Goal: Task Accomplishment & Management: Complete application form

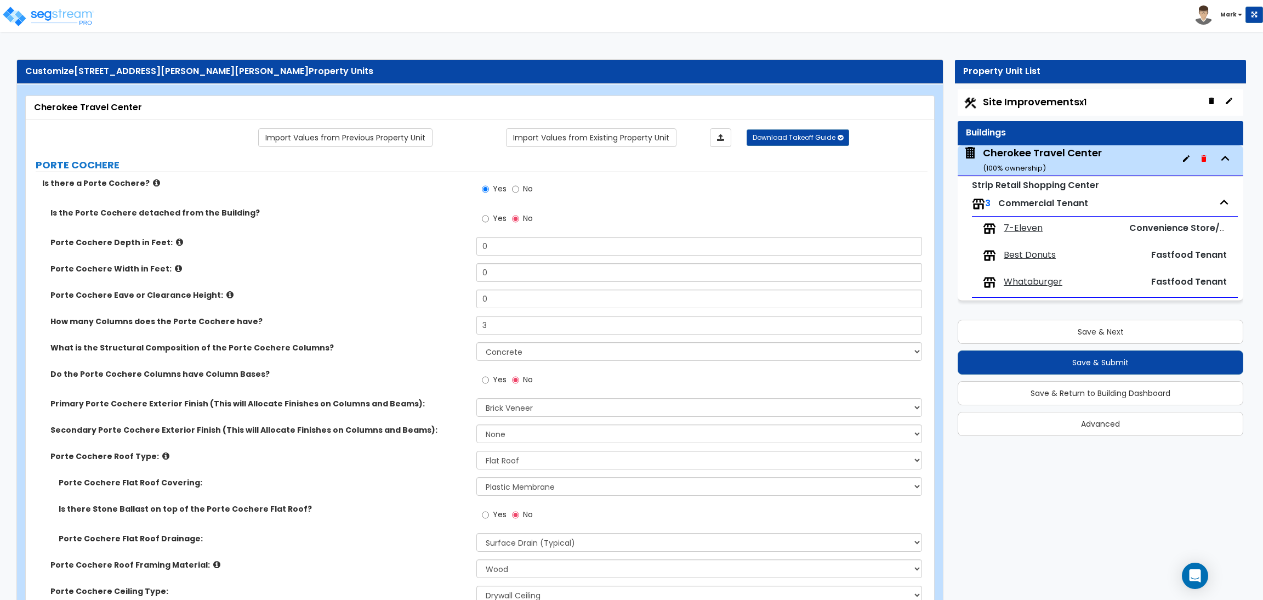
select select "3"
select select "4"
select select "2"
select select "1"
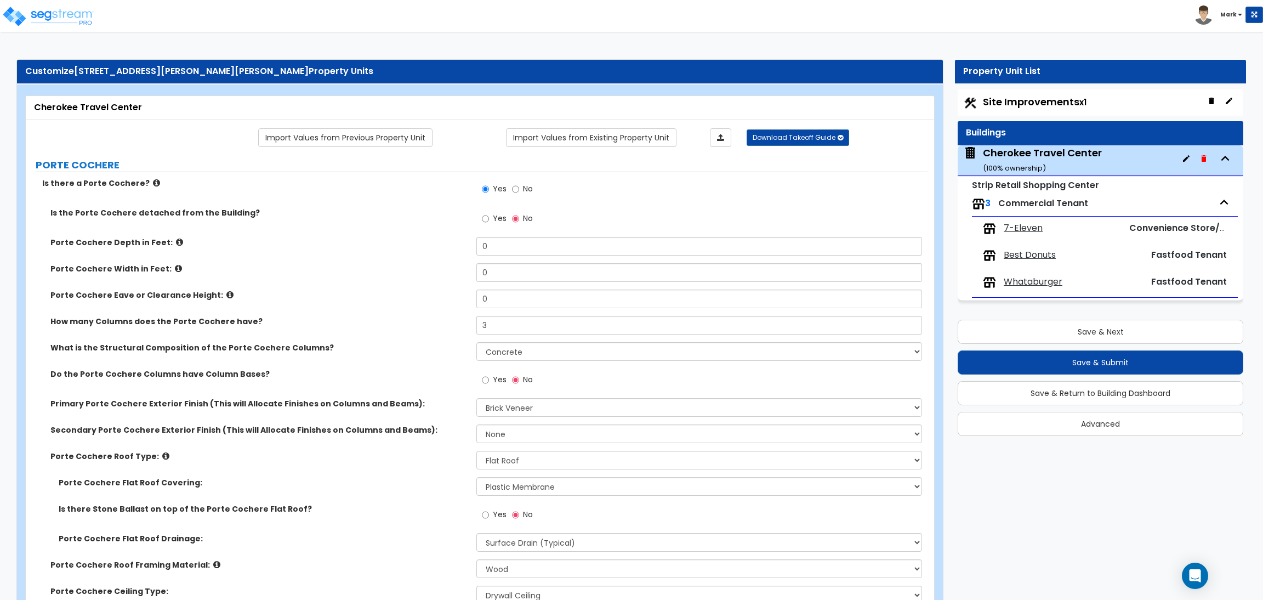
select select "1"
select select "6"
select select "1"
select select "2"
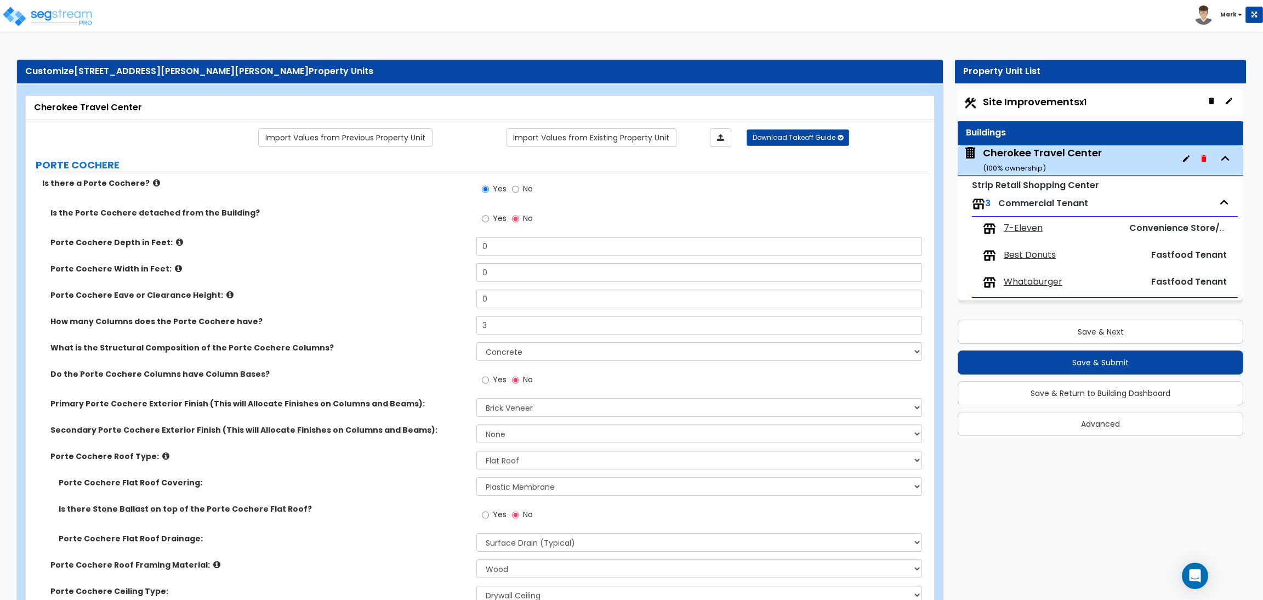
select select "2"
select select "4"
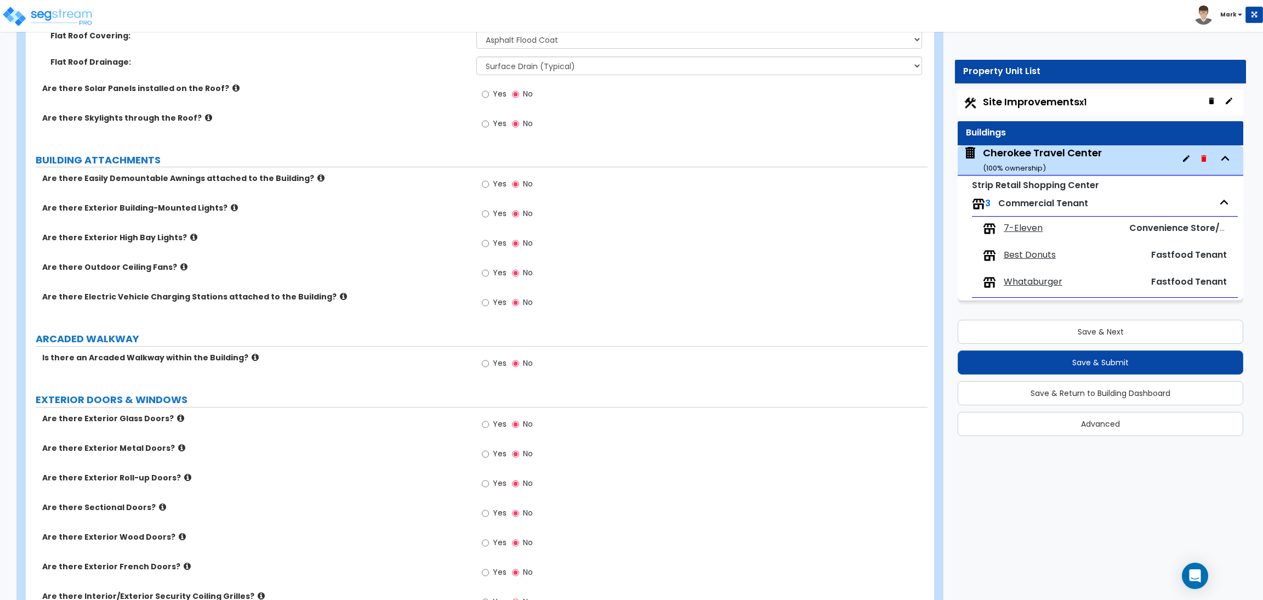
scroll to position [822, 0]
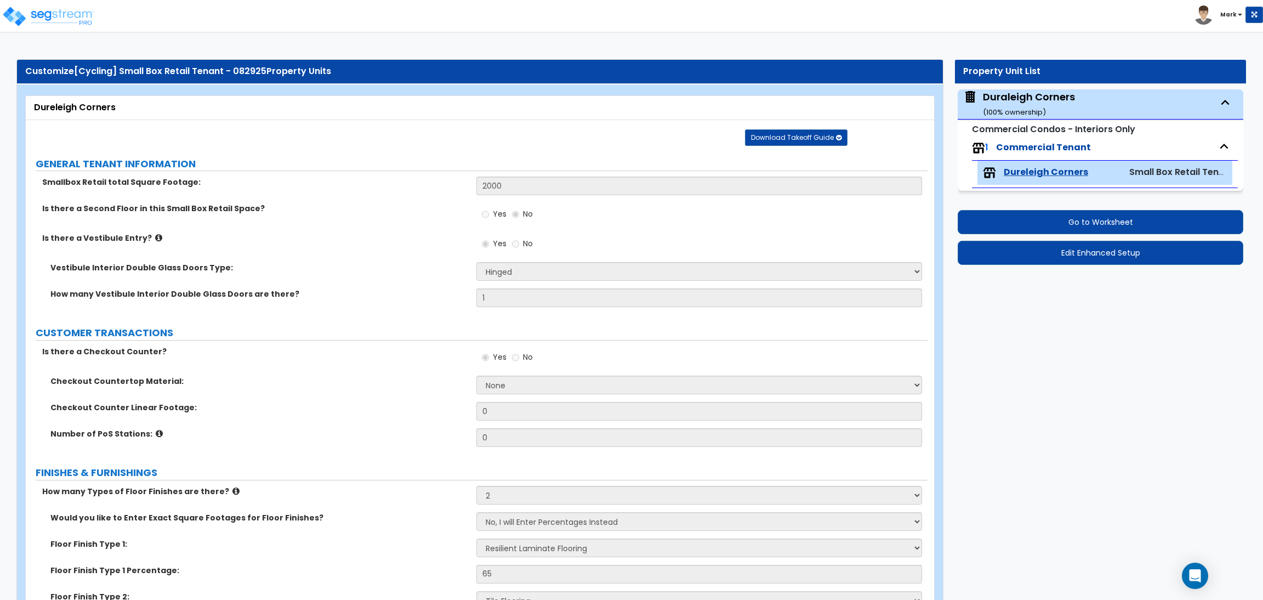
select select "1"
select select "2"
select select "3"
select select "1"
select select "2"
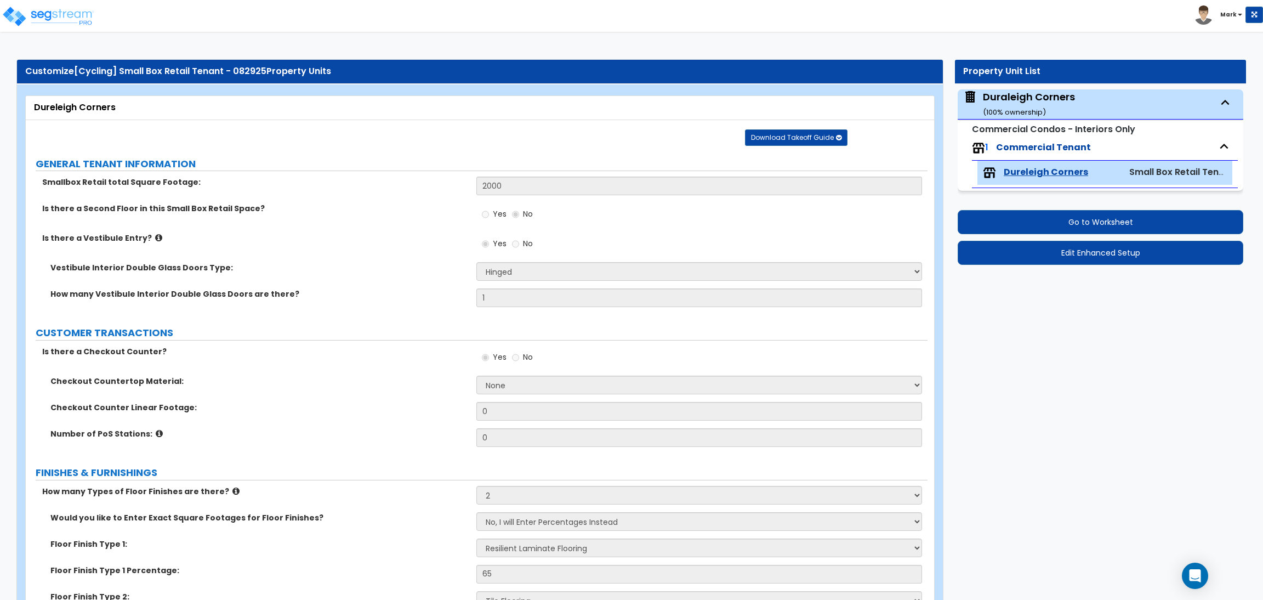
select select "1"
select select "3"
select select "5"
select select "2"
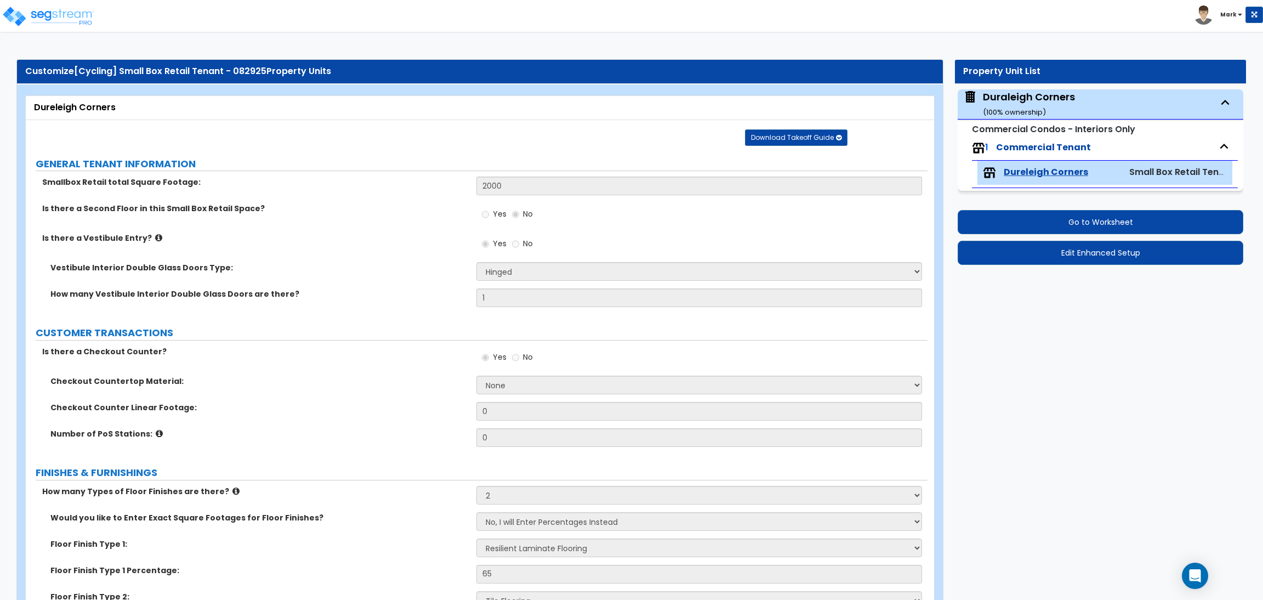
select select "1"
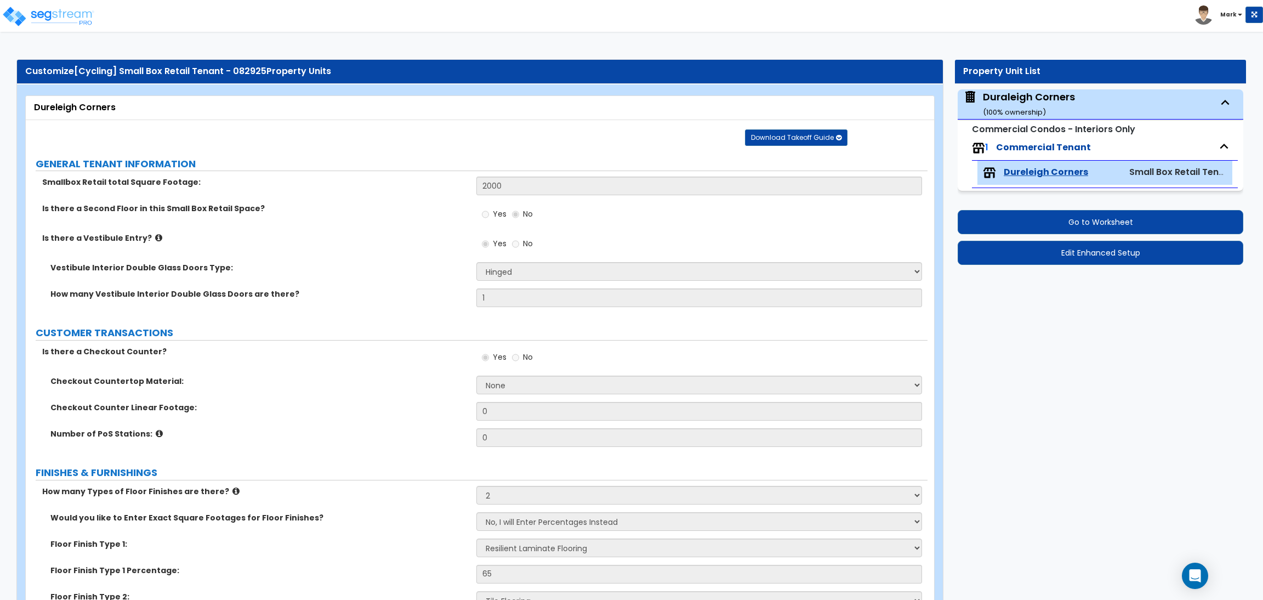
select select "2"
select select "1"
select select "2"
select select "1"
select select "3"
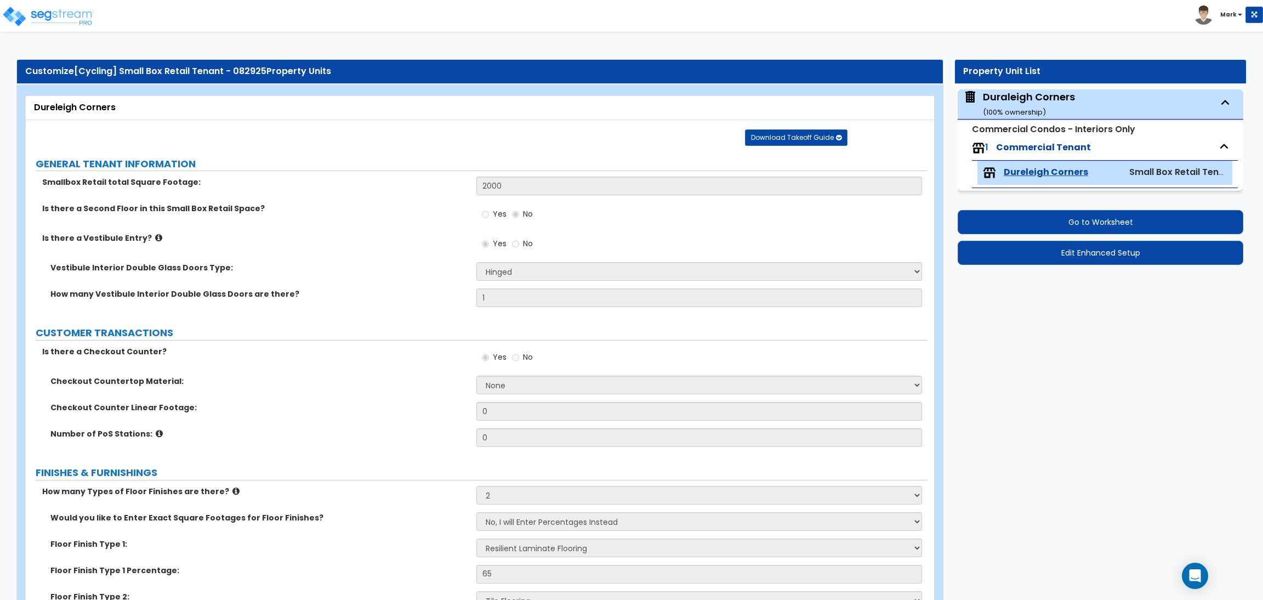
select select "1"
select select "2"
select select "3"
select select "1"
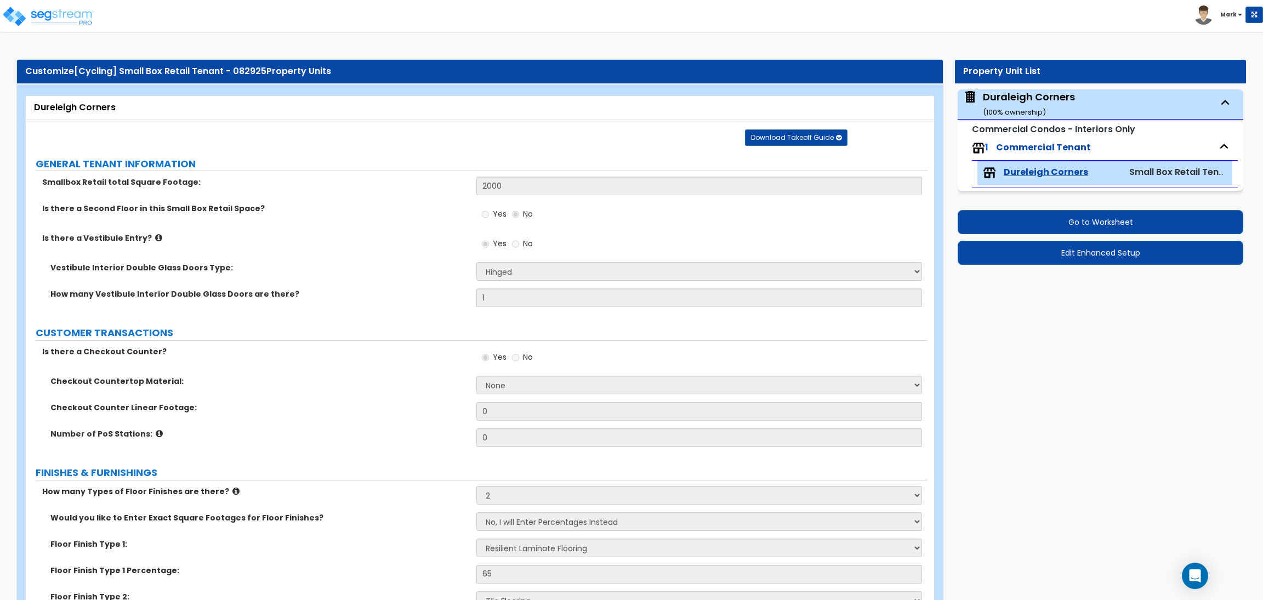
select select "1"
select select "2"
select select "1"
select select "3"
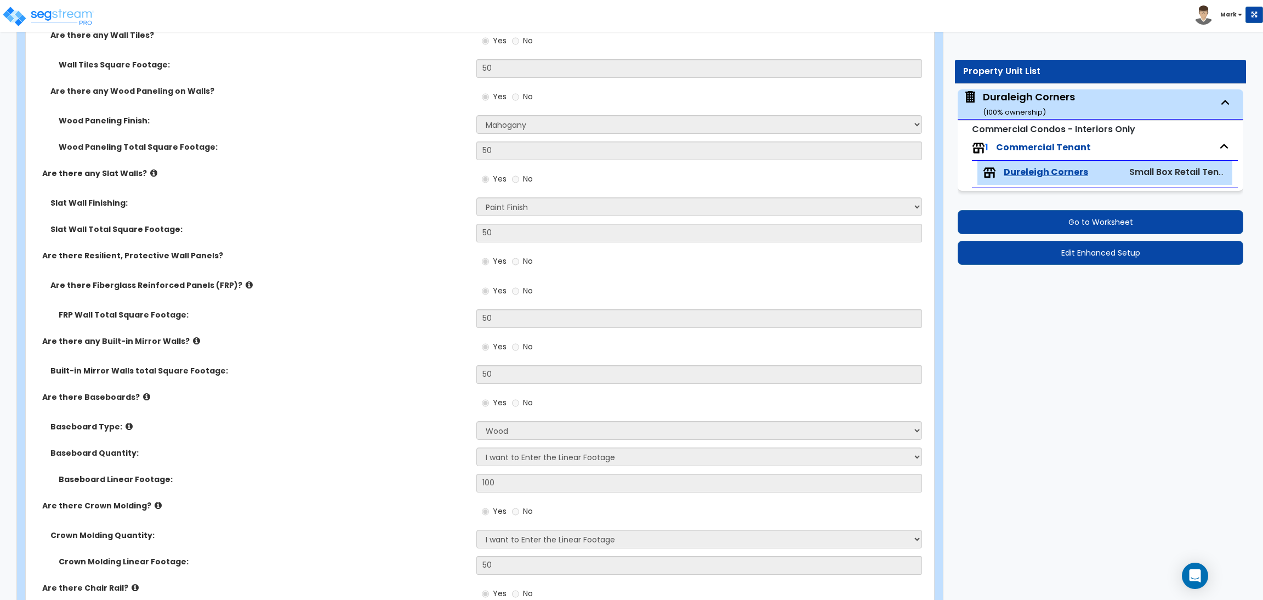
scroll to position [941, 0]
click at [331, 235] on label "Slat Wall Total Square Footage:" at bounding box center [259, 230] width 418 height 11
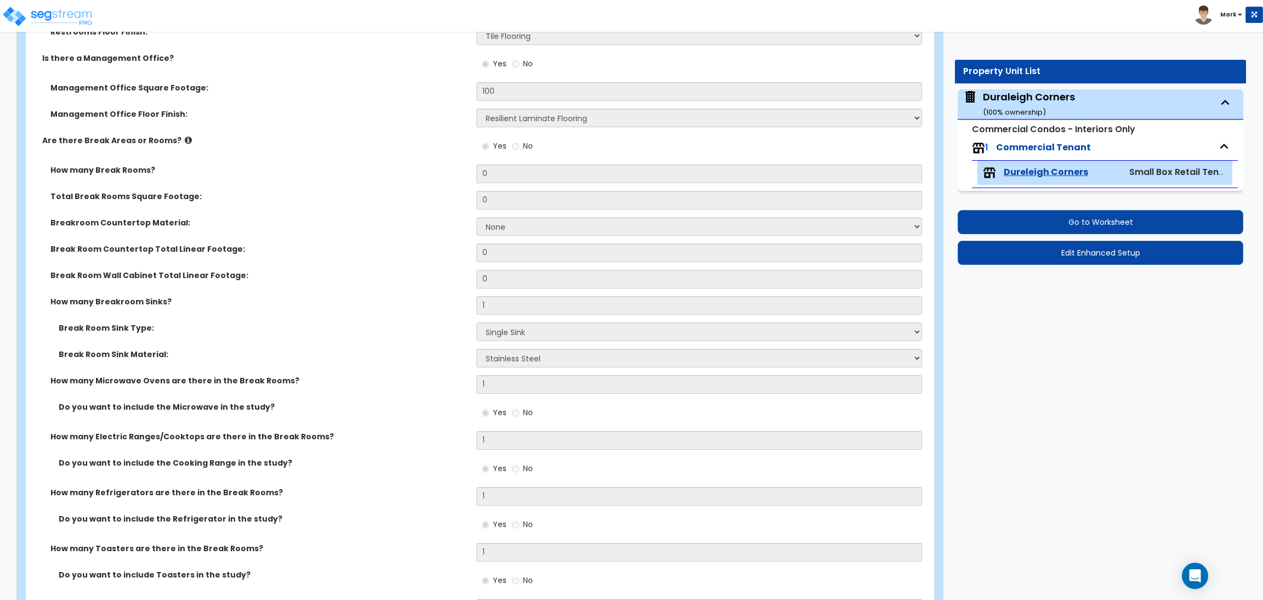
scroll to position [2943, 0]
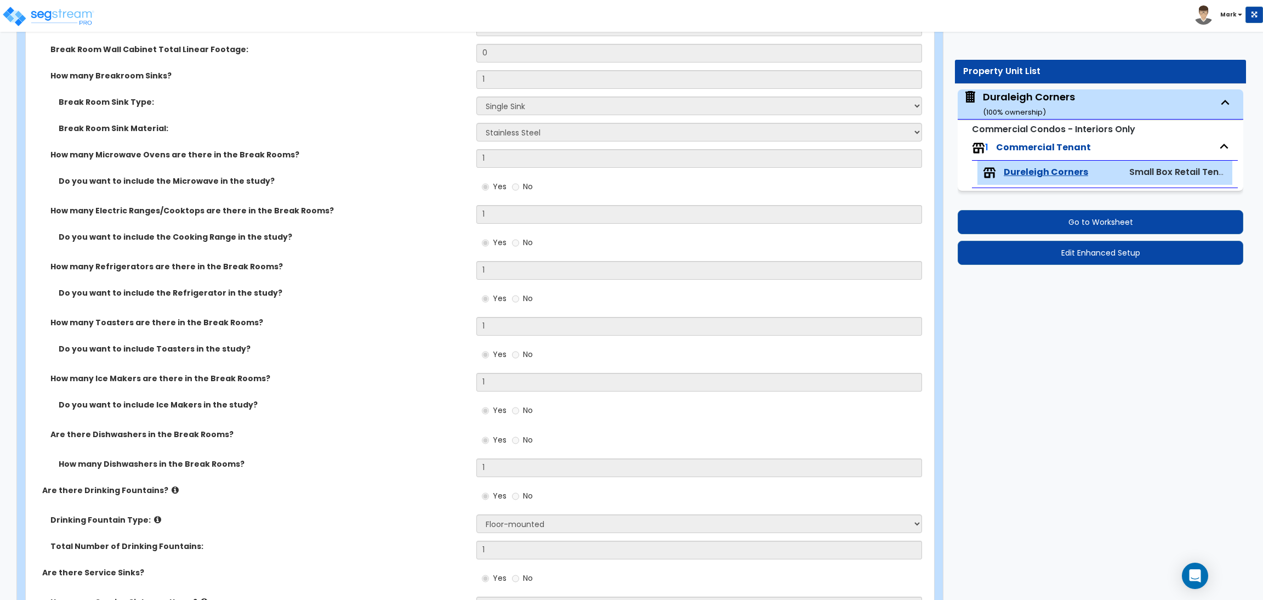
click at [285, 428] on div "Do you want to include Ice Makers in the study? Yes No" at bounding box center [477, 414] width 902 height 30
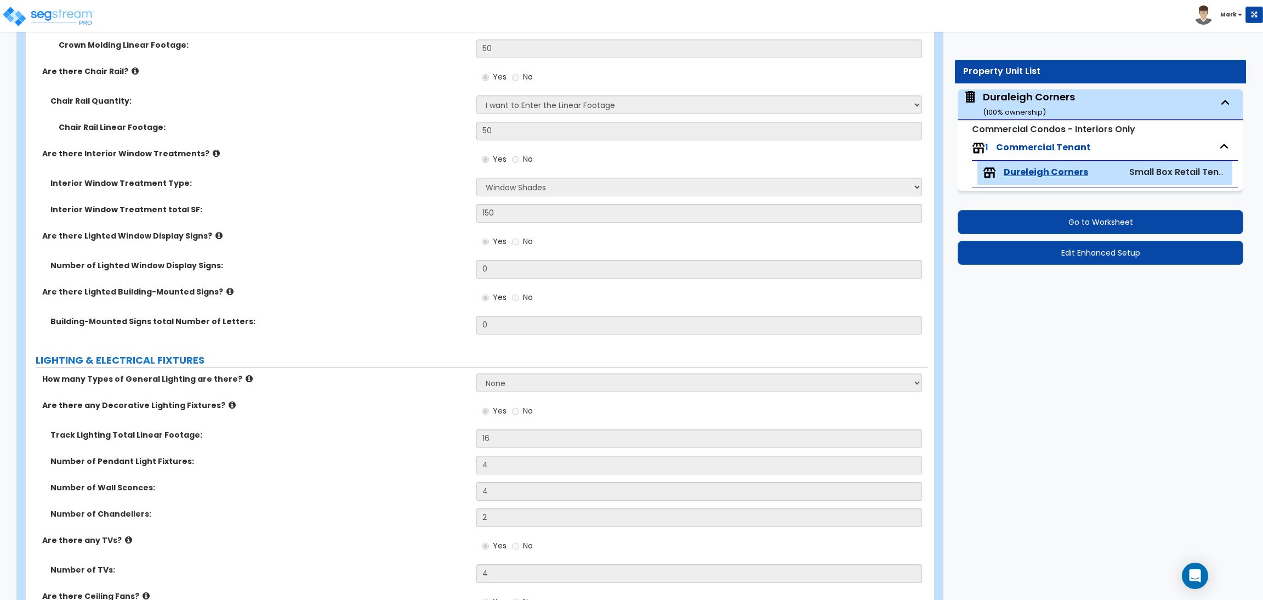
scroll to position [1435, 0]
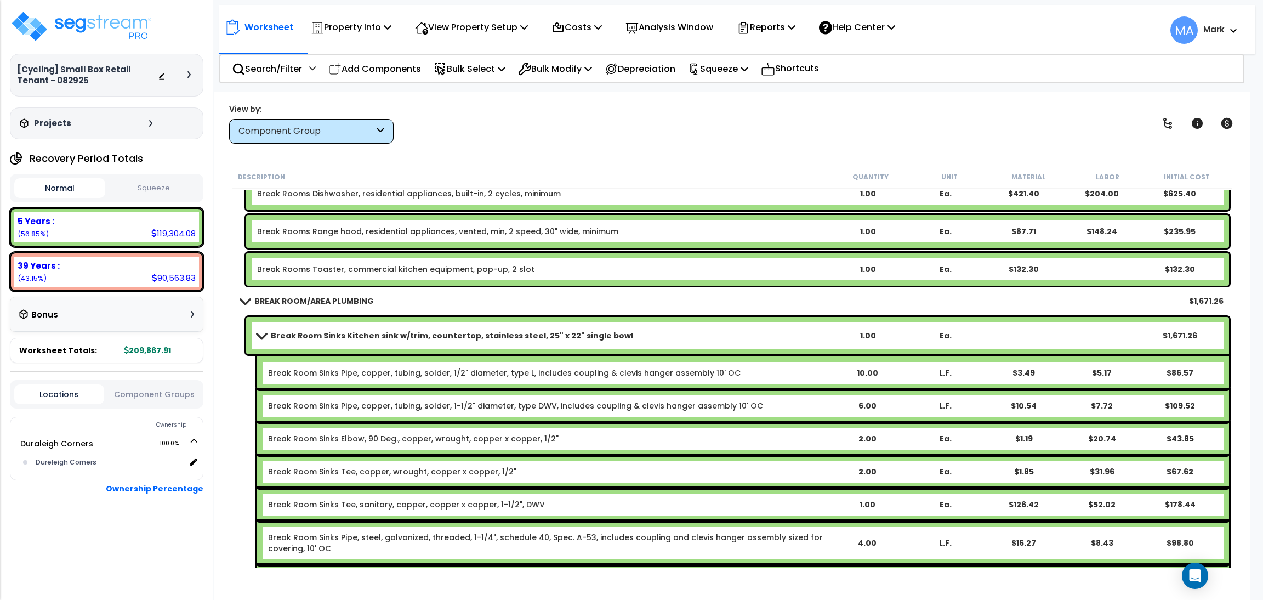
scroll to position [8455, 0]
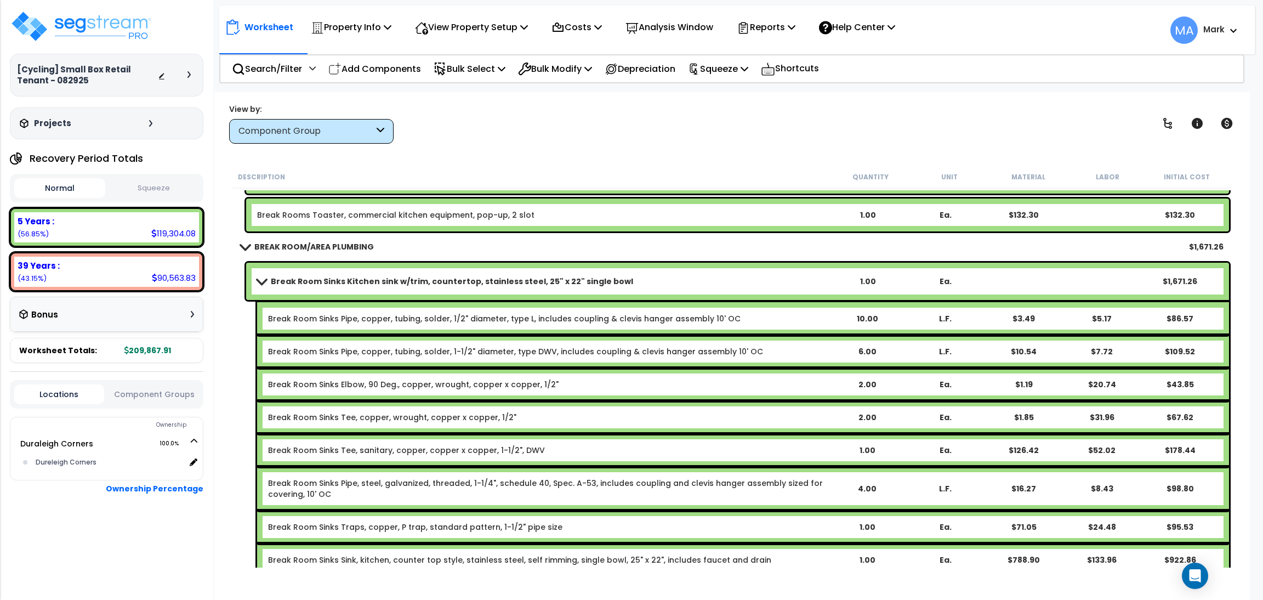
click at [343, 149] on div "Worksheet Property Info Property Setup Add Property Unit Template property Clon…" at bounding box center [731, 392] width 1035 height 600
click at [426, 240] on div "BREAK ROOM/AREA PLUMBING $1,671.26" at bounding box center [732, 247] width 994 height 26
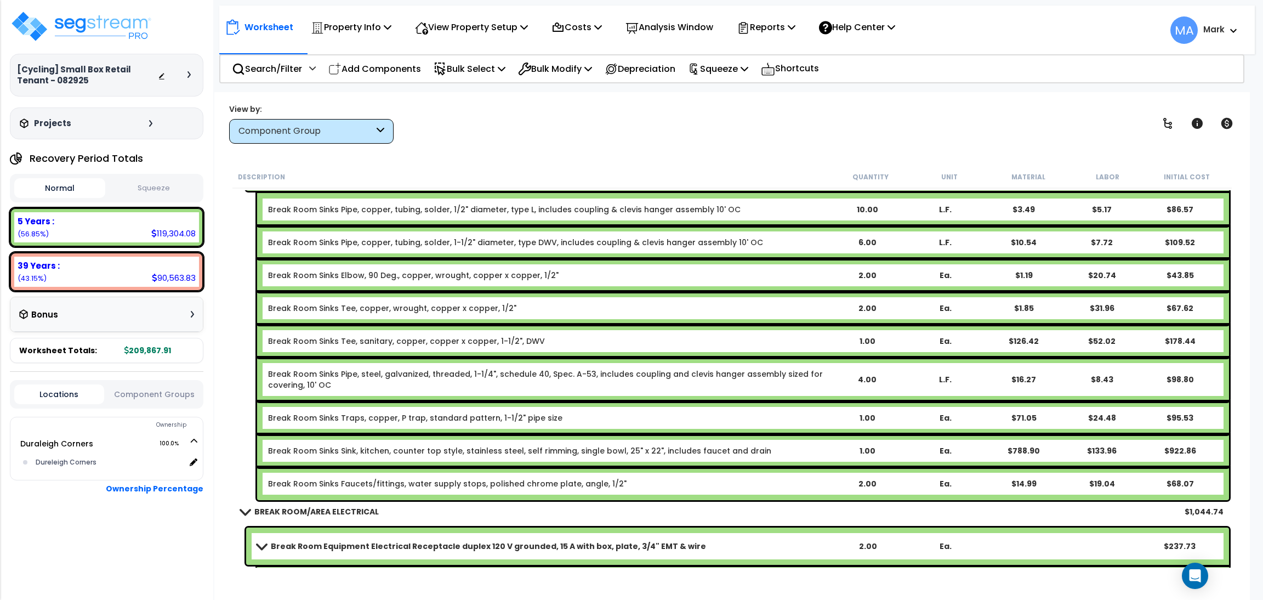
scroll to position [8619, 0]
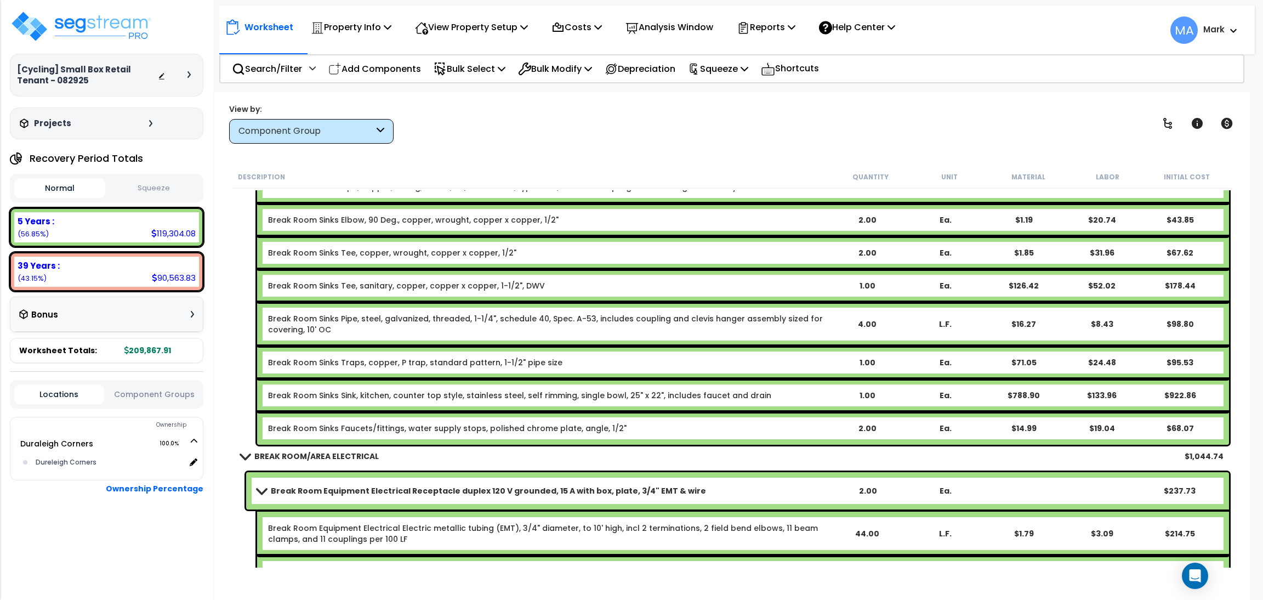
click at [251, 377] on div "Break Room Sinks Kitchen sink w/trim, countertop, stainless steel, 25" x 22" si…" at bounding box center [731, 271] width 999 height 352
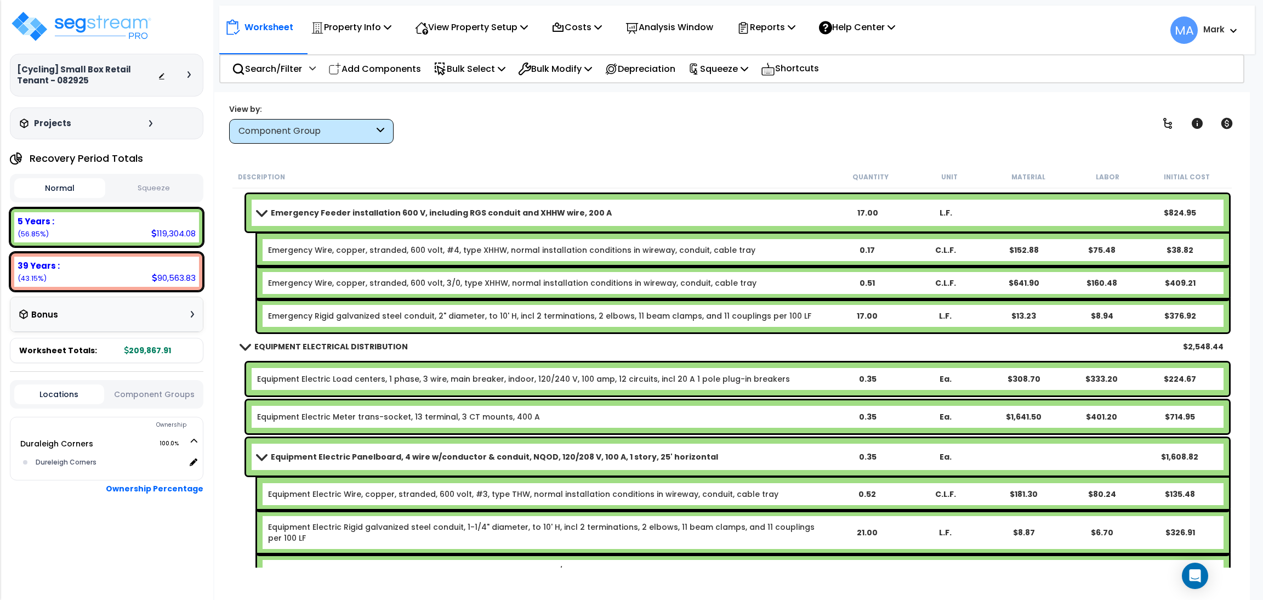
scroll to position [11990, 0]
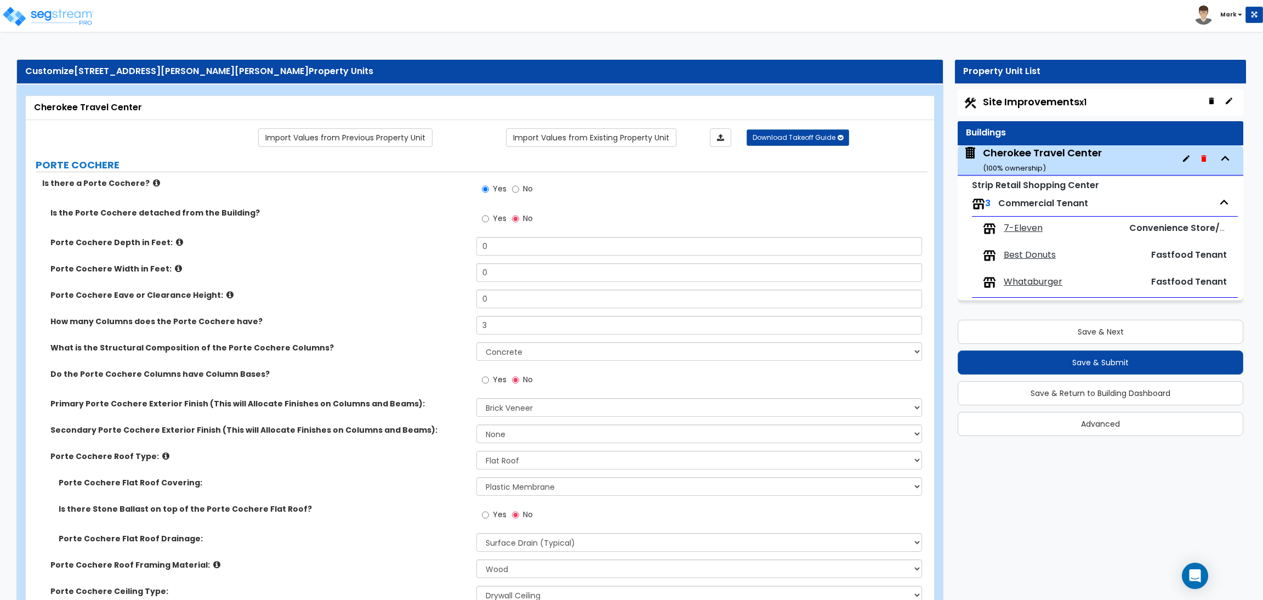
select select "3"
select select "4"
select select "2"
select select "1"
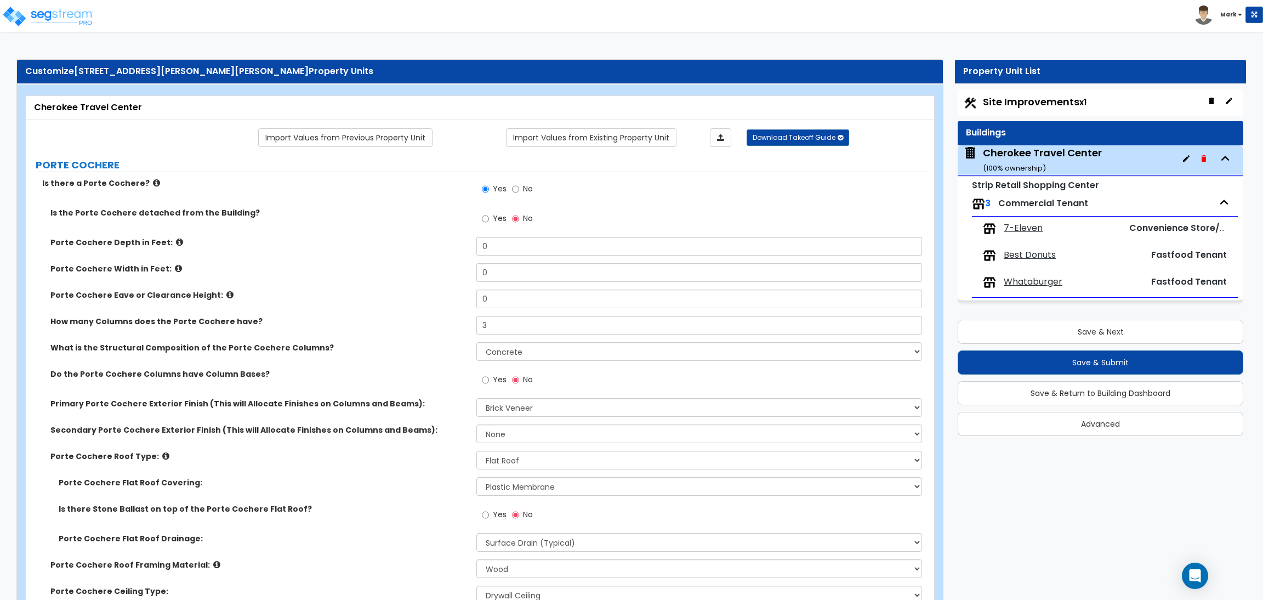
select select "1"
select select "6"
select select "1"
select select "2"
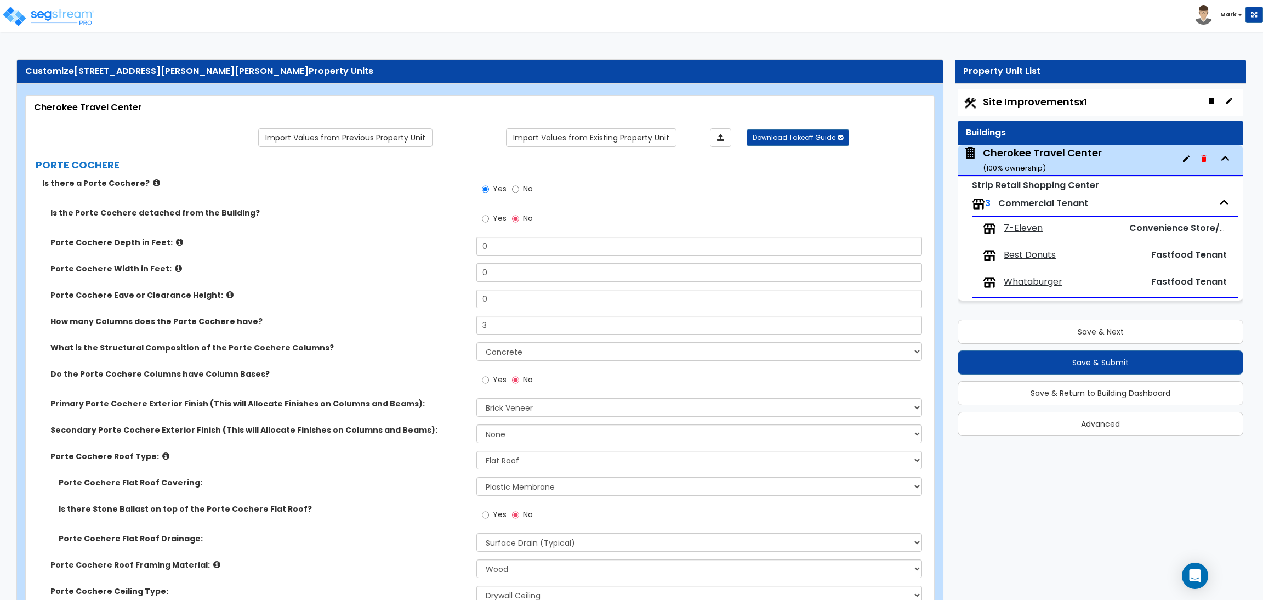
select select "2"
select select "4"
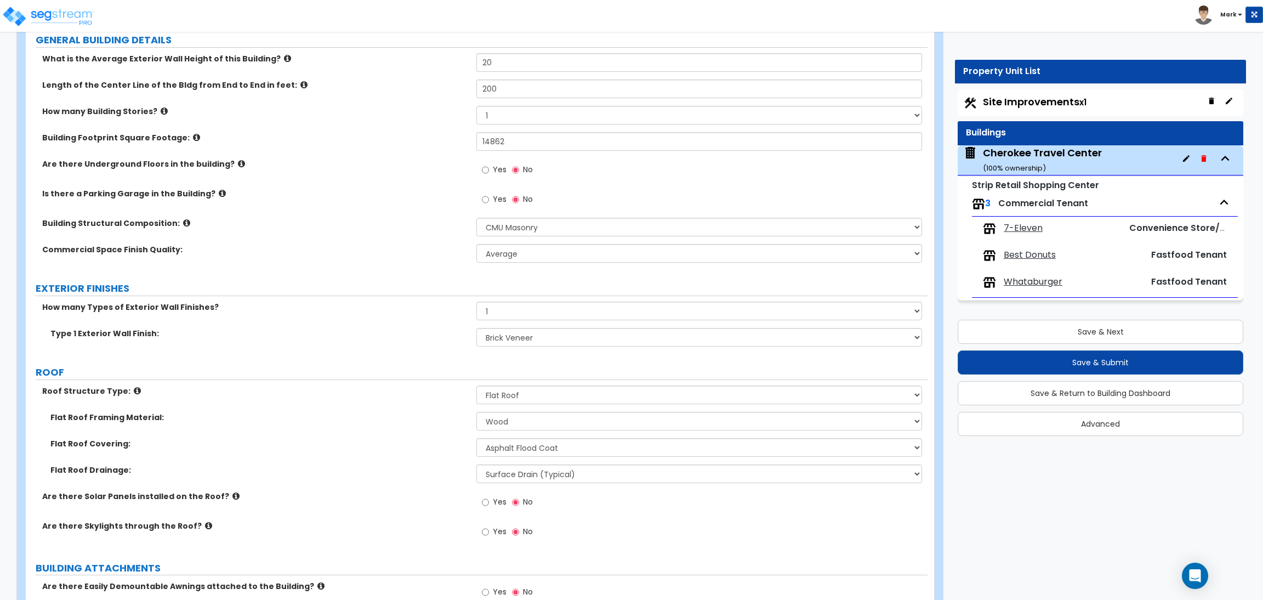
scroll to position [493, 0]
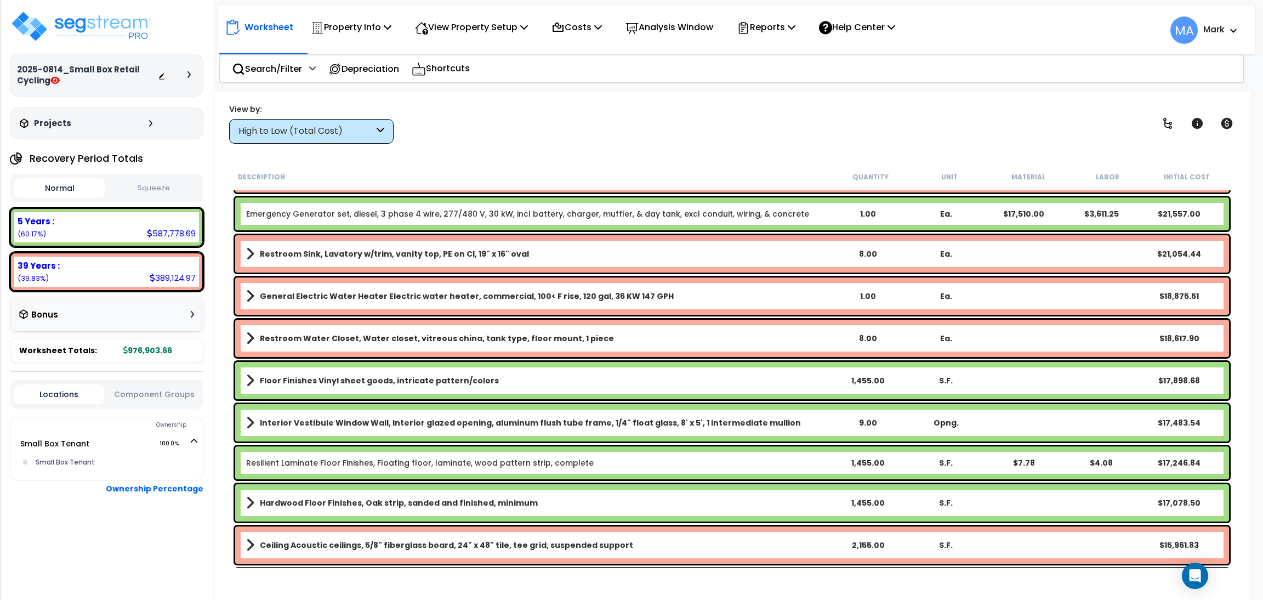
scroll to position [411, 0]
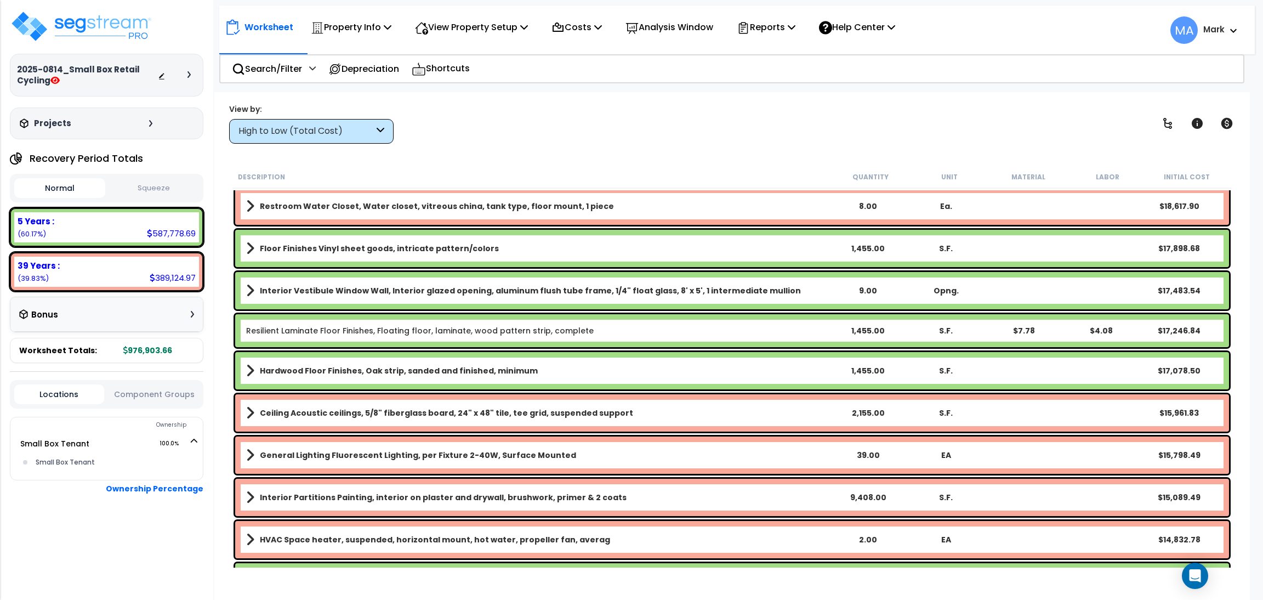
click at [354, 126] on div "High to Low (Total Cost)" at bounding box center [305, 131] width 135 height 13
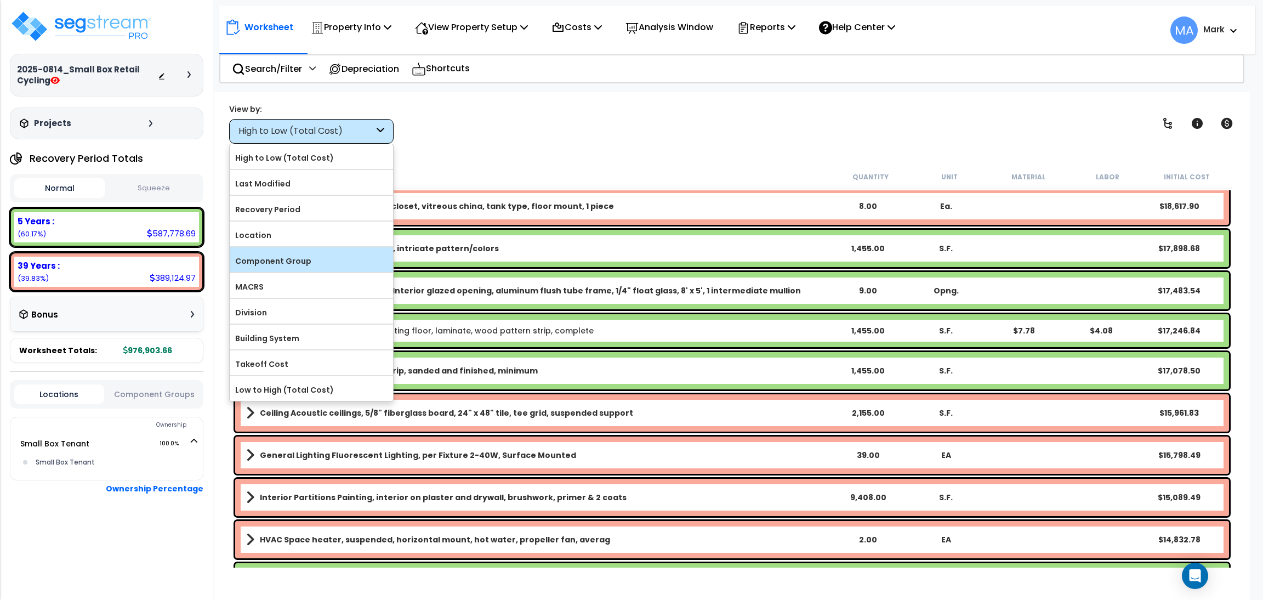
click at [332, 252] on div "Component Group" at bounding box center [311, 259] width 163 height 25
click at [335, 261] on label "Component Group" at bounding box center [311, 261] width 163 height 16
click at [0, 0] on input "Component Group" at bounding box center [0, 0] width 0 height 0
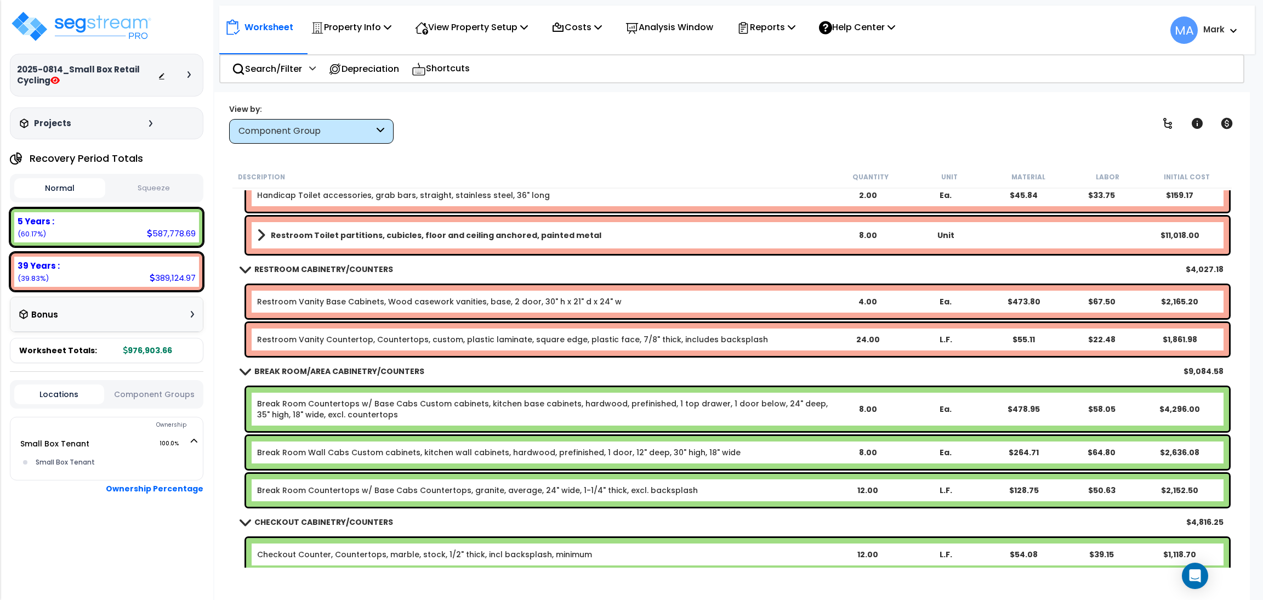
scroll to position [739, 0]
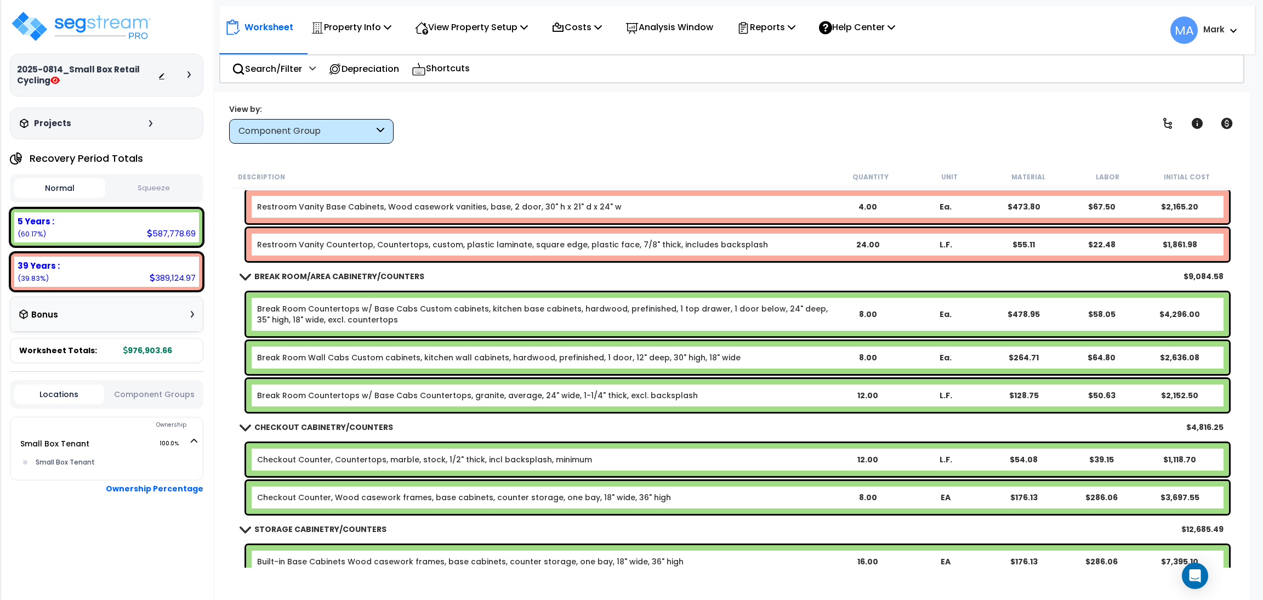
click at [531, 276] on div "BREAK ROOM/AREA CABINETRY/COUNTERS $9,084.58" at bounding box center [732, 276] width 994 height 26
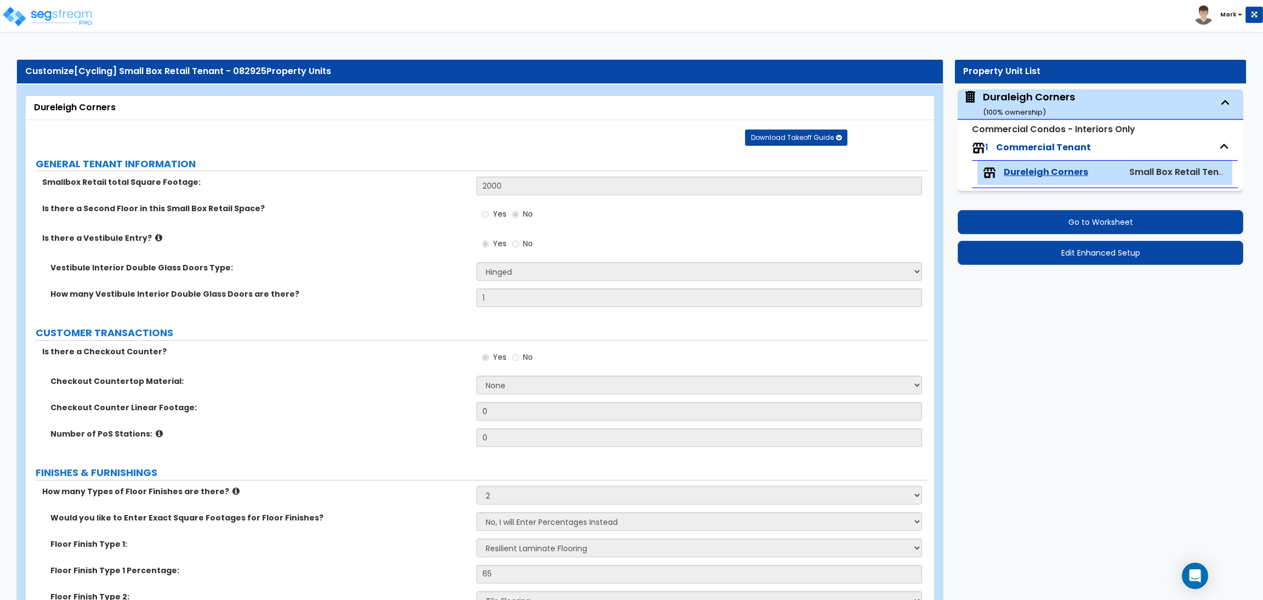
select select "1"
select select "2"
select select "3"
select select "1"
select select "2"
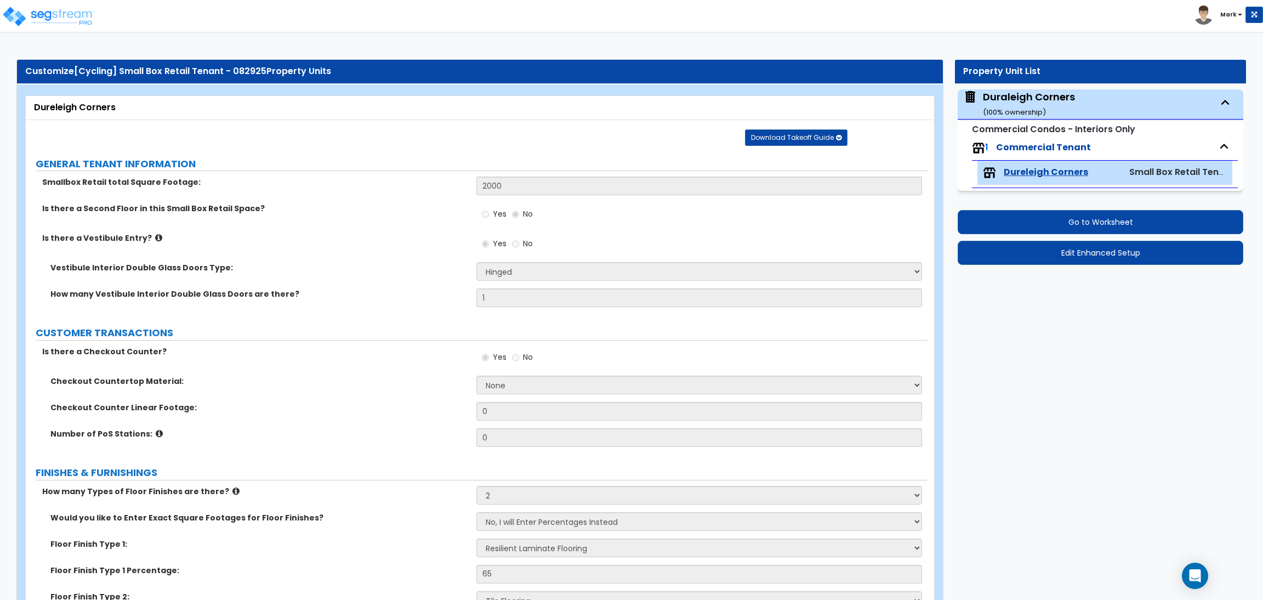
select select "1"
select select "3"
select select "5"
select select "2"
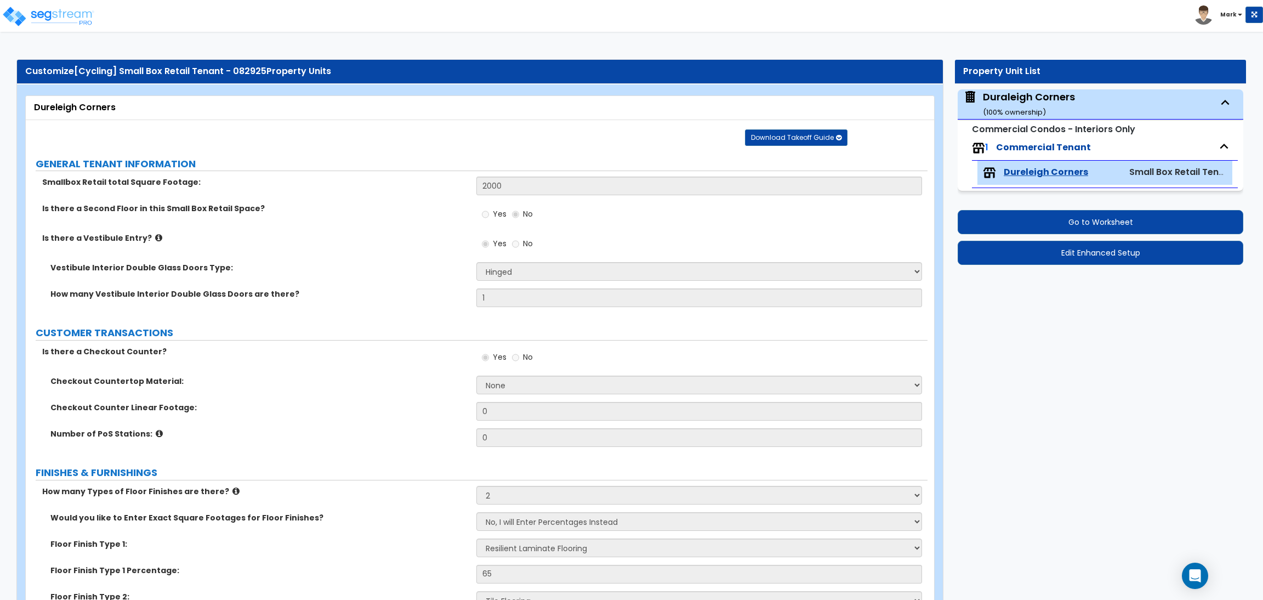
select select "1"
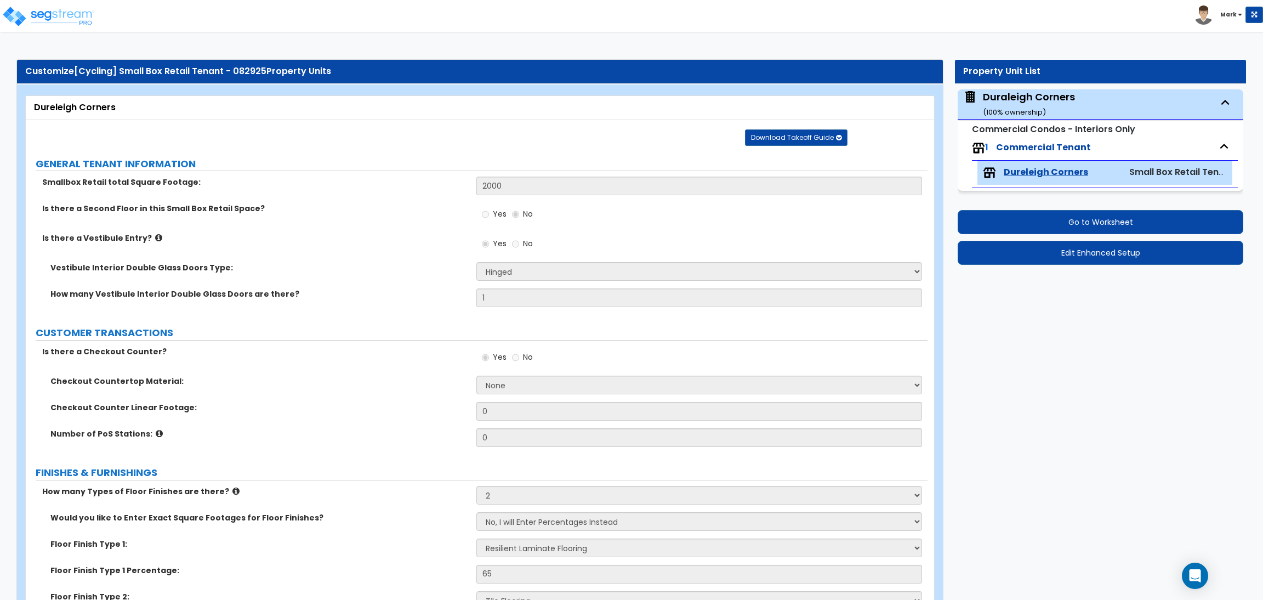
select select "2"
select select "1"
select select "2"
select select "1"
select select "3"
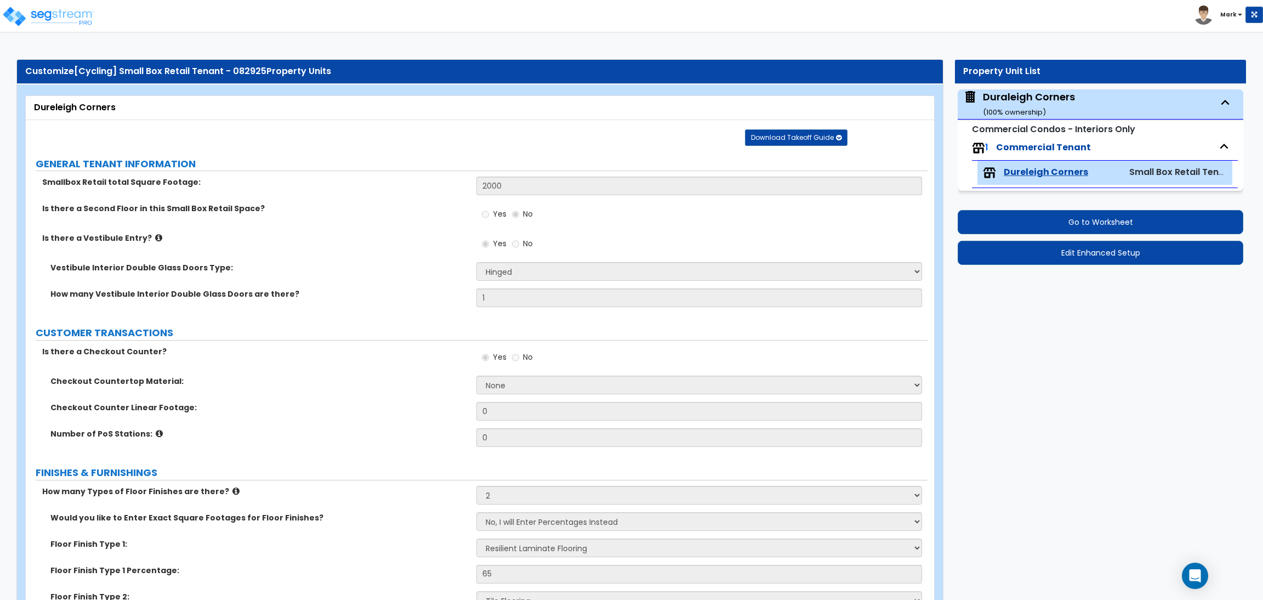
select select "1"
select select "2"
select select "3"
select select "1"
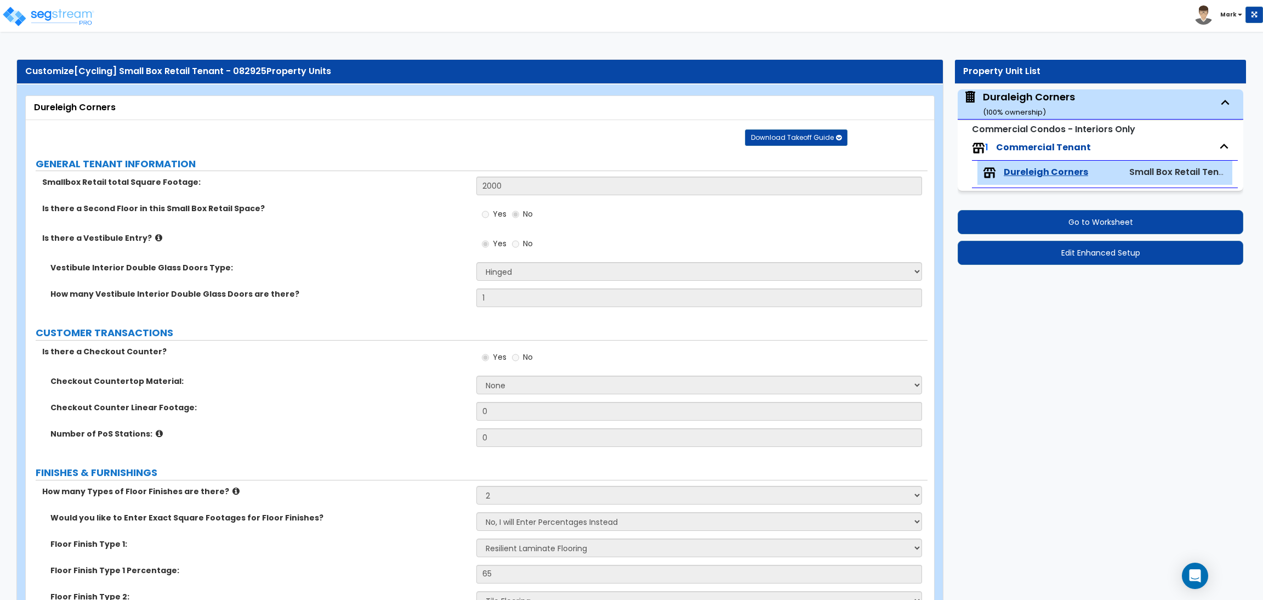
select select "1"
select select "2"
select select "1"
select select "3"
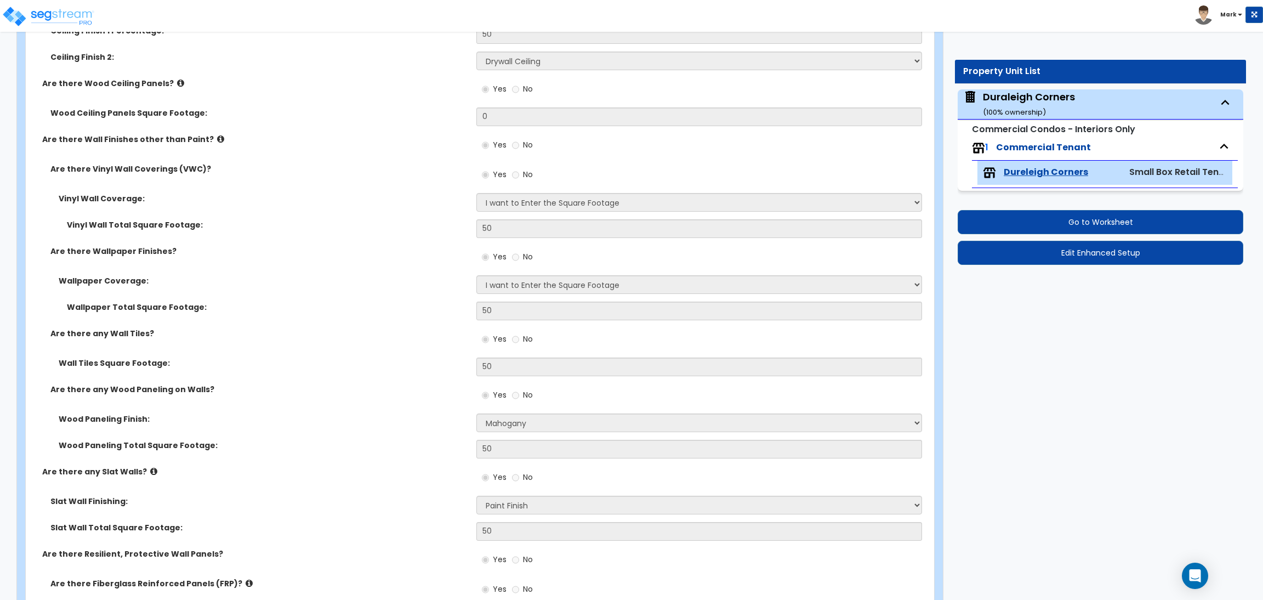
scroll to position [658, 0]
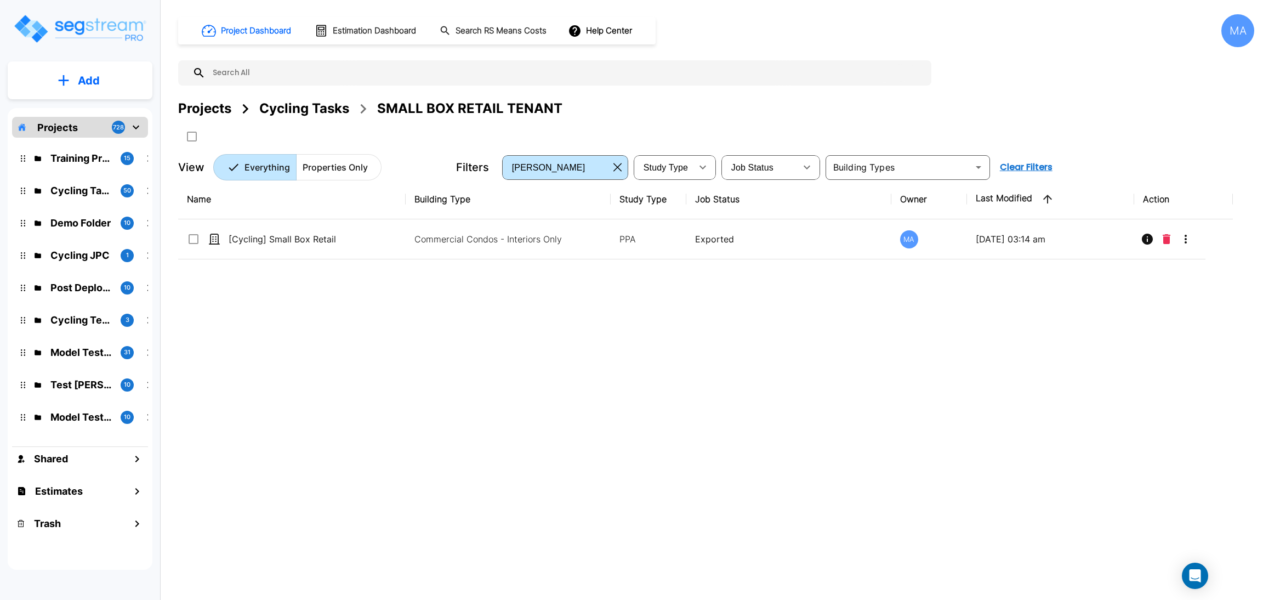
click at [288, 108] on div "Cycling Tasks" at bounding box center [304, 109] width 90 height 20
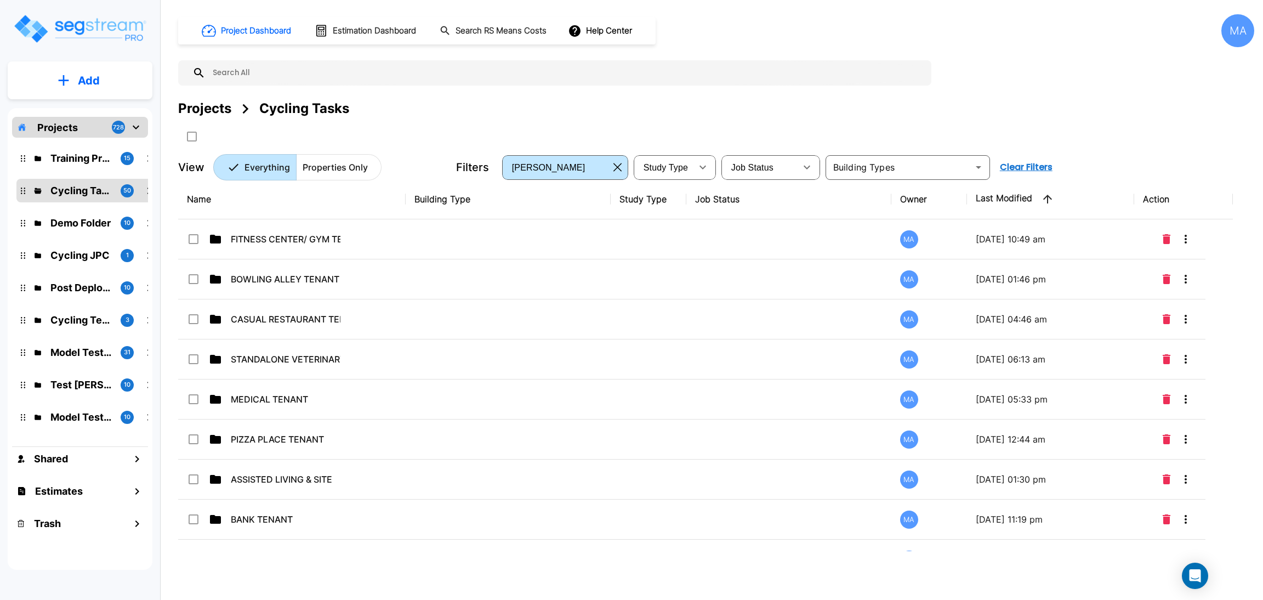
click at [86, 66] on button "Add" at bounding box center [80, 81] width 145 height 32
click at [87, 110] on p "Add Folder" at bounding box center [86, 110] width 45 height 13
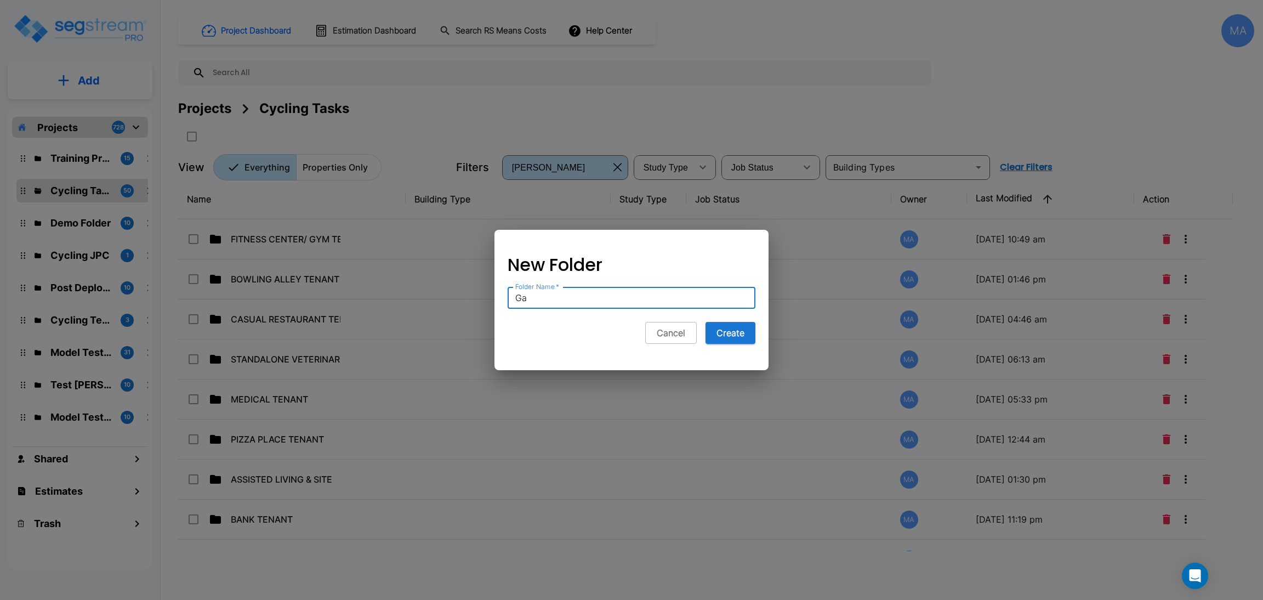
type input "G"
type input "GAS STATION SITE"
click at [741, 333] on button "Create" at bounding box center [730, 333] width 50 height 22
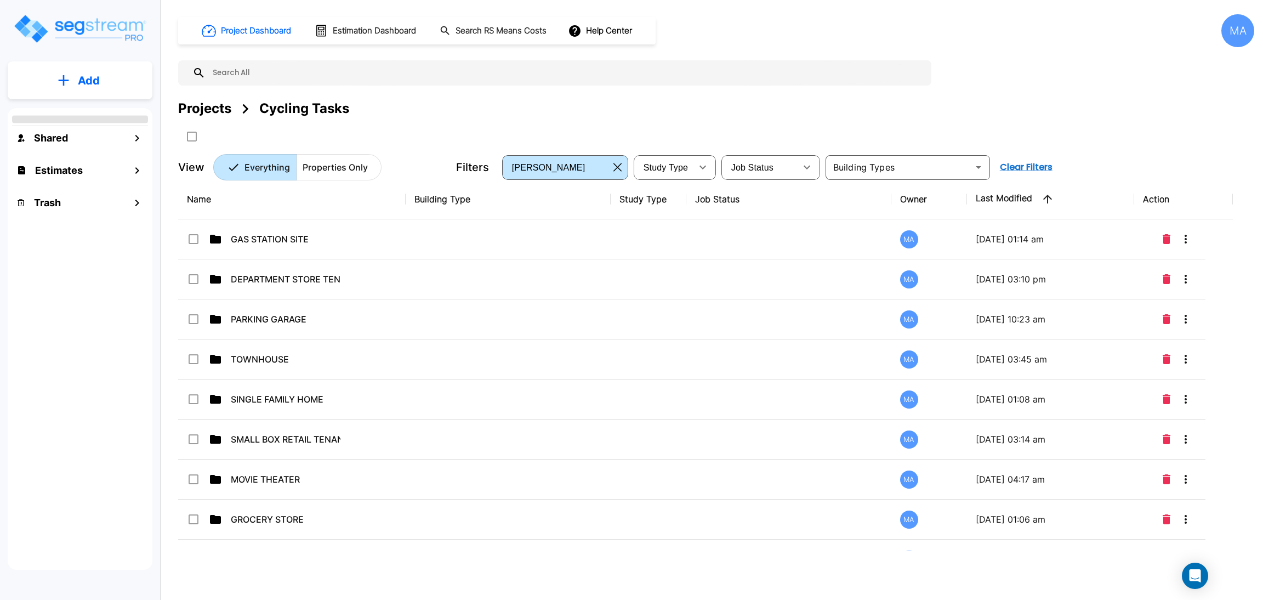
click at [324, 238] on p "GAS STATION SITE" at bounding box center [286, 238] width 110 height 13
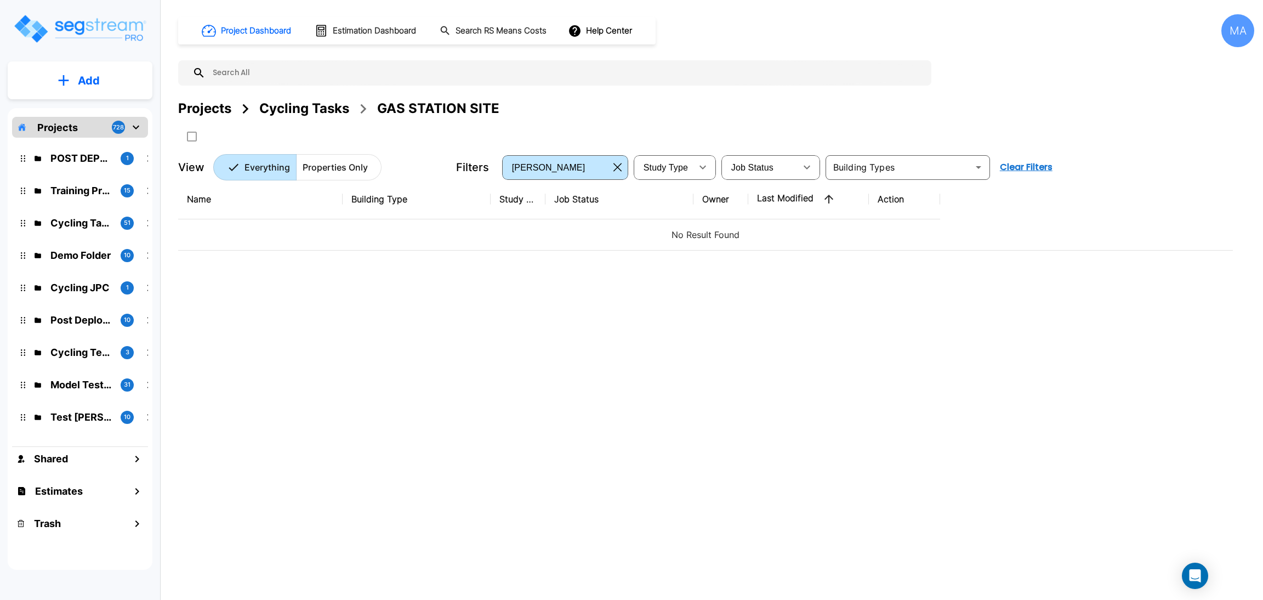
click at [119, 73] on button "Add" at bounding box center [80, 81] width 145 height 32
click at [94, 141] on p "Add Property" at bounding box center [87, 141] width 56 height 13
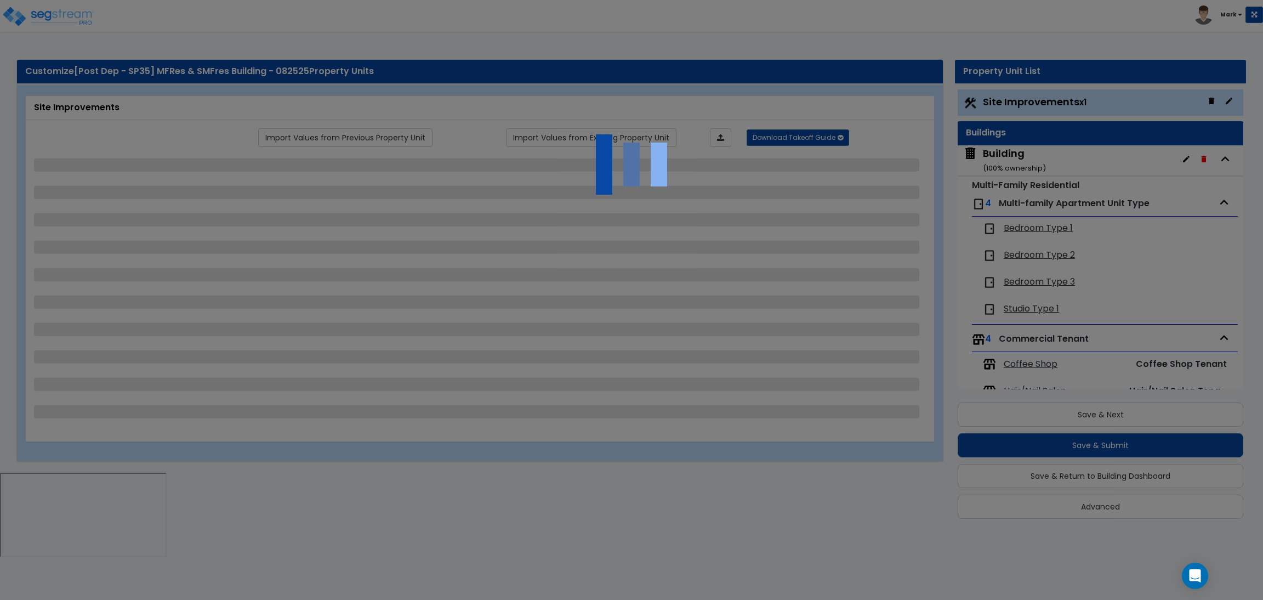
select select "2"
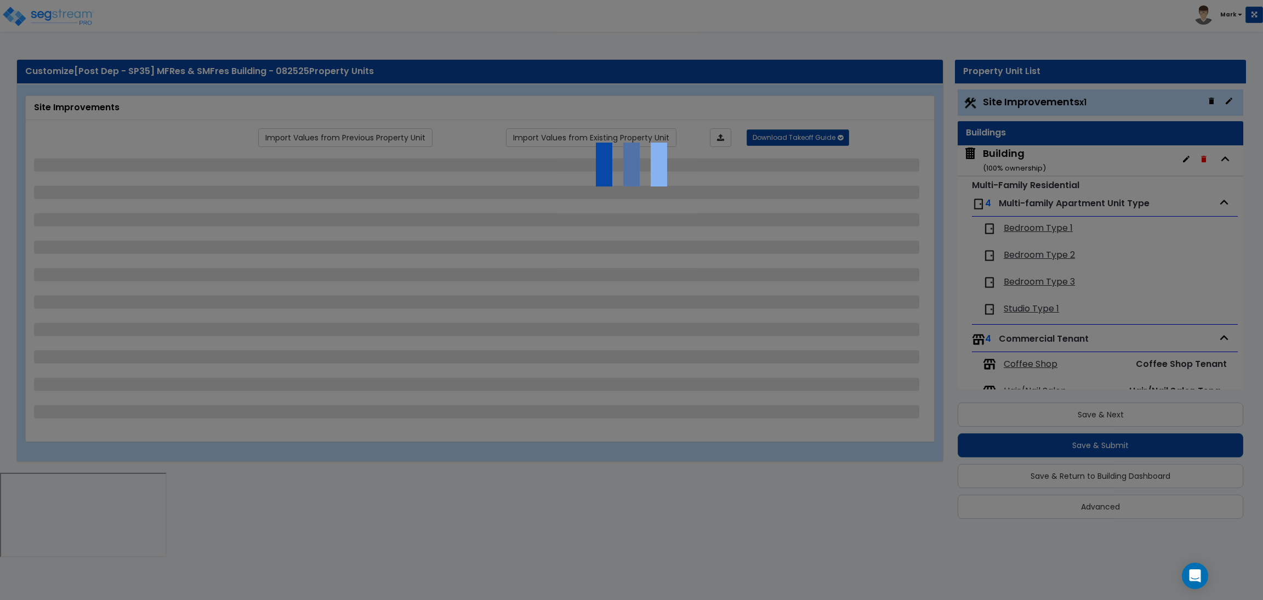
select select "2"
select select "1"
select select "2"
select select "1"
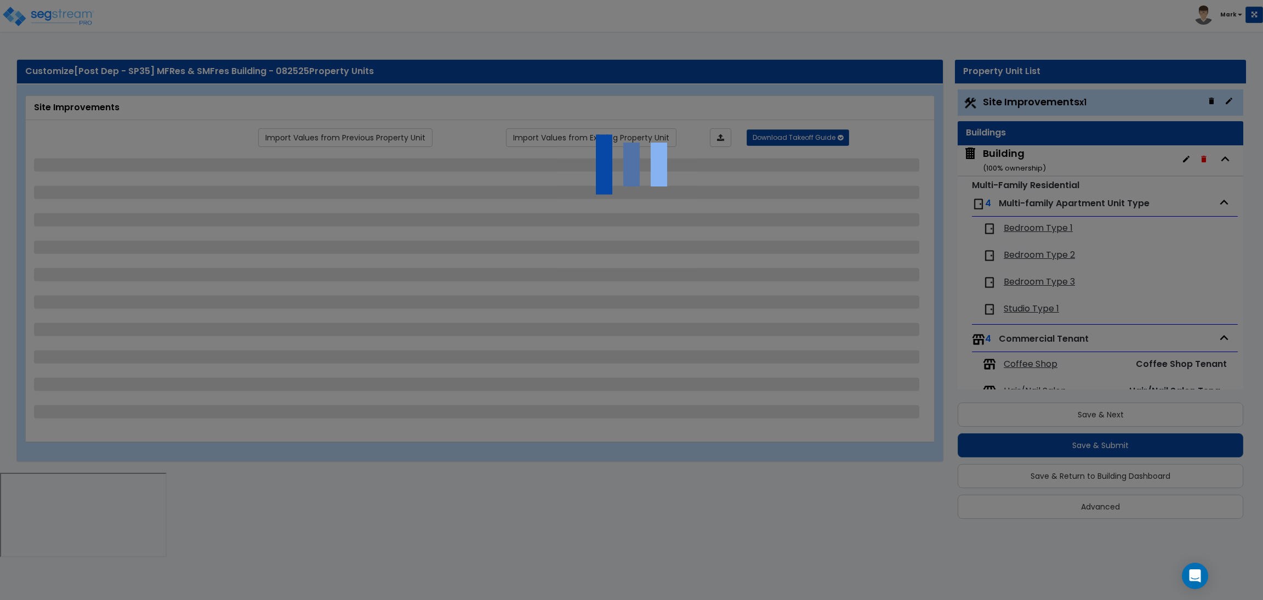
select select "1"
select select "2"
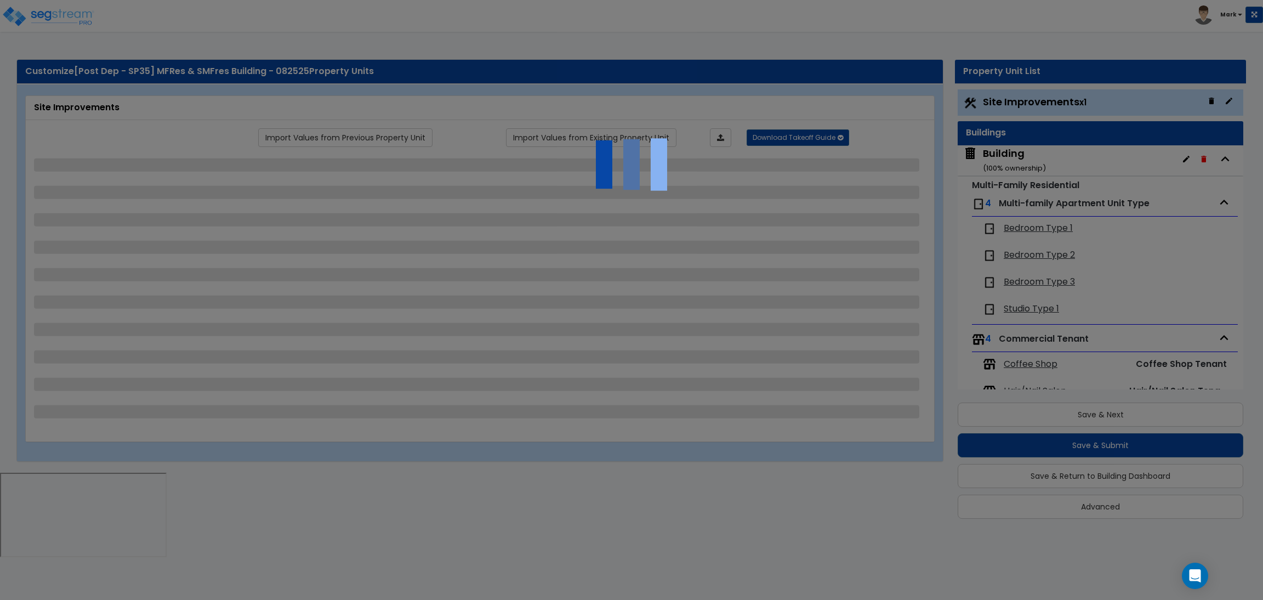
select select "2"
select select "1"
select select "10"
select select "1"
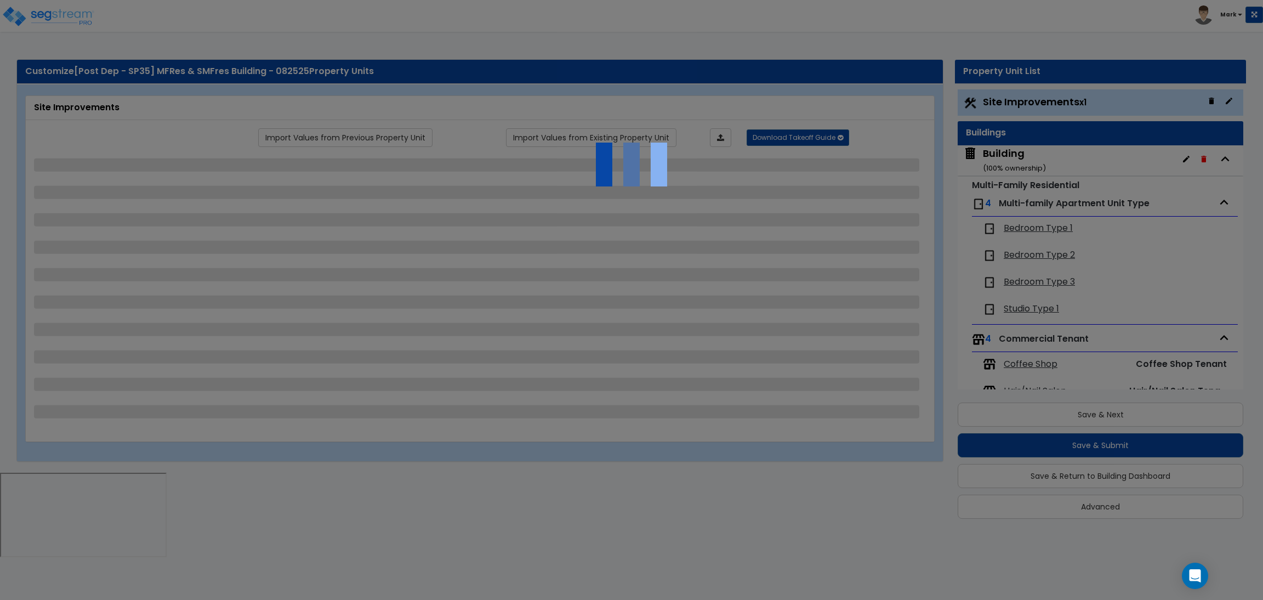
select select "3"
select select "2"
select select "4"
select select "1"
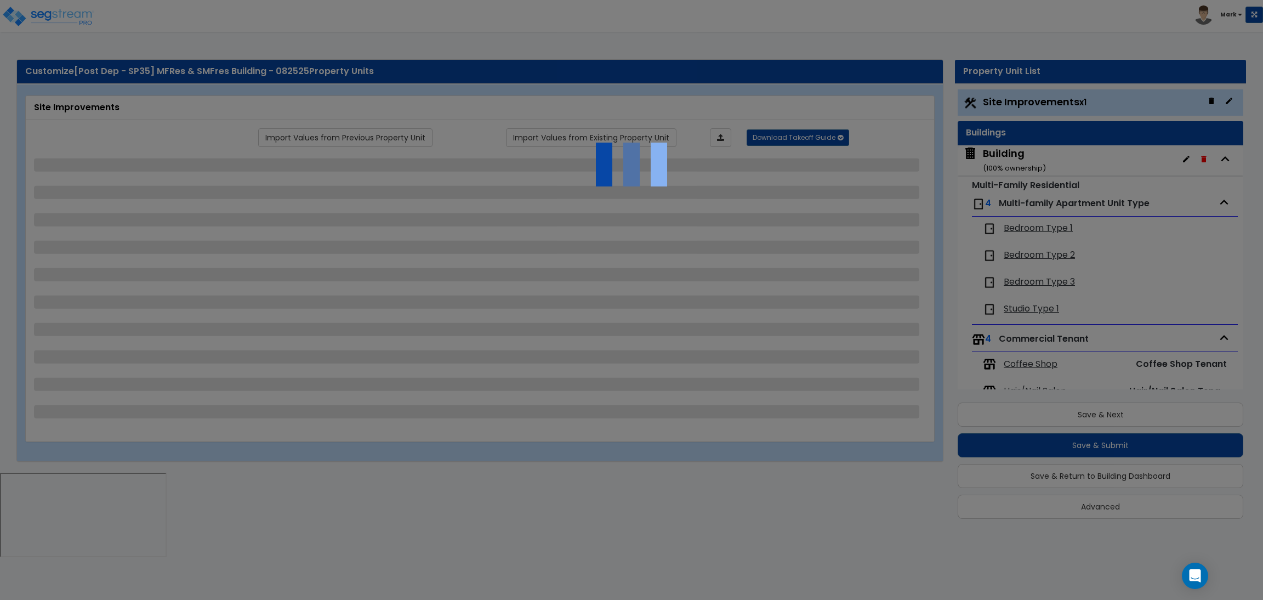
select select "1"
select select "6"
select select "2"
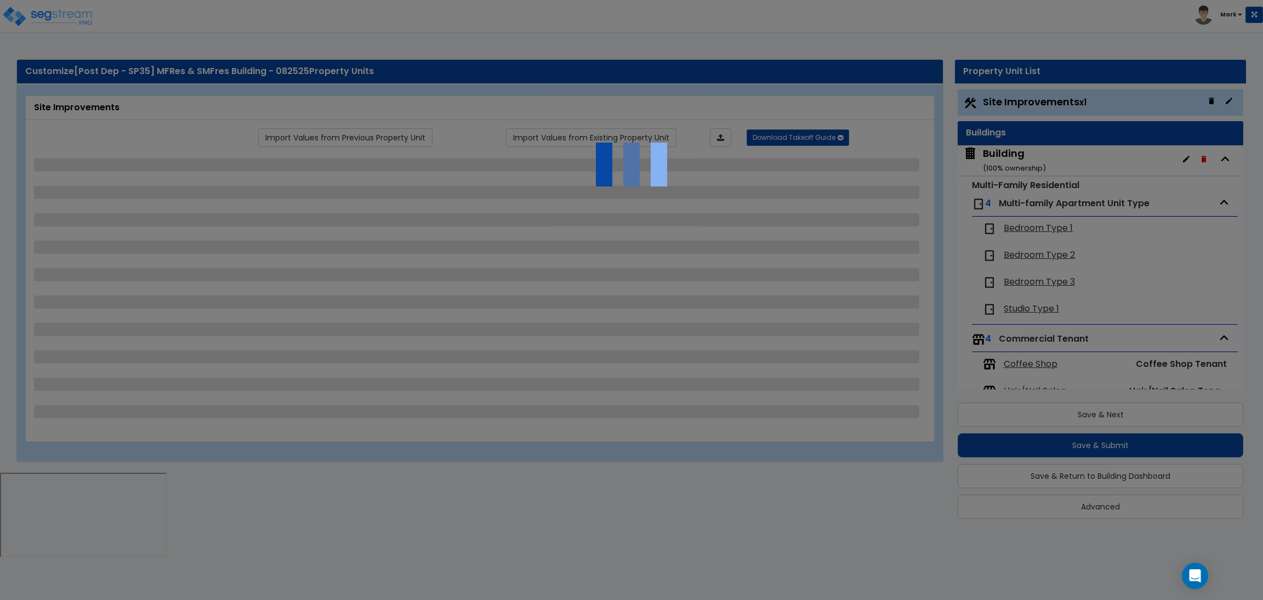
select select "2"
select select "1"
select select "2"
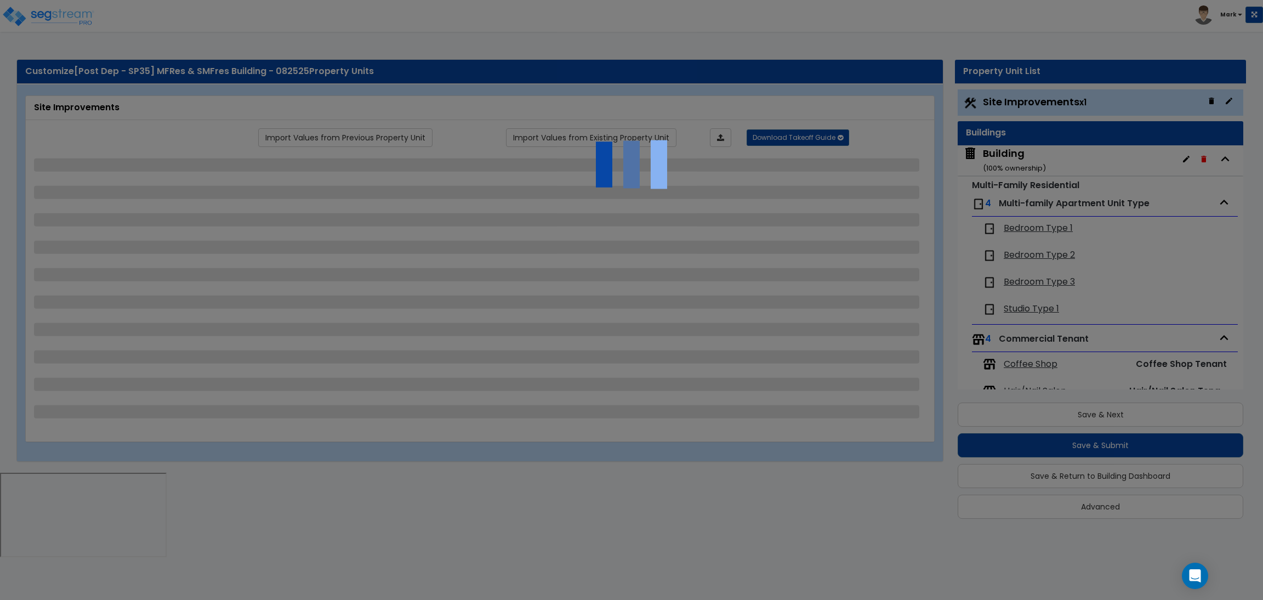
select select "2"
select select "1"
select select "8"
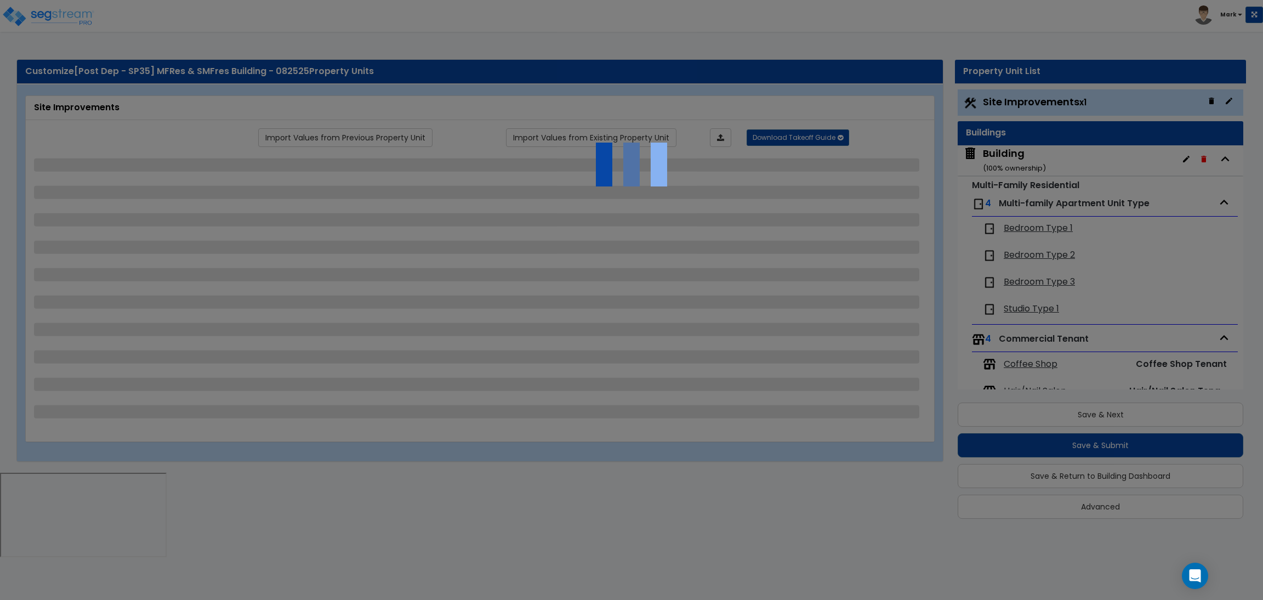
select select "2"
select select "1"
select select "20"
select select "2"
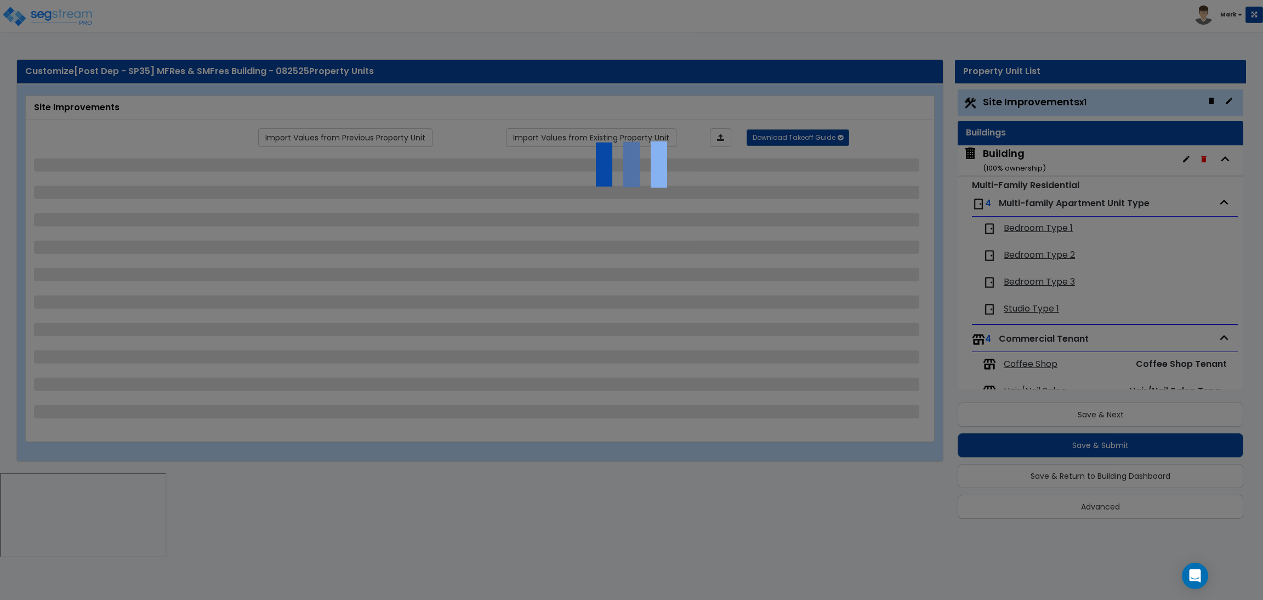
select select "5"
select select "3"
select select "1"
select select "2"
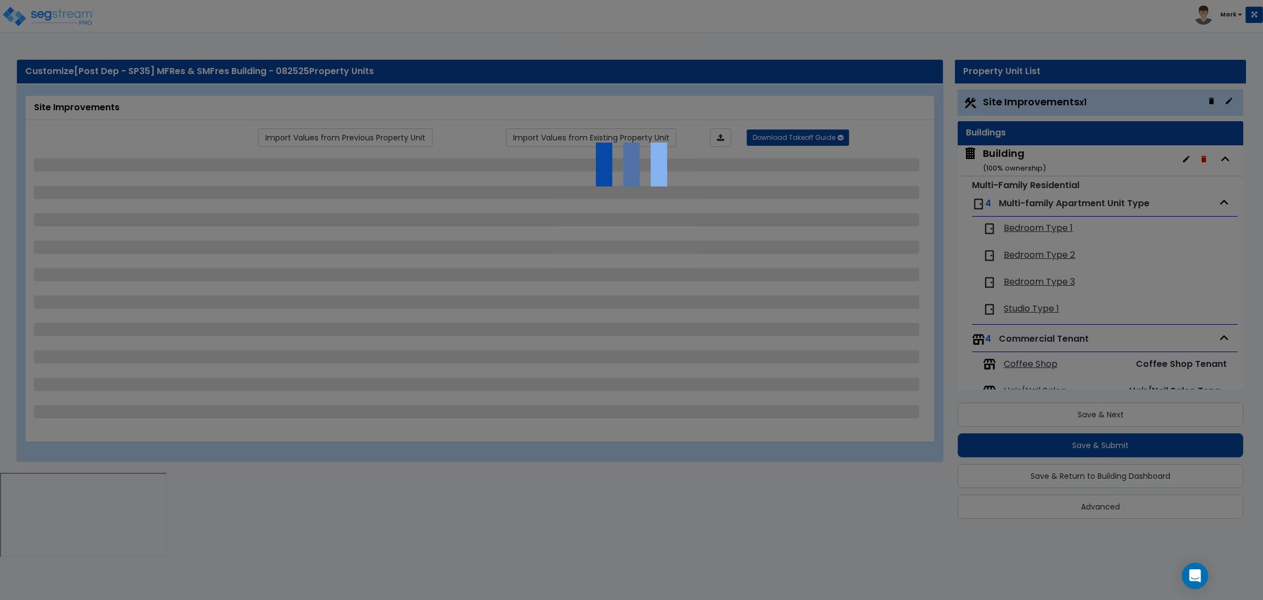
select select "1"
select select "2"
select select "3"
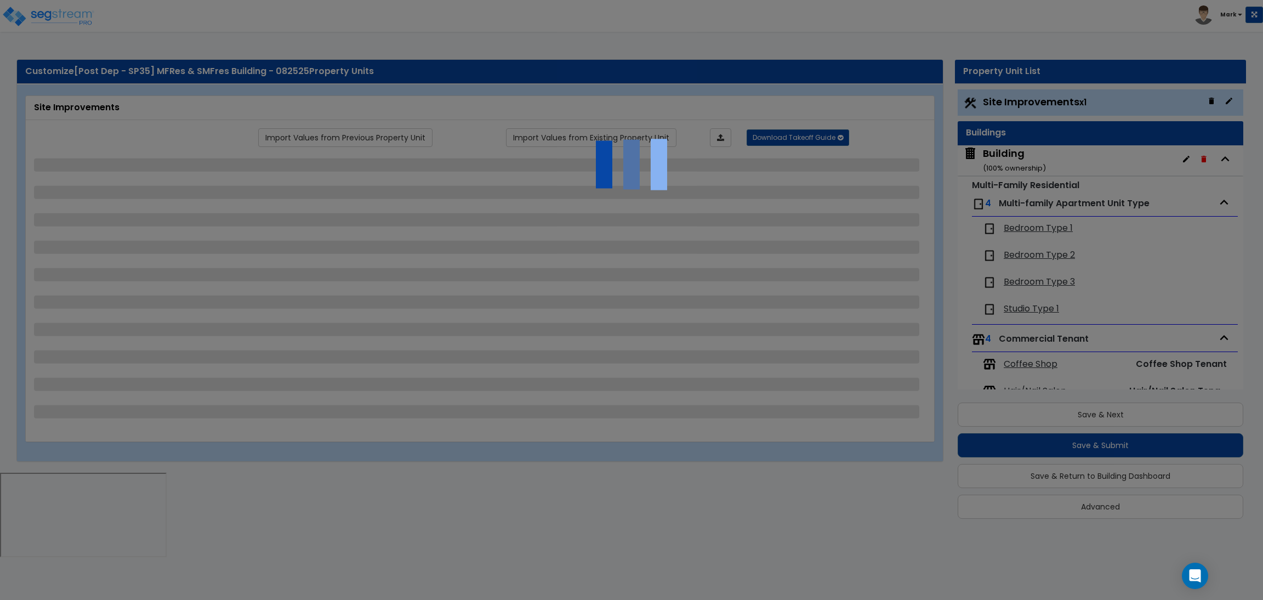
select select "1"
select select "2"
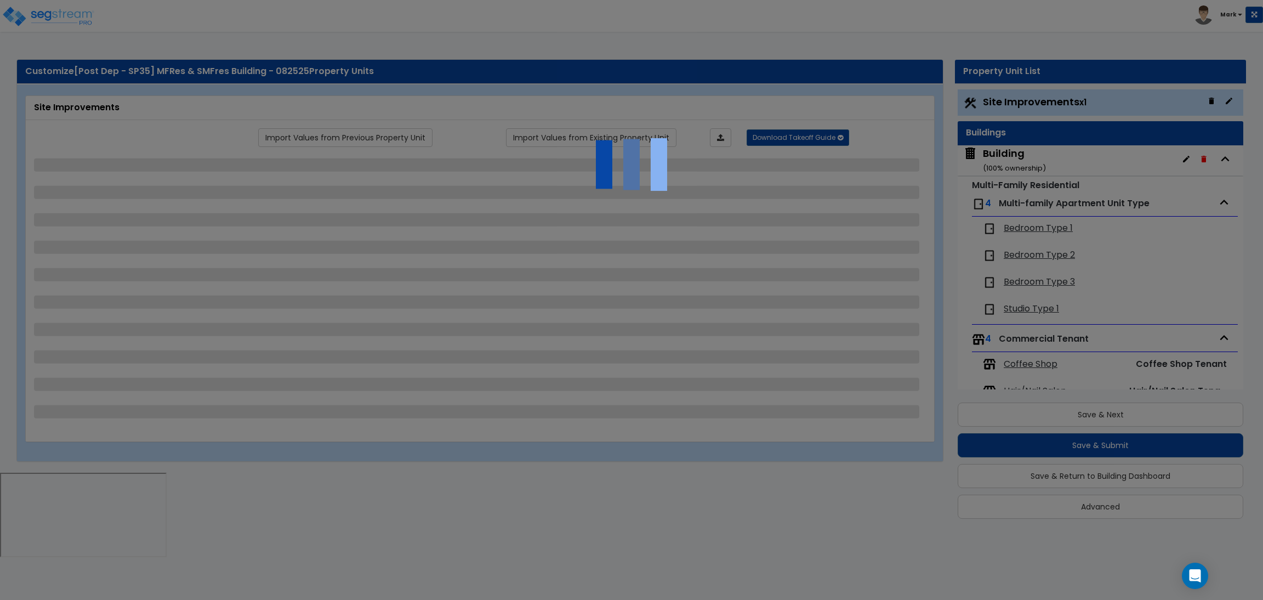
select select "2"
select select "1"
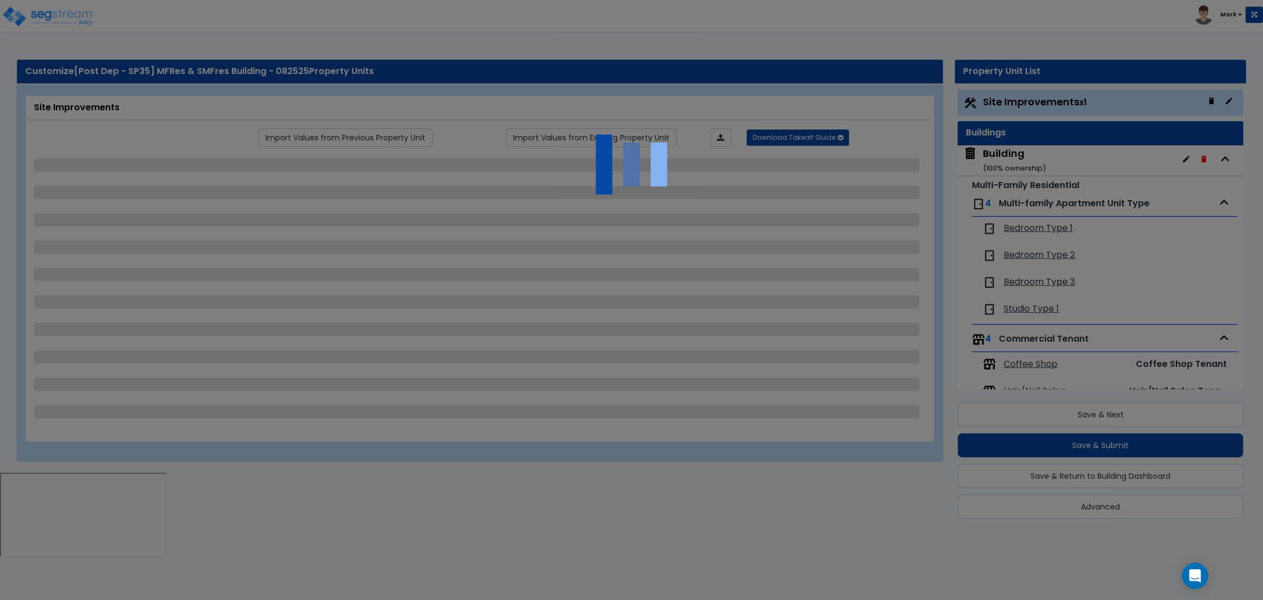
select select "4"
select select "2"
select select "1"
select select "2"
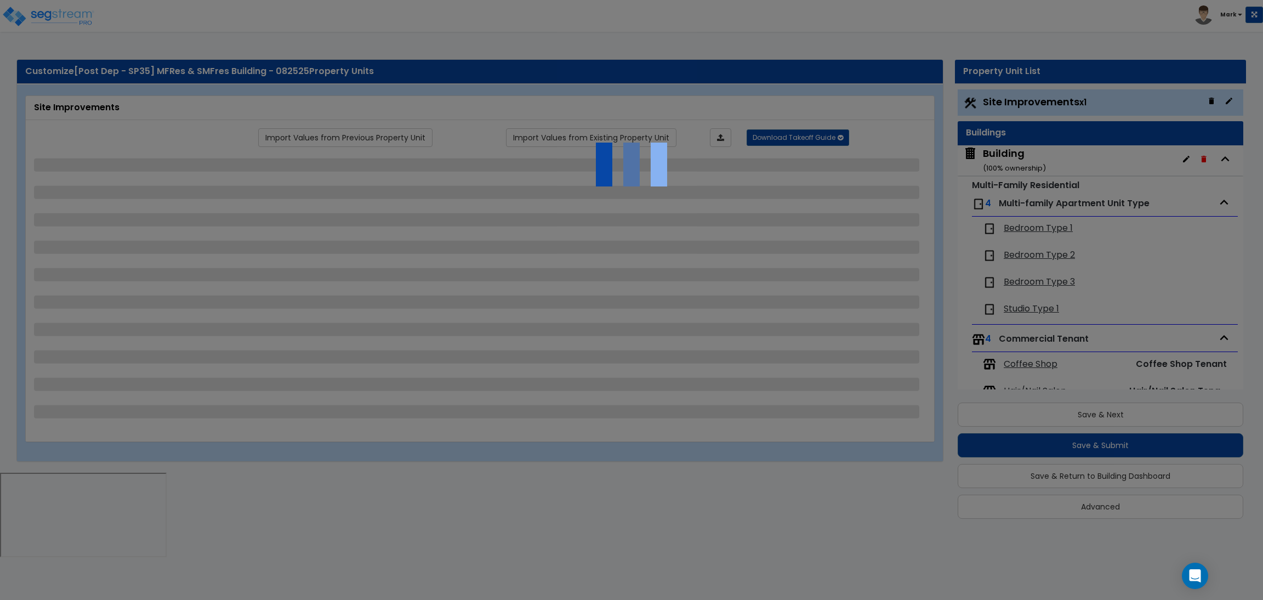
select select "1"
select select "2"
select select "6"
select select "2"
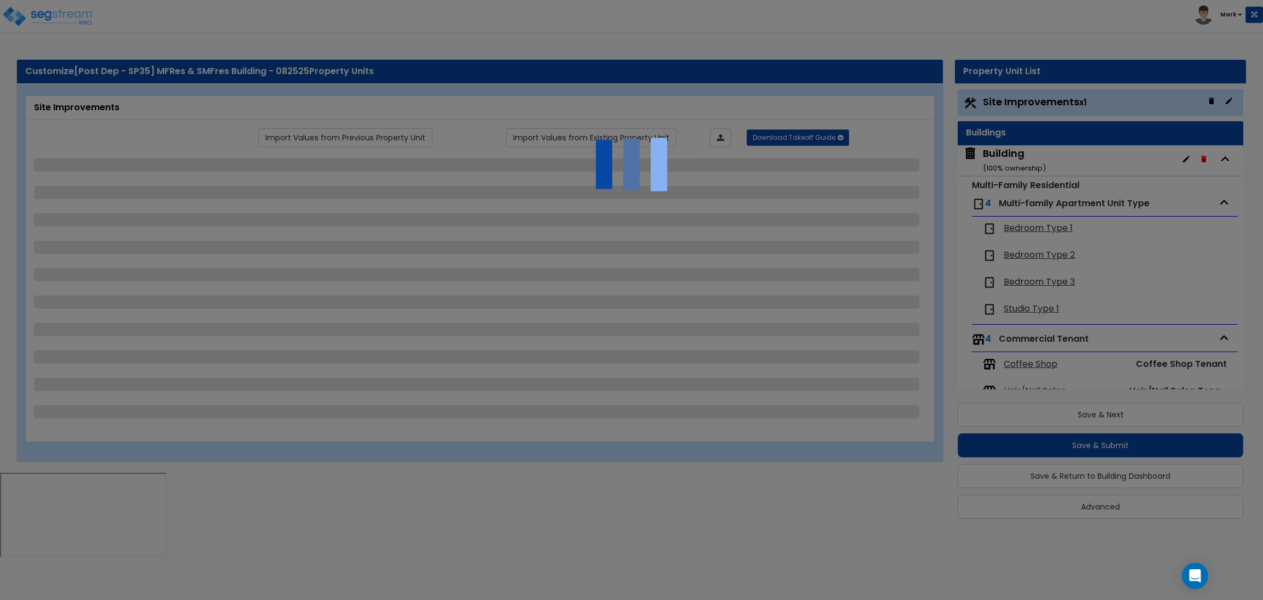
select select "3"
select select "2"
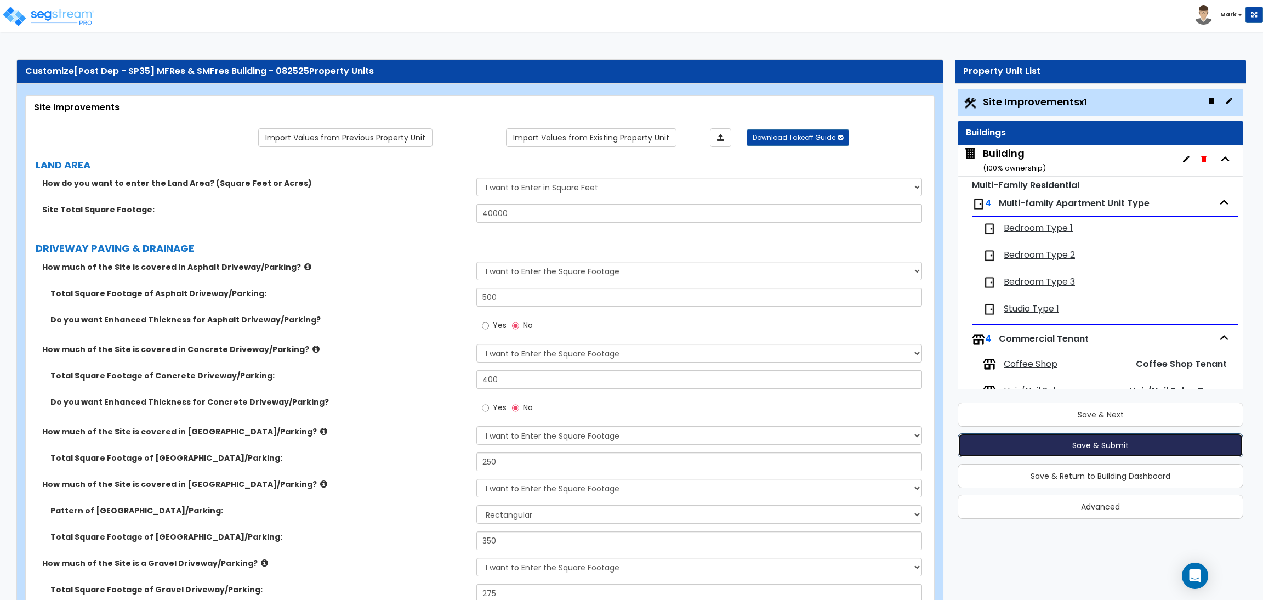
click at [1090, 446] on button "Save & Submit" at bounding box center [1101, 445] width 286 height 24
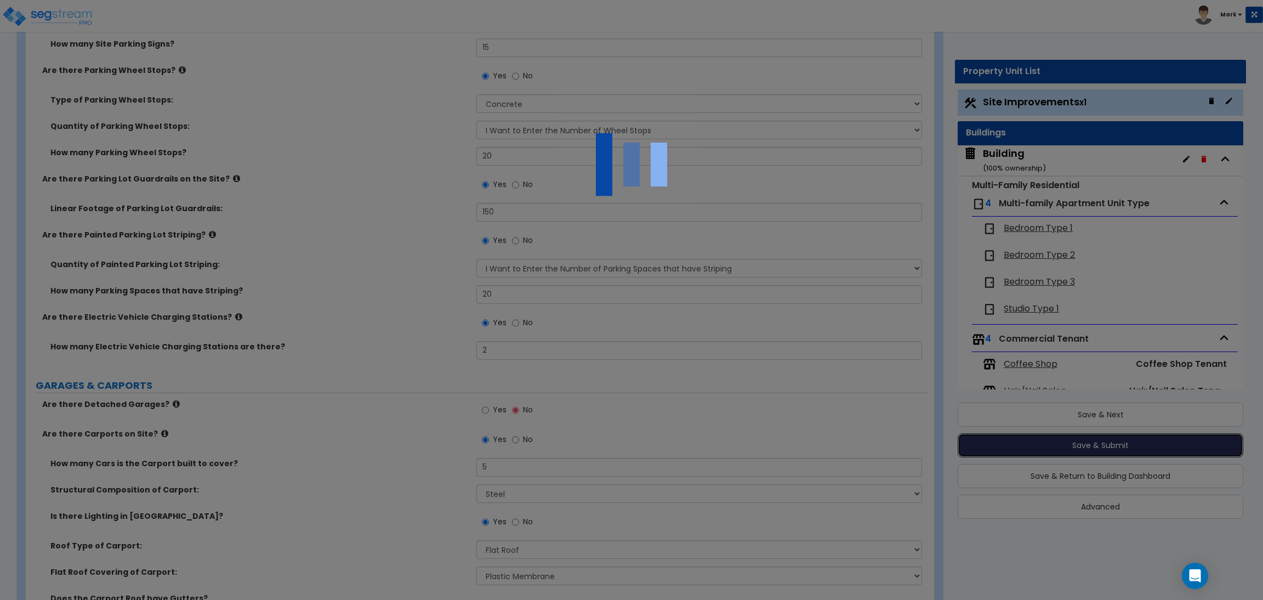
scroll to position [1316, 0]
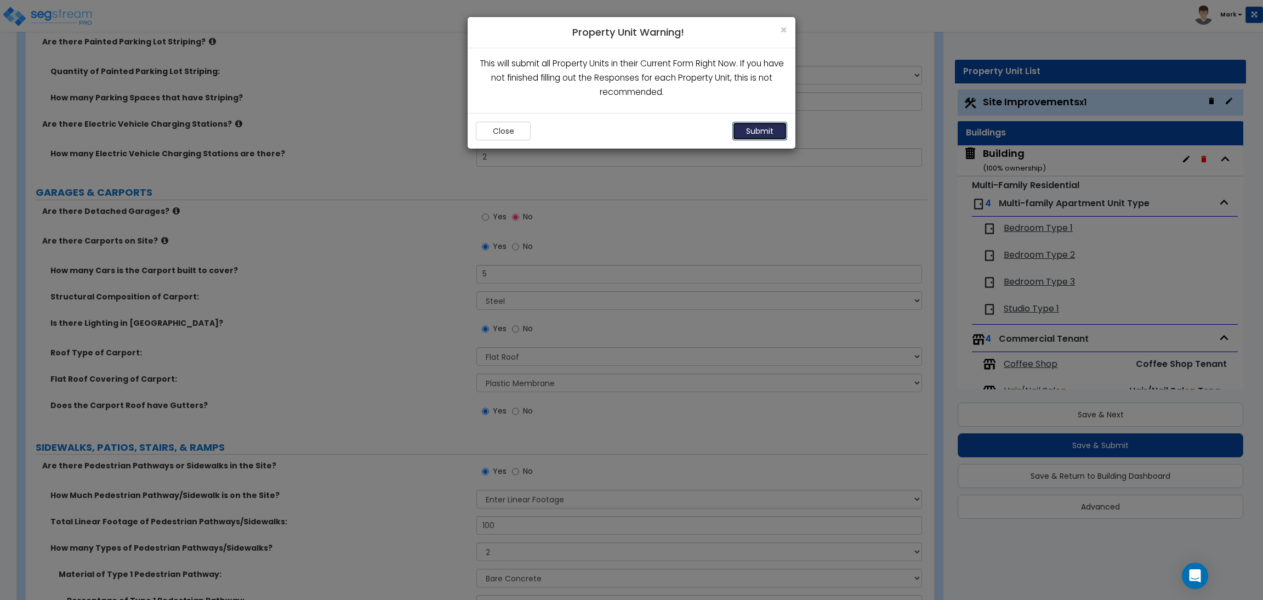
click at [752, 133] on button "Submit" at bounding box center [759, 131] width 55 height 19
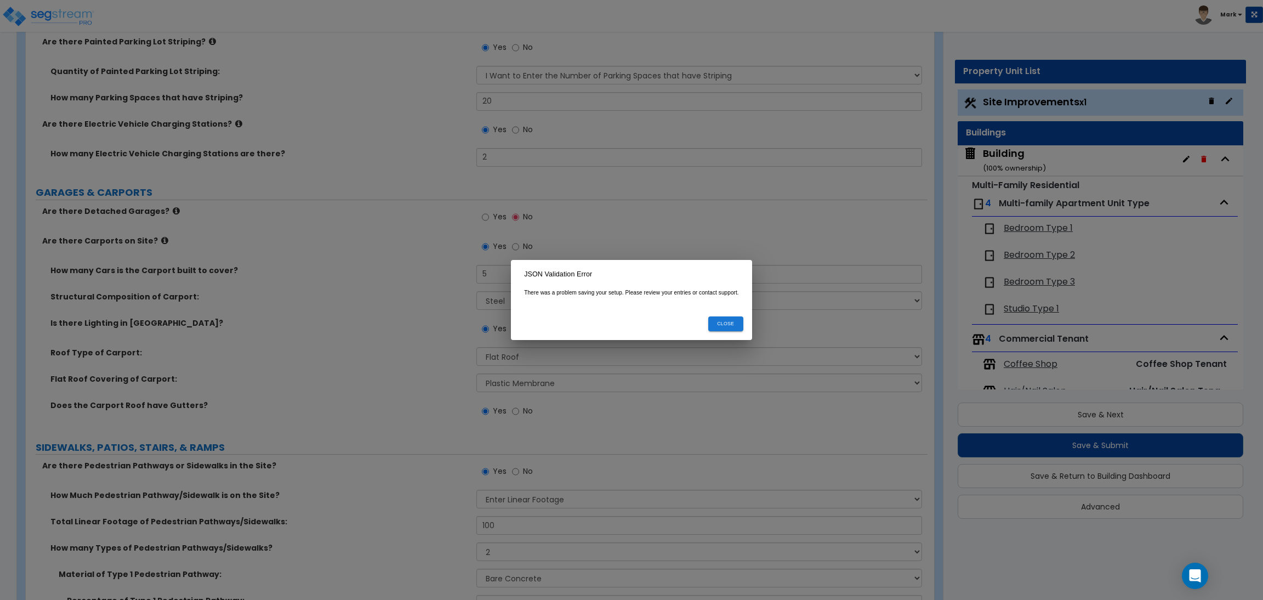
click at [729, 323] on button "Close" at bounding box center [725, 323] width 35 height 15
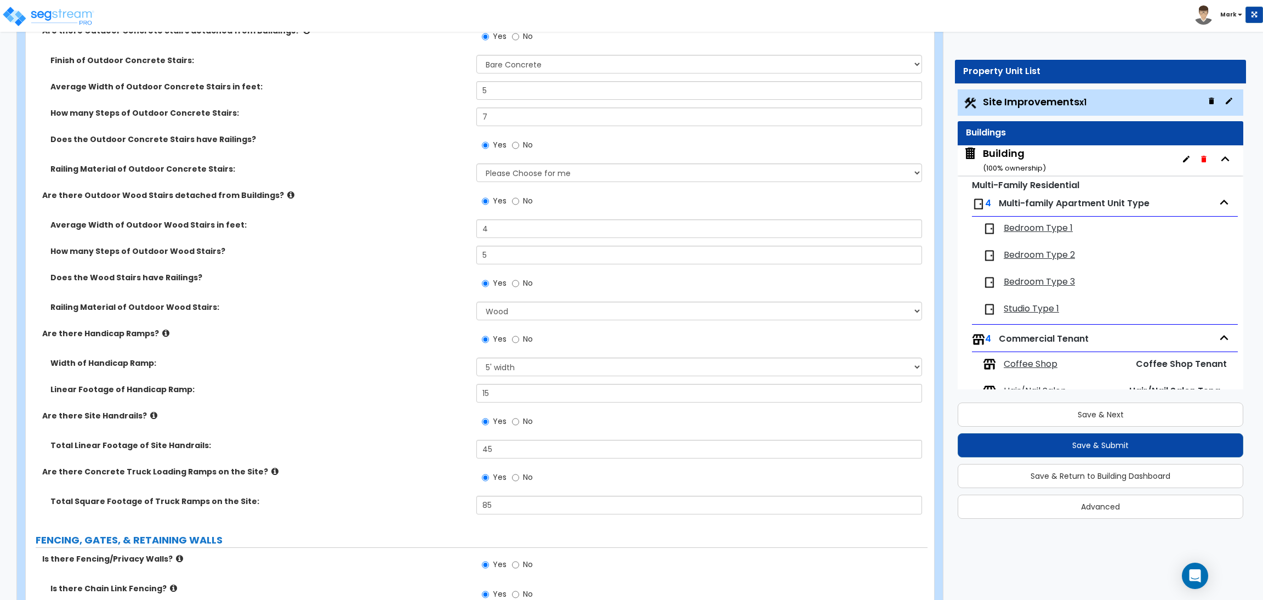
scroll to position [2137, 0]
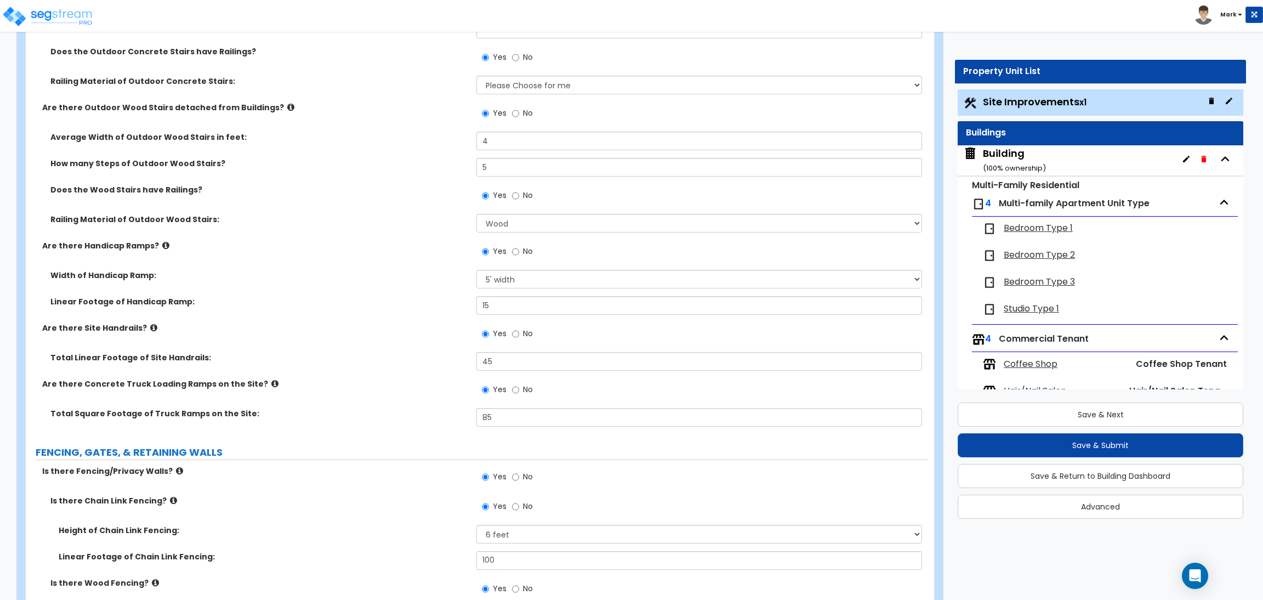
click at [349, 362] on label "Total Linear Footage of Site Handrails:" at bounding box center [259, 357] width 418 height 11
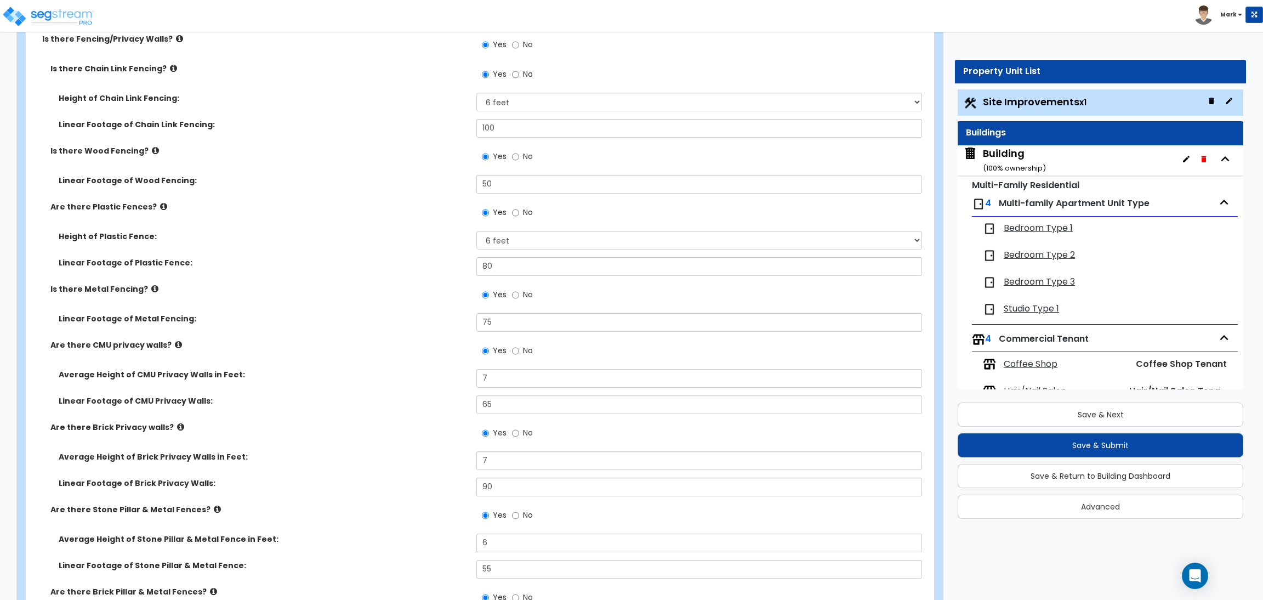
scroll to position [2713, 0]
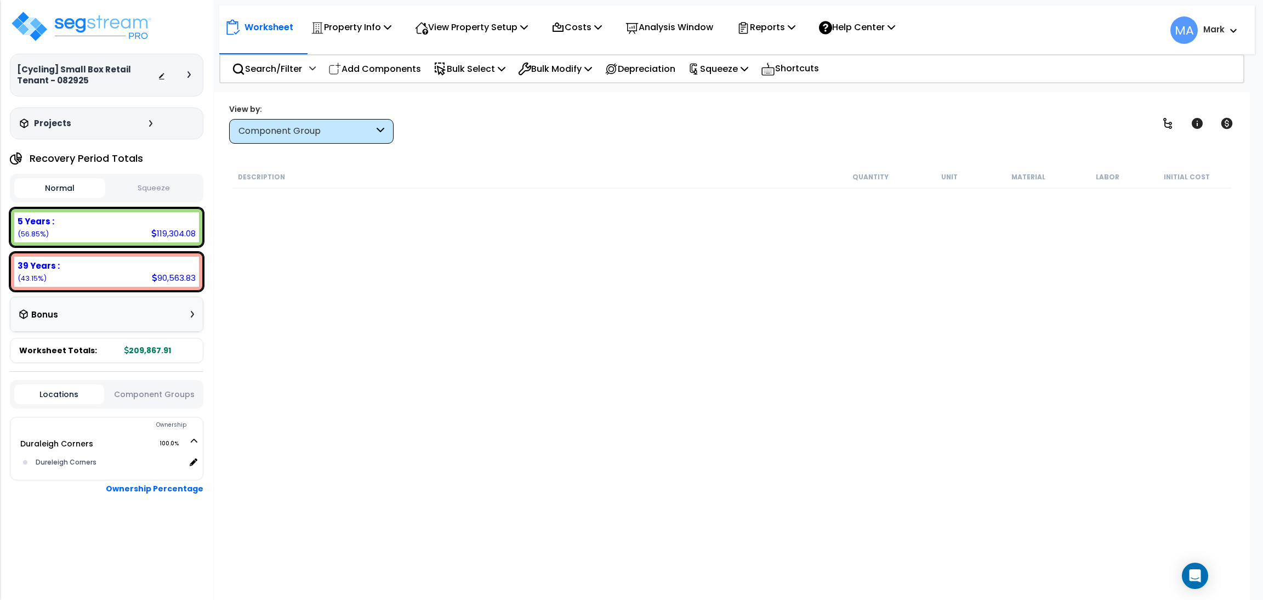
scroll to position [11990, 0]
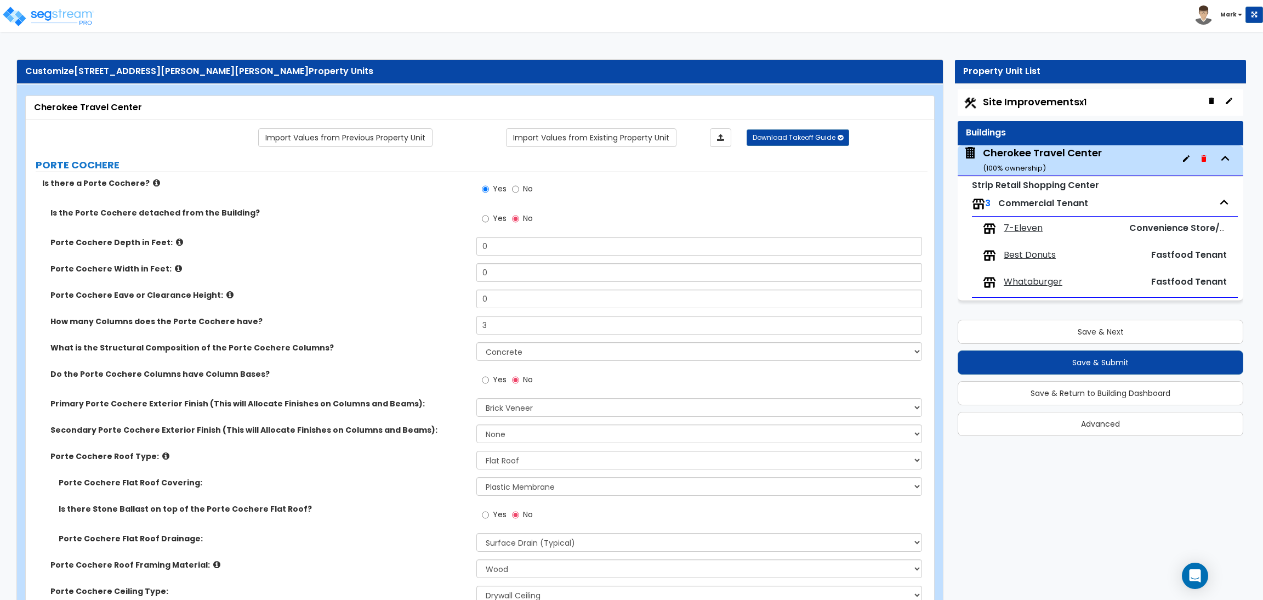
select select "3"
select select "4"
select select "2"
select select "1"
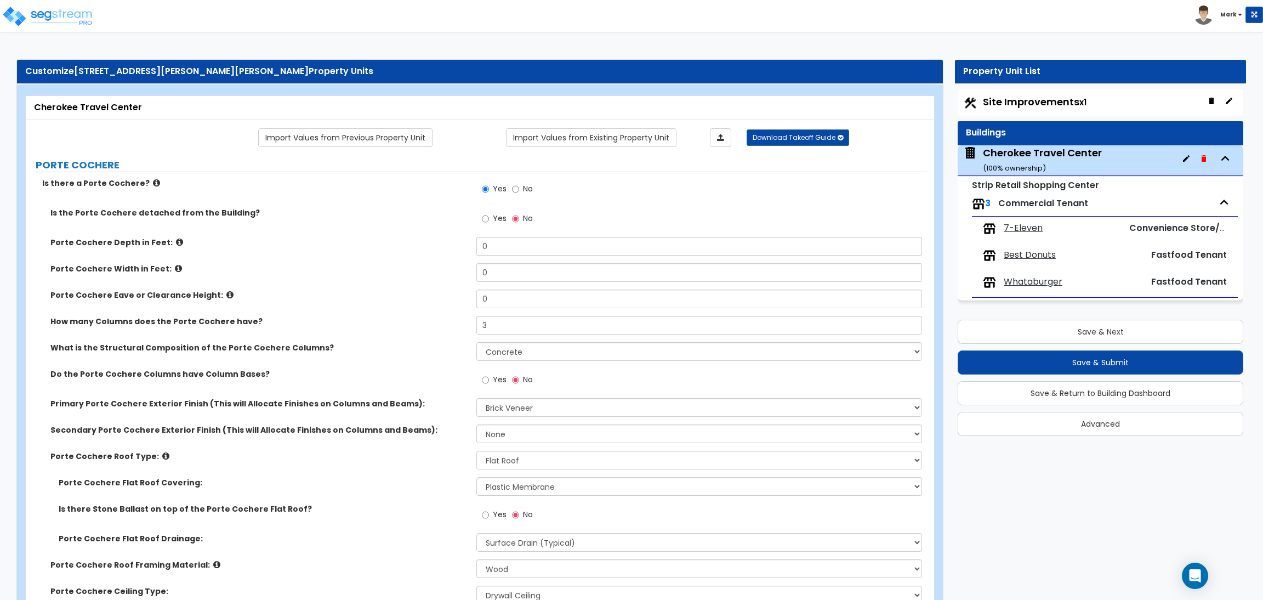
select select "1"
select select "6"
select select "1"
select select "2"
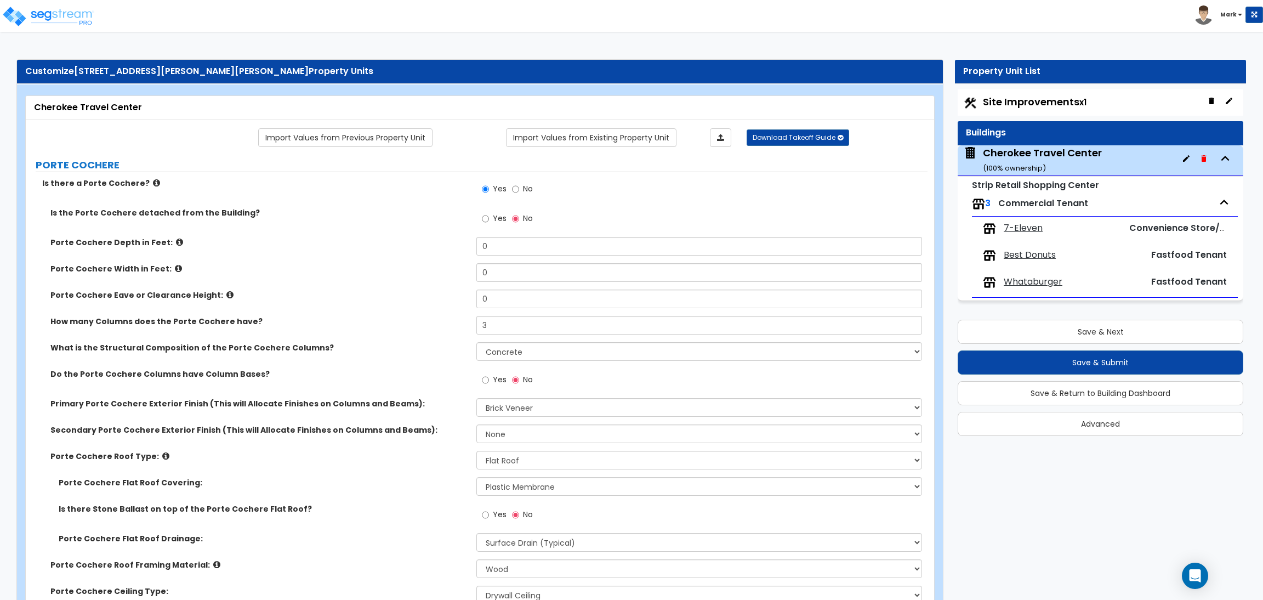
select select "2"
select select "4"
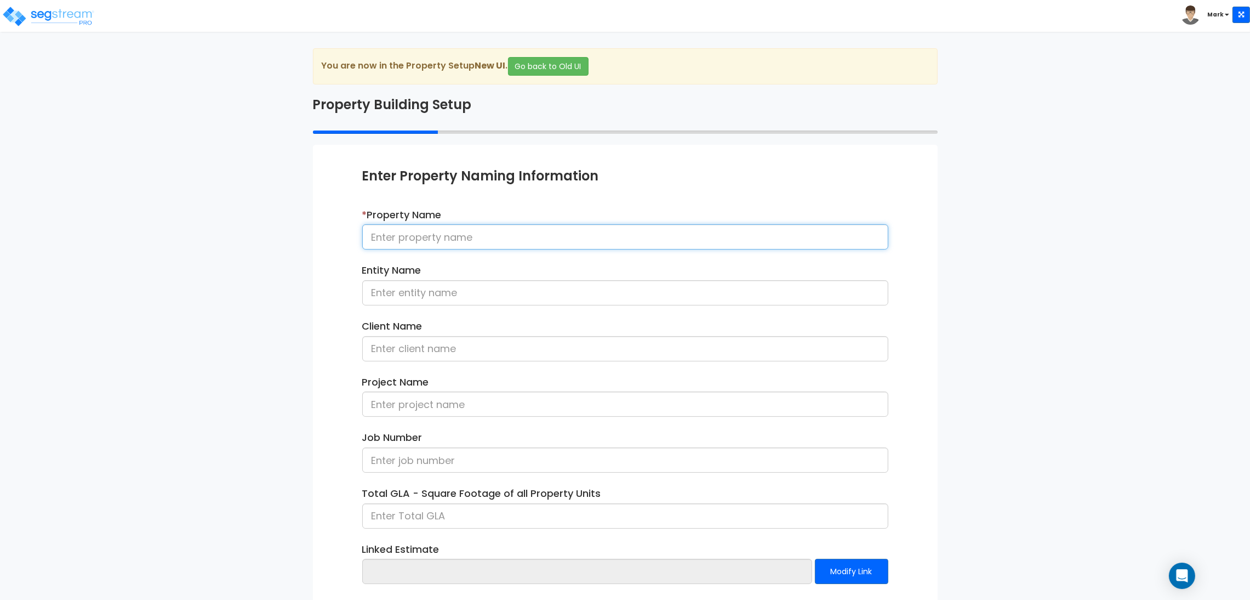
click at [409, 240] on input at bounding box center [625, 236] width 526 height 25
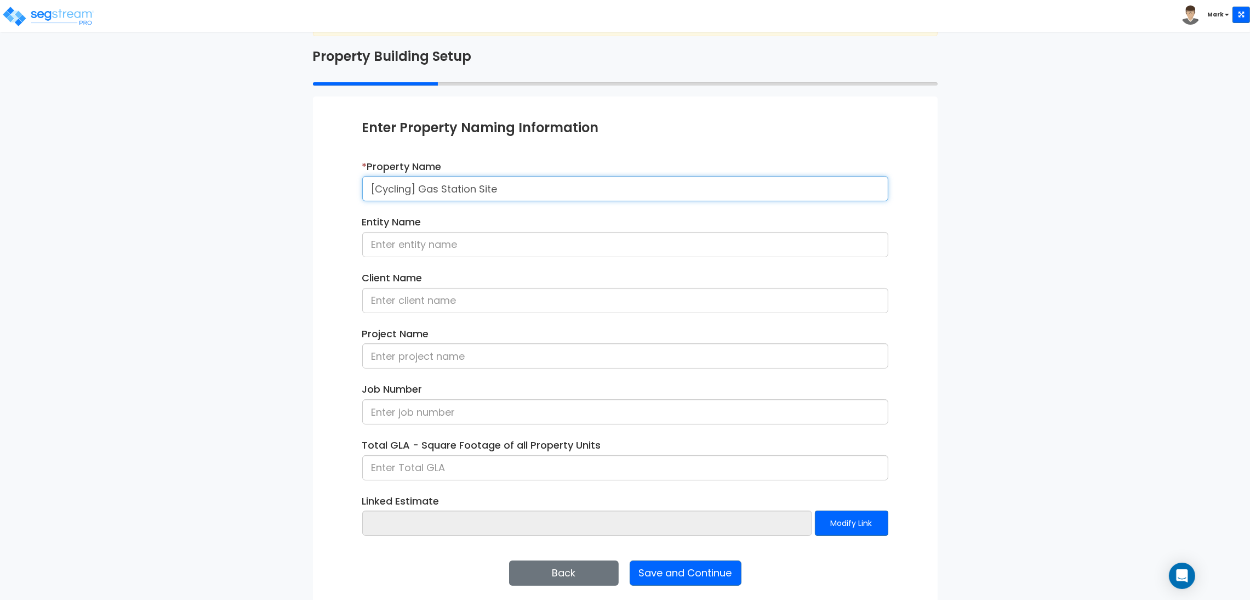
scroll to position [56, 0]
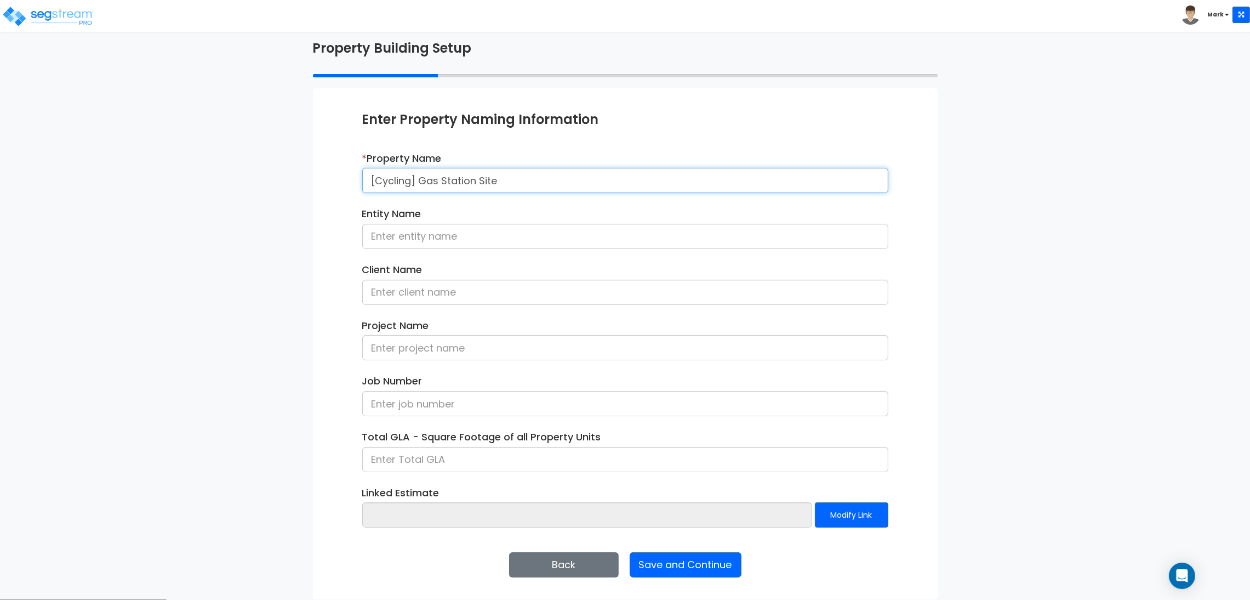
type input "[Cycling] Gas Station Site"
click at [440, 226] on input at bounding box center [625, 236] width 526 height 25
type input "h"
type input "Hunter Association"
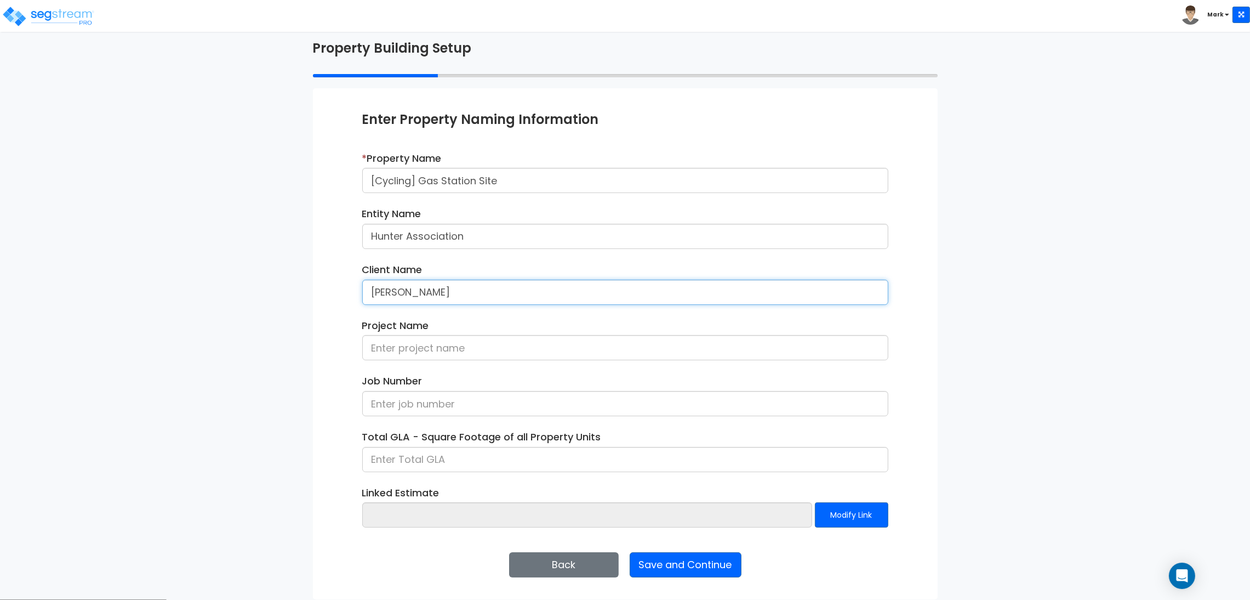
type input "[PERSON_NAME]"
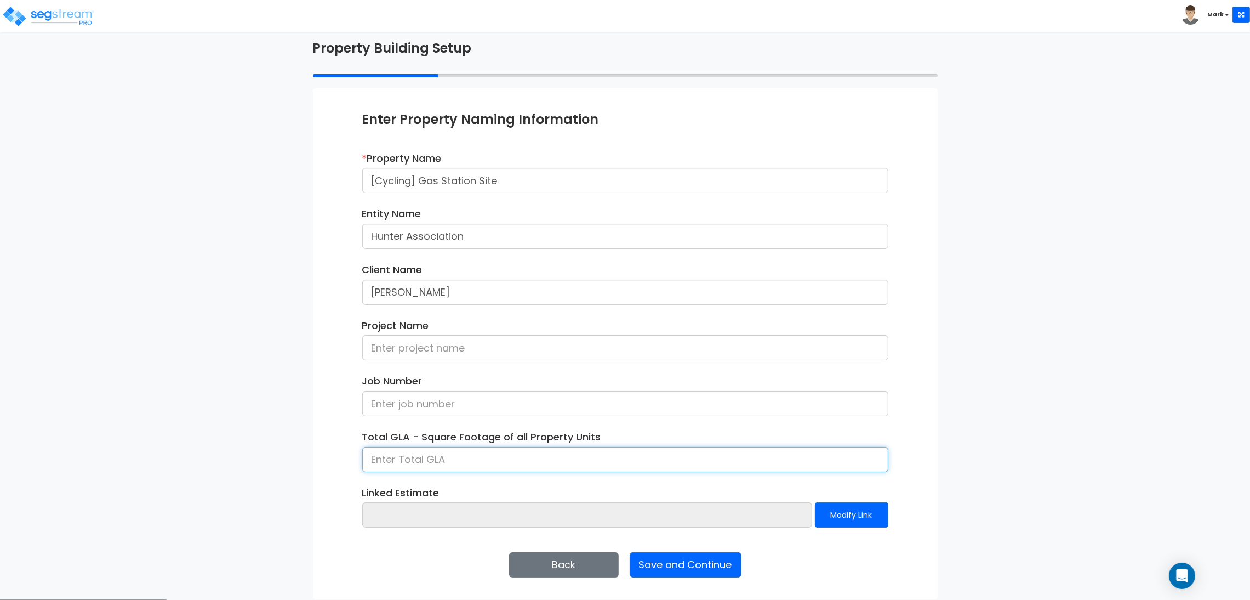
click at [426, 454] on input at bounding box center [625, 459] width 526 height 25
type input "10,000"
click at [695, 564] on button "Save and Continue" at bounding box center [686, 564] width 112 height 25
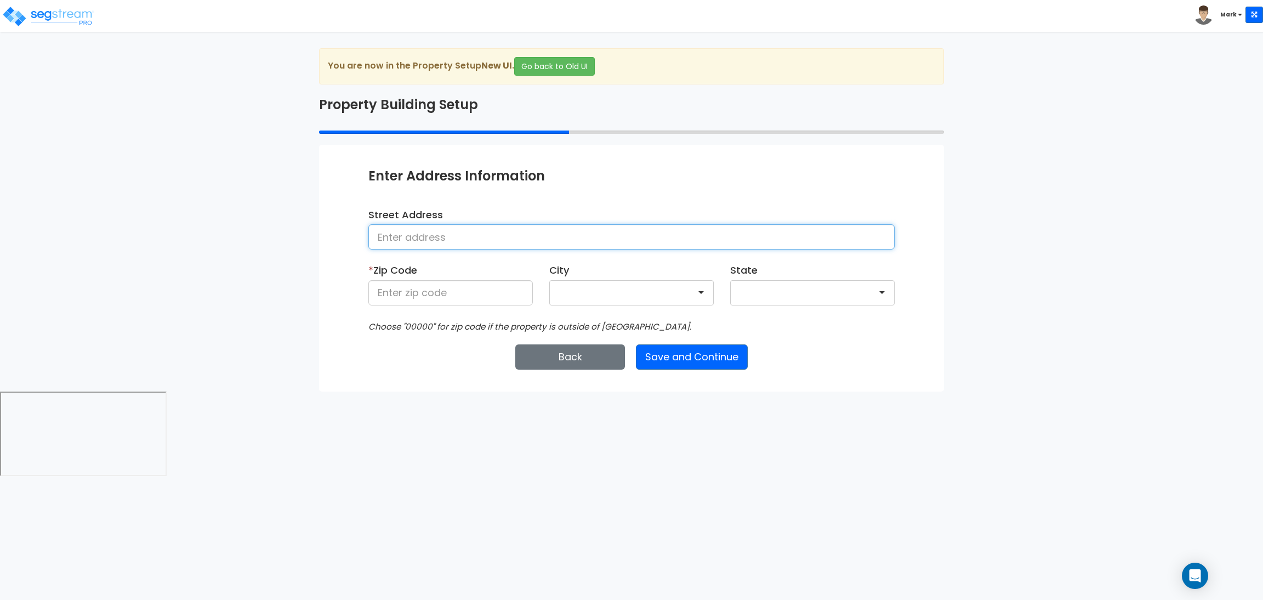
click at [456, 234] on input at bounding box center [631, 236] width 526 height 25
type input "[STREET_ADDRESS]"
type input "28602"
click at [693, 360] on button "Save and Continue" at bounding box center [692, 356] width 112 height 25
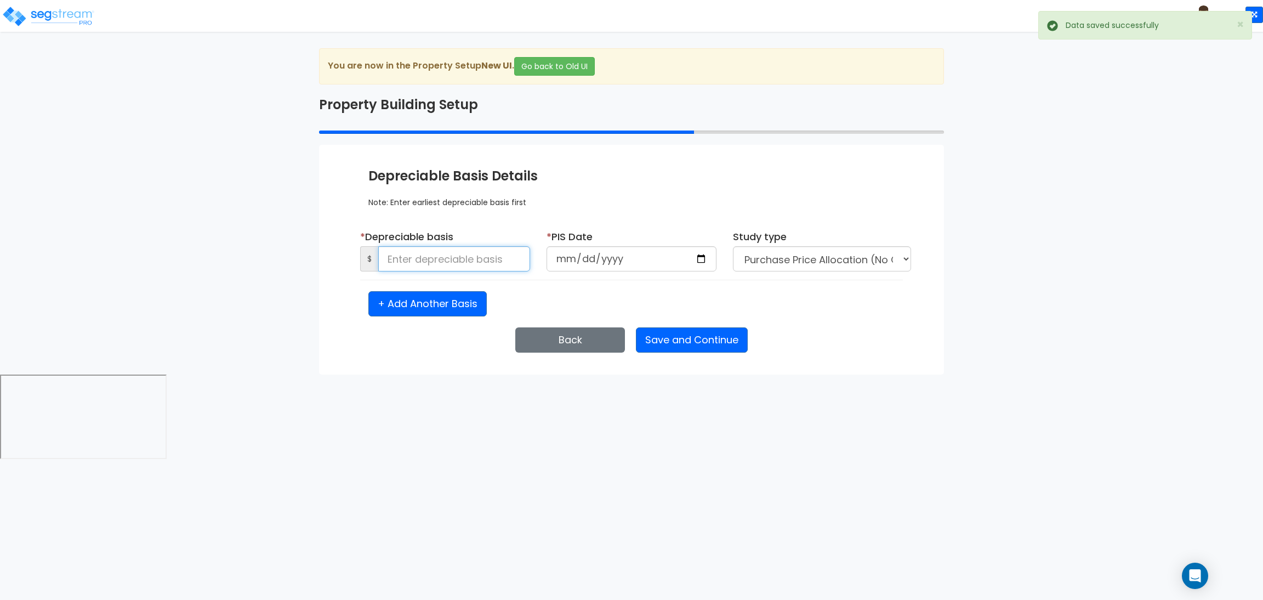
click at [492, 263] on input at bounding box center [454, 258] width 152 height 25
type input "50,000"
click at [705, 254] on input "date" at bounding box center [632, 258] width 170 height 25
type input "2025-09-04"
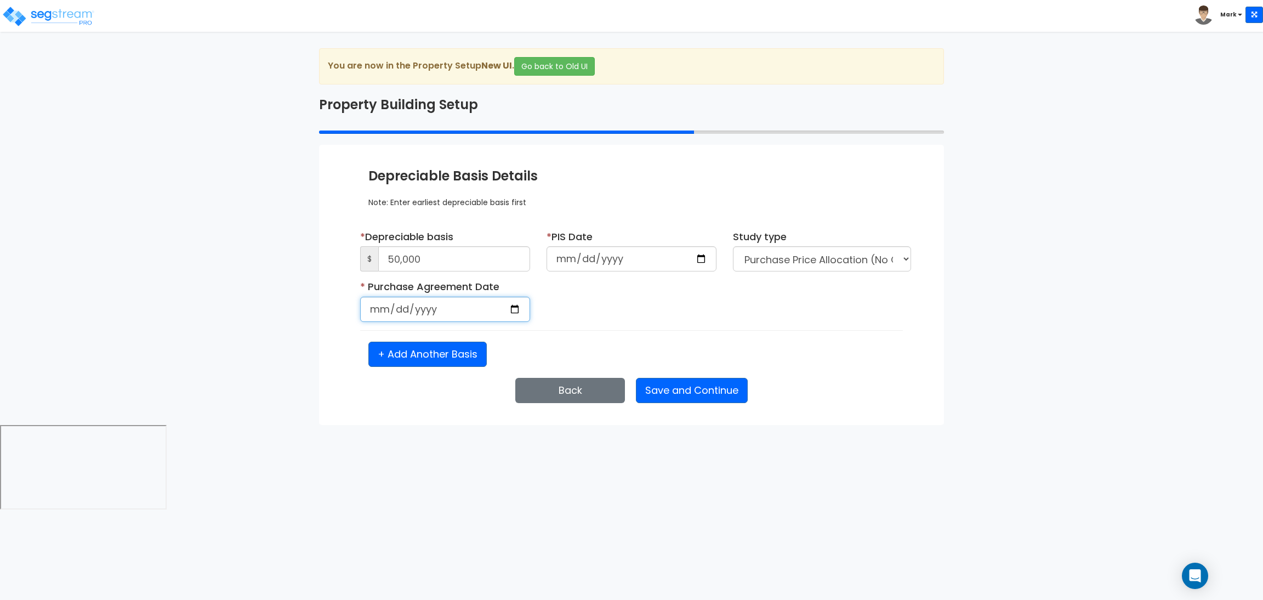
select select "2025"
click at [517, 312] on input "date" at bounding box center [445, 309] width 170 height 25
type input "2025-09-04"
click at [698, 389] on button "Save and Continue" at bounding box center [692, 390] width 112 height 25
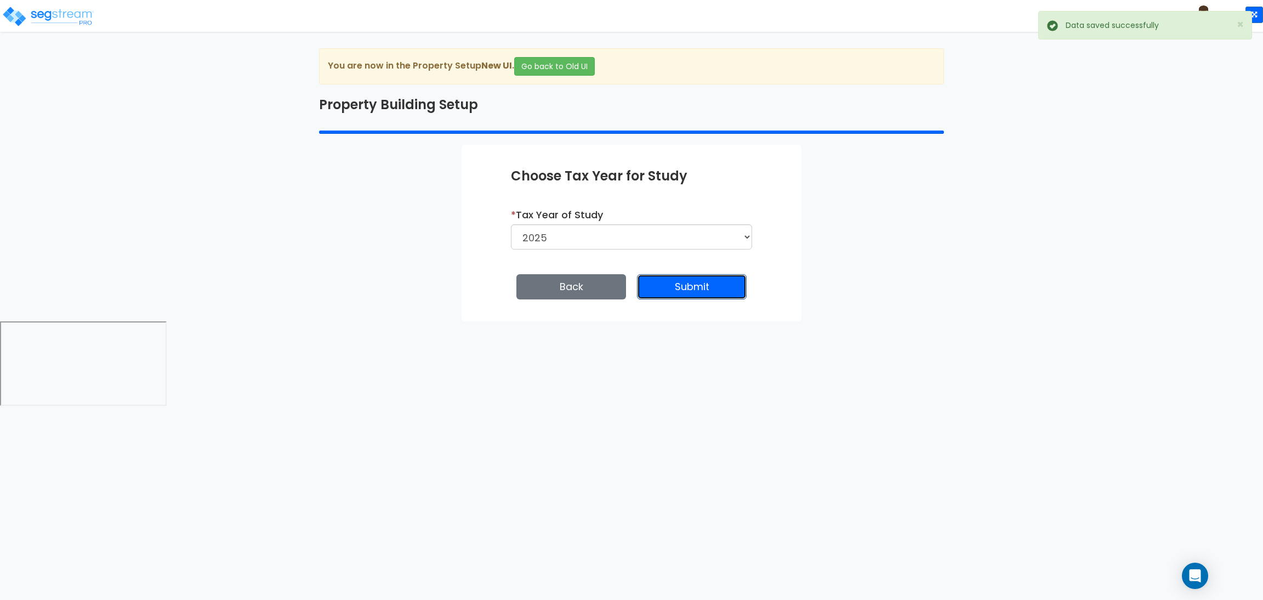
click at [688, 287] on button "Submit" at bounding box center [692, 286] width 110 height 25
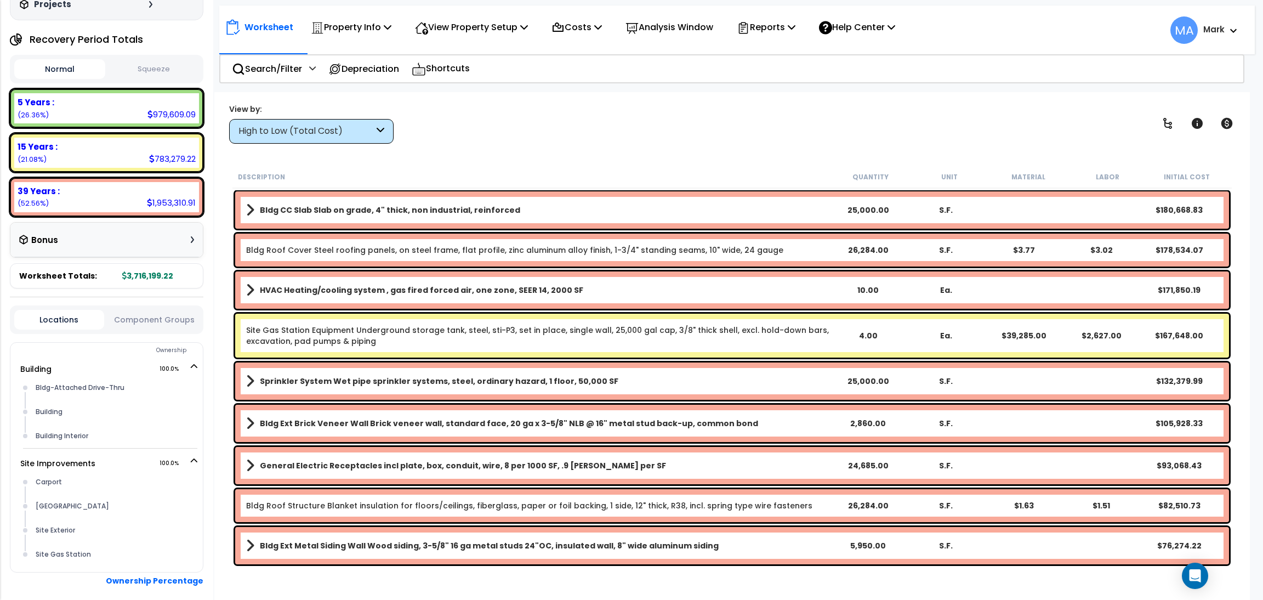
scroll to position [156, 0]
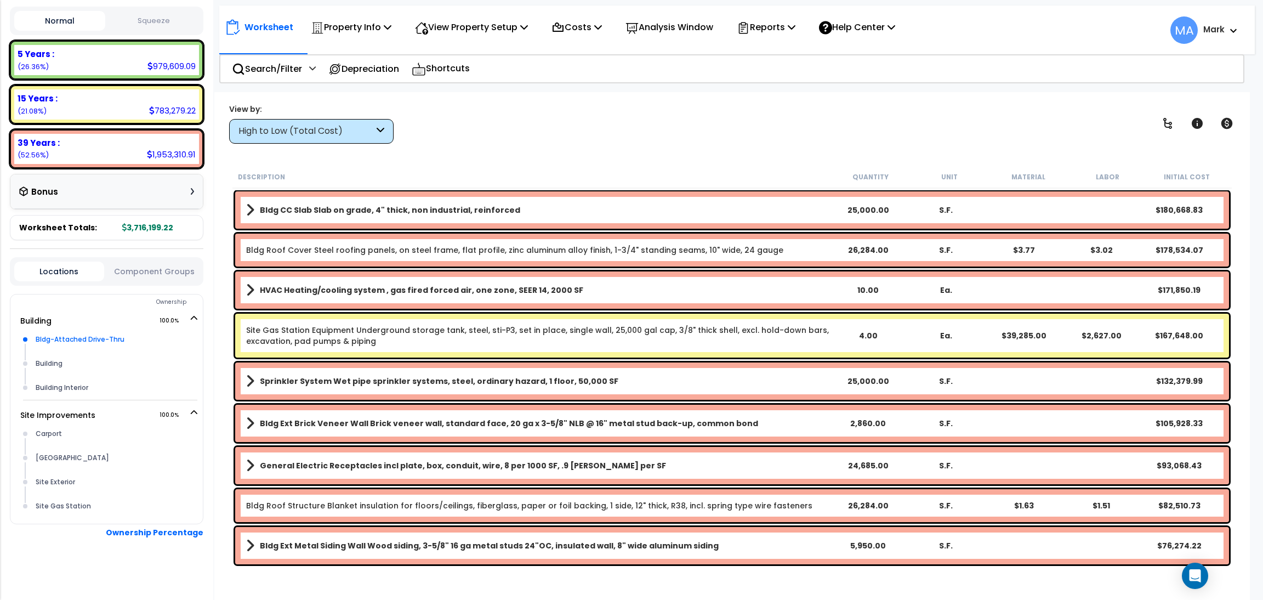
click at [103, 336] on div "Bldg-Attached Drive-Thru" at bounding box center [115, 339] width 165 height 13
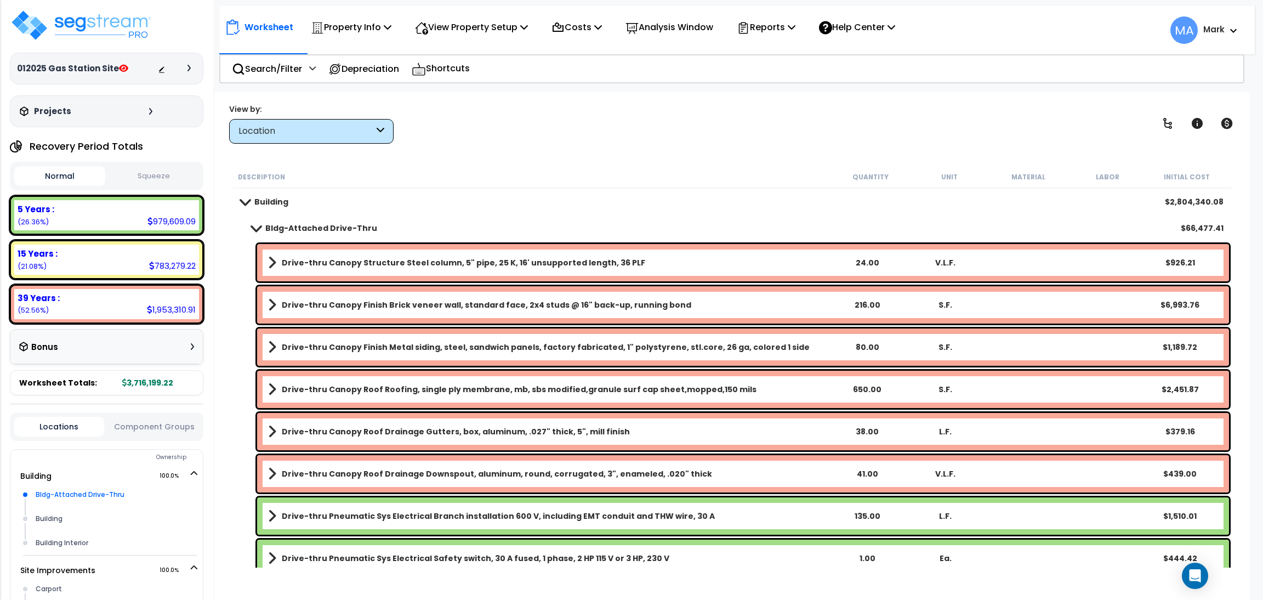
scroll to position [0, 0]
click at [486, 31] on p "View Property Setup" at bounding box center [471, 27] width 113 height 15
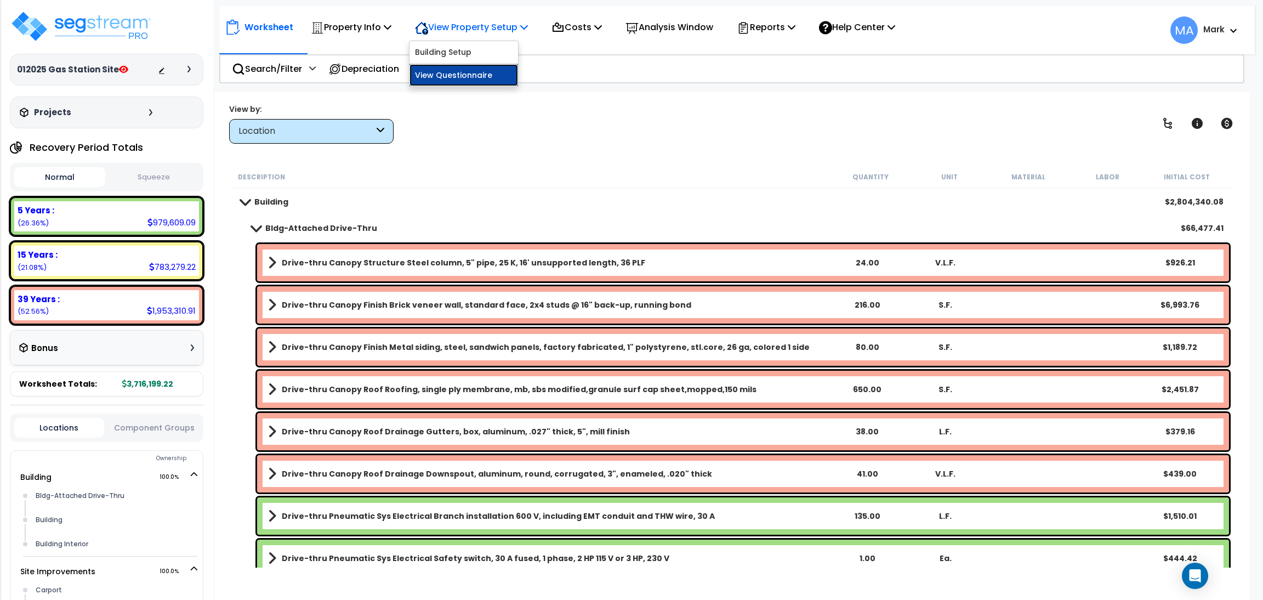
click at [469, 77] on link "View Questionnaire" at bounding box center [463, 75] width 109 height 22
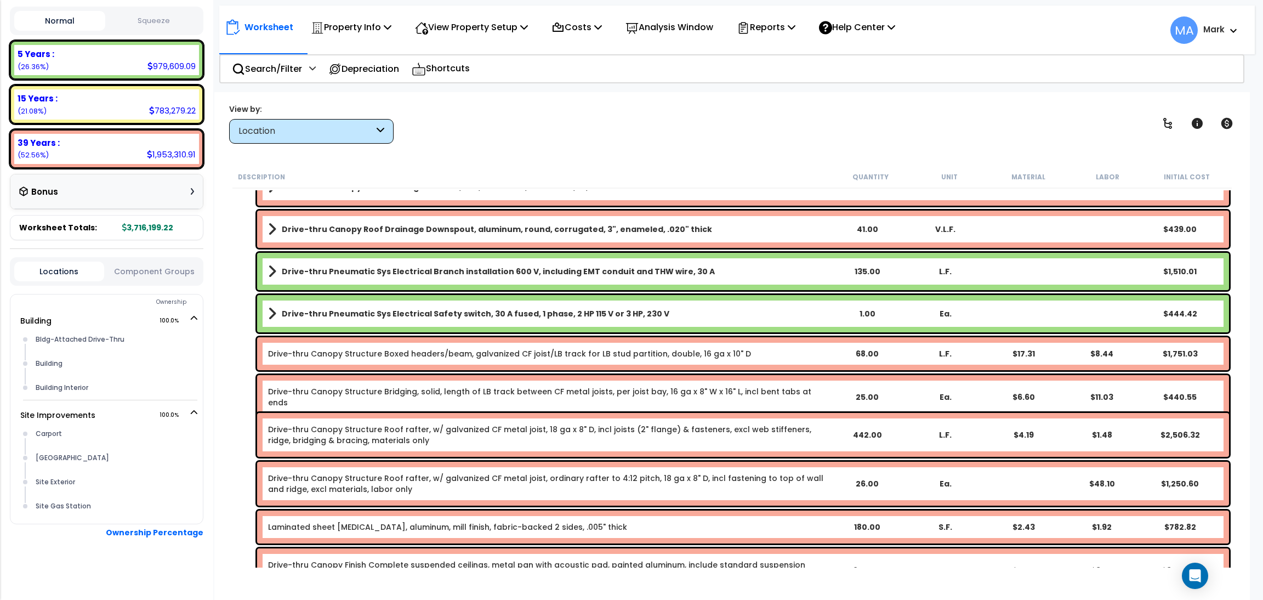
scroll to position [246, 0]
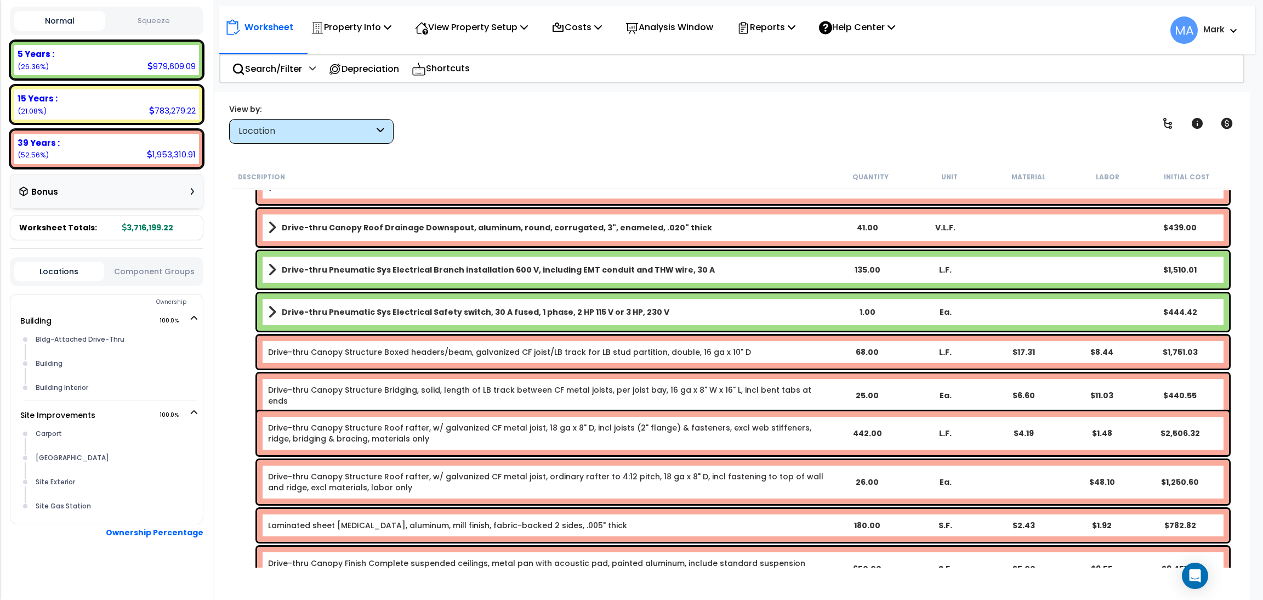
click at [325, 136] on div "Location" at bounding box center [305, 131] width 135 height 13
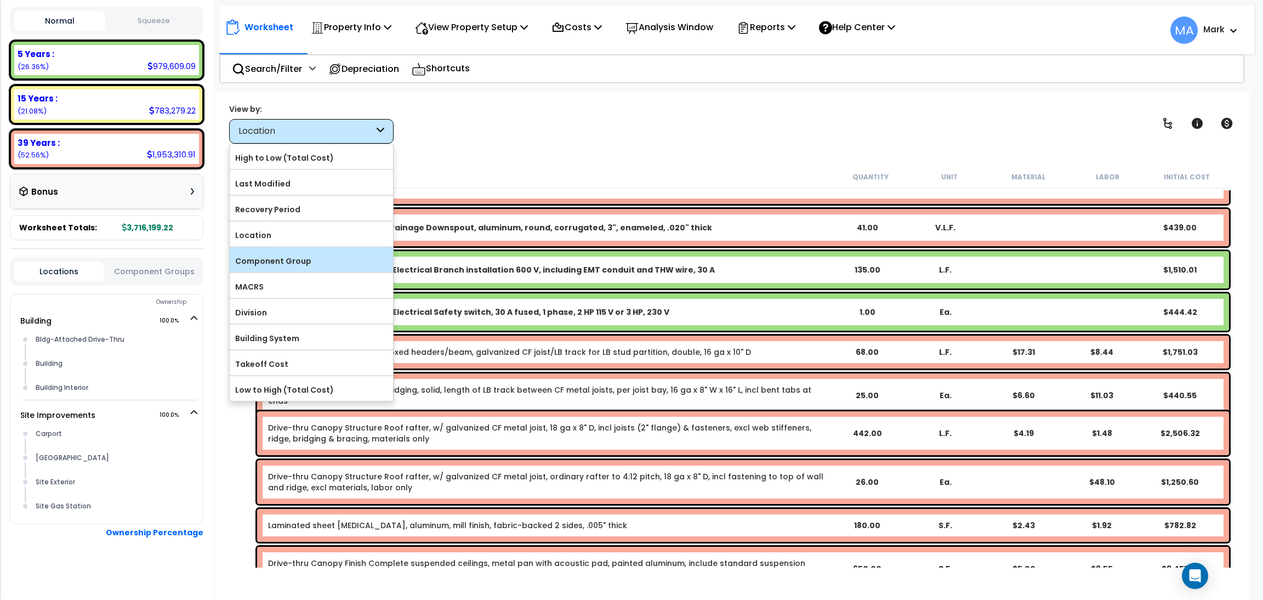
click at [305, 253] on label "Component Group" at bounding box center [311, 261] width 163 height 16
click at [0, 0] on input "Component Group" at bounding box center [0, 0] width 0 height 0
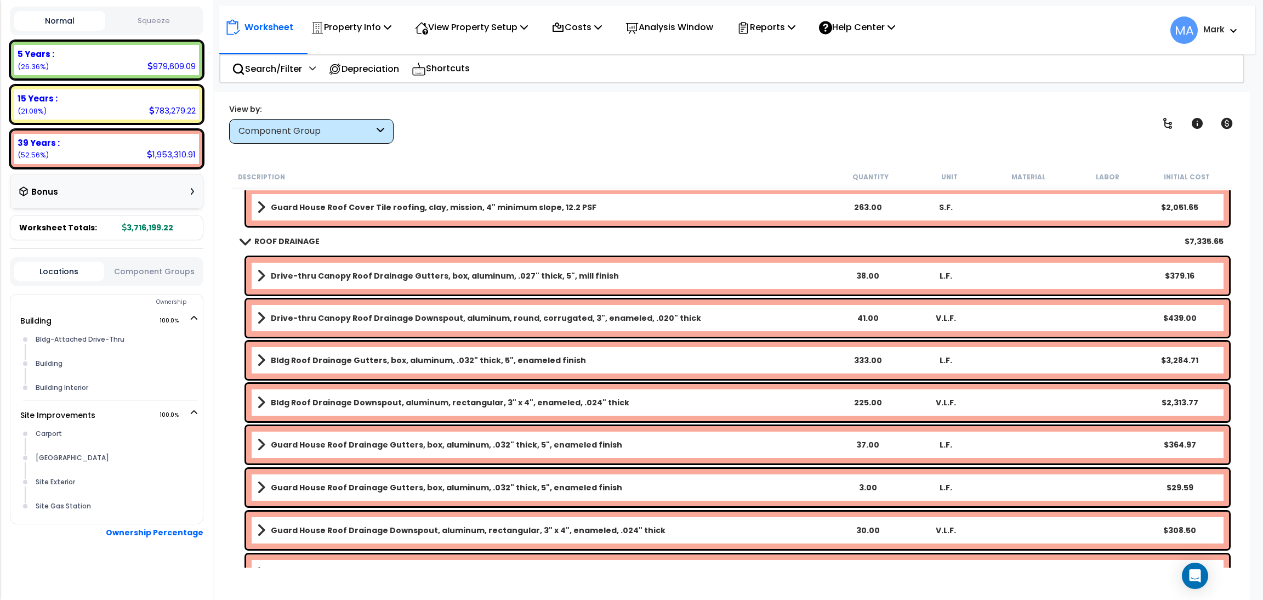
scroll to position [1562, 0]
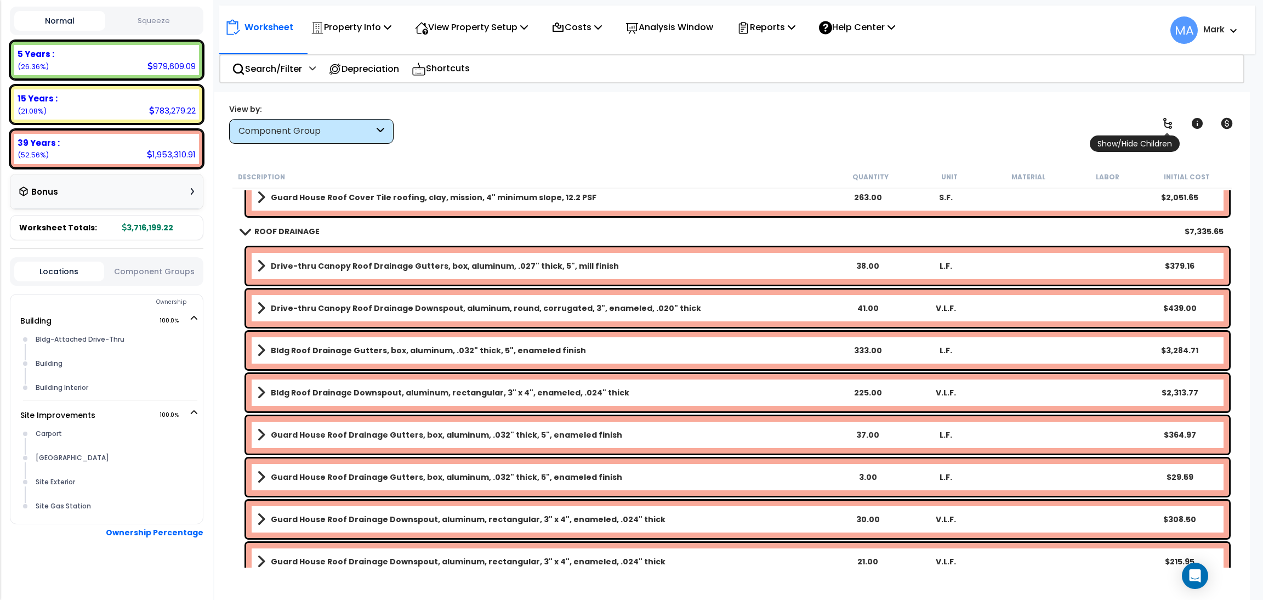
click at [1166, 122] on icon at bounding box center [1167, 123] width 13 height 13
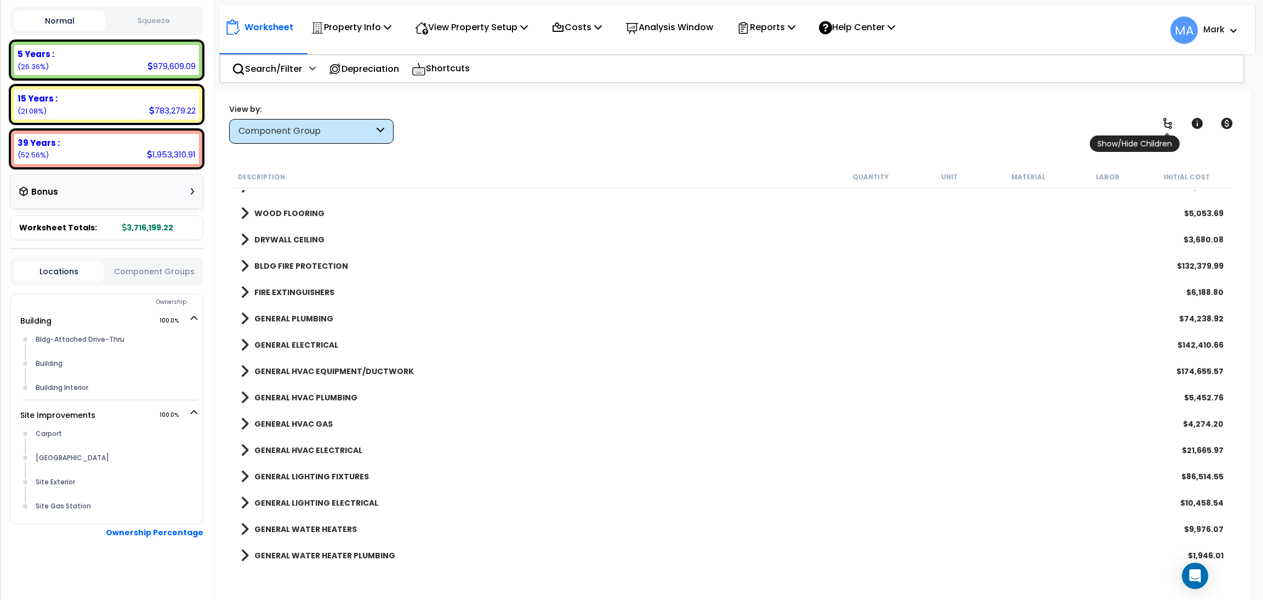
click at [1166, 122] on icon at bounding box center [1167, 123] width 13 height 13
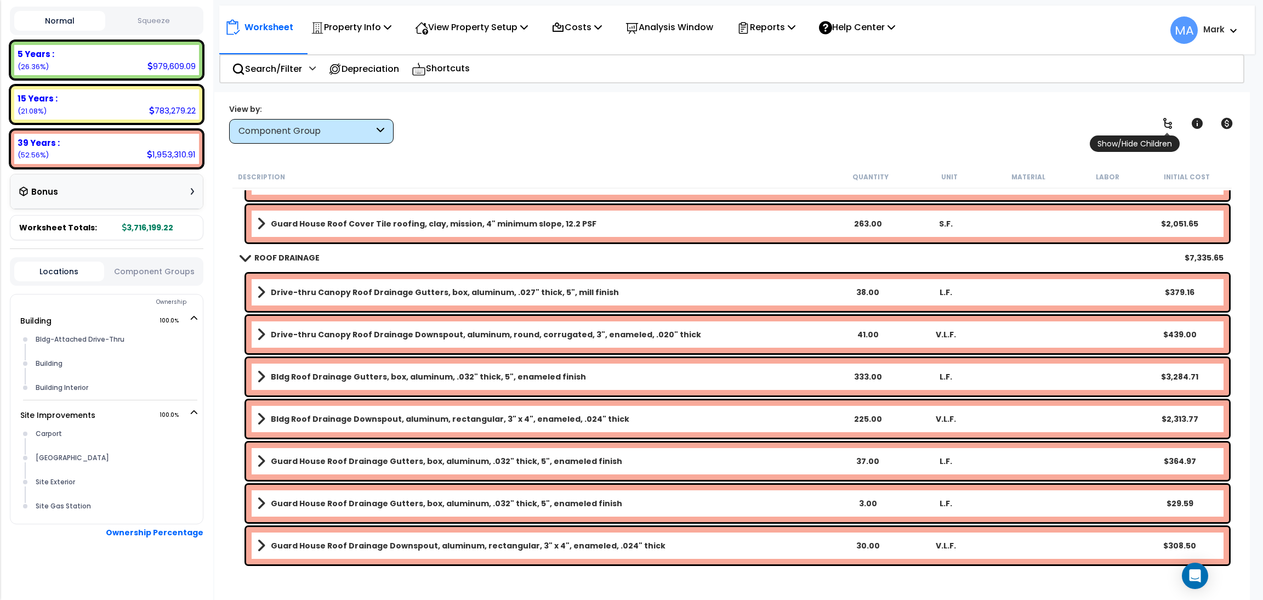
click at [1166, 122] on icon at bounding box center [1167, 123] width 13 height 13
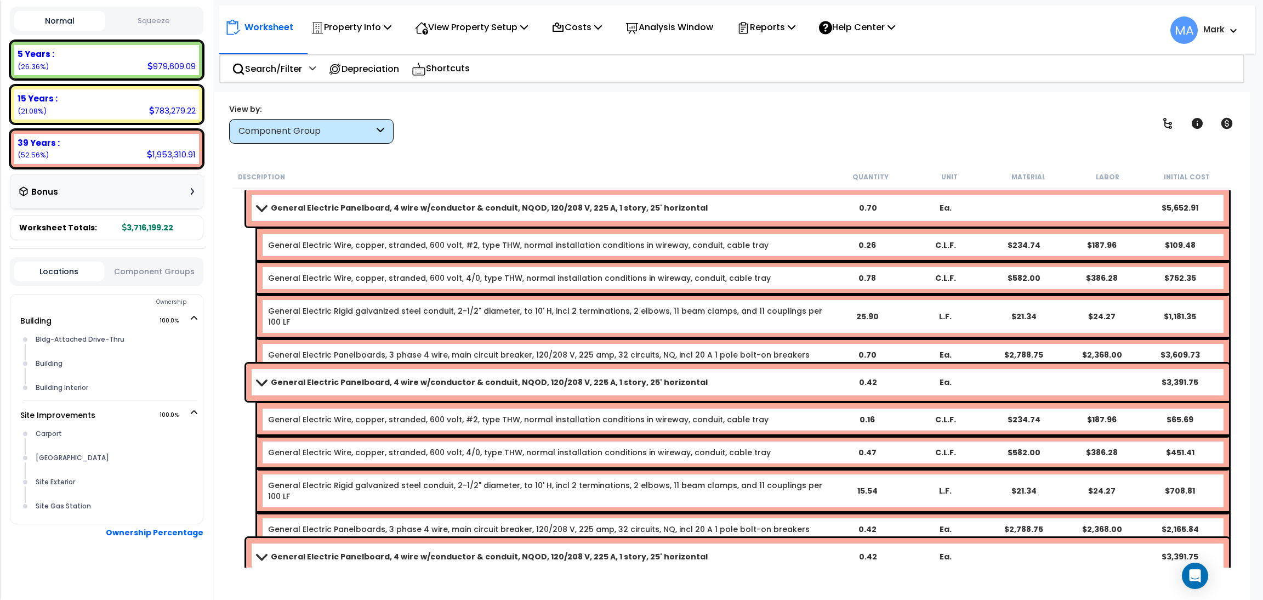
scroll to position [18747, 0]
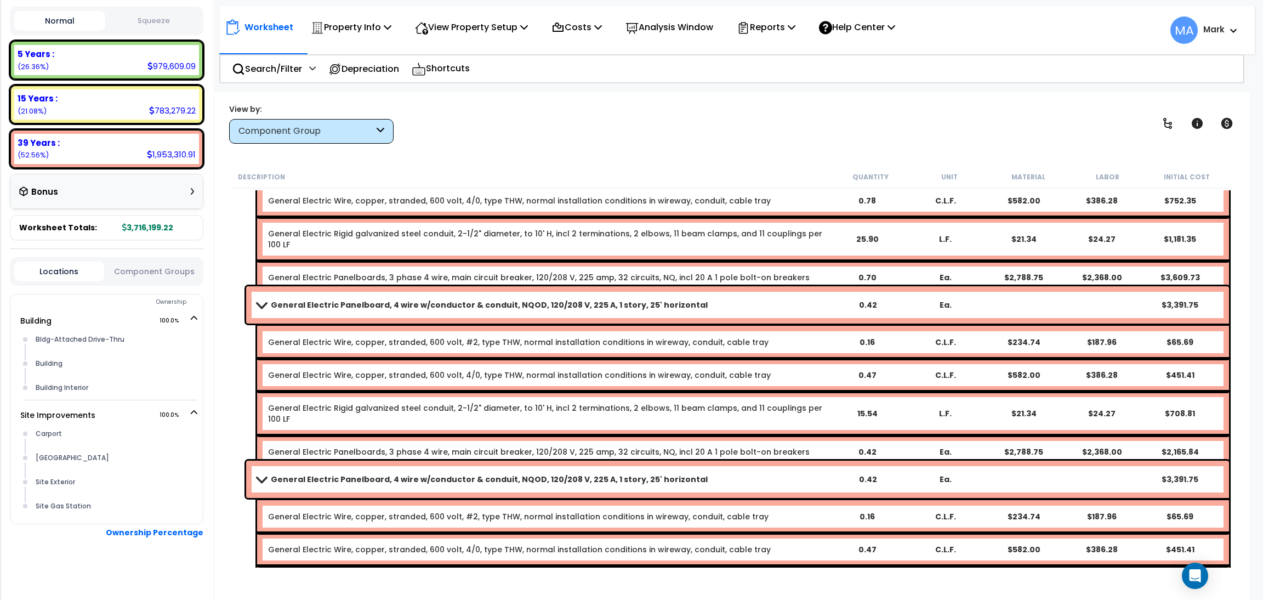
click at [867, 135] on div "View by: Component Group High to Low (Total Cost)" at bounding box center [732, 123] width 1014 height 41
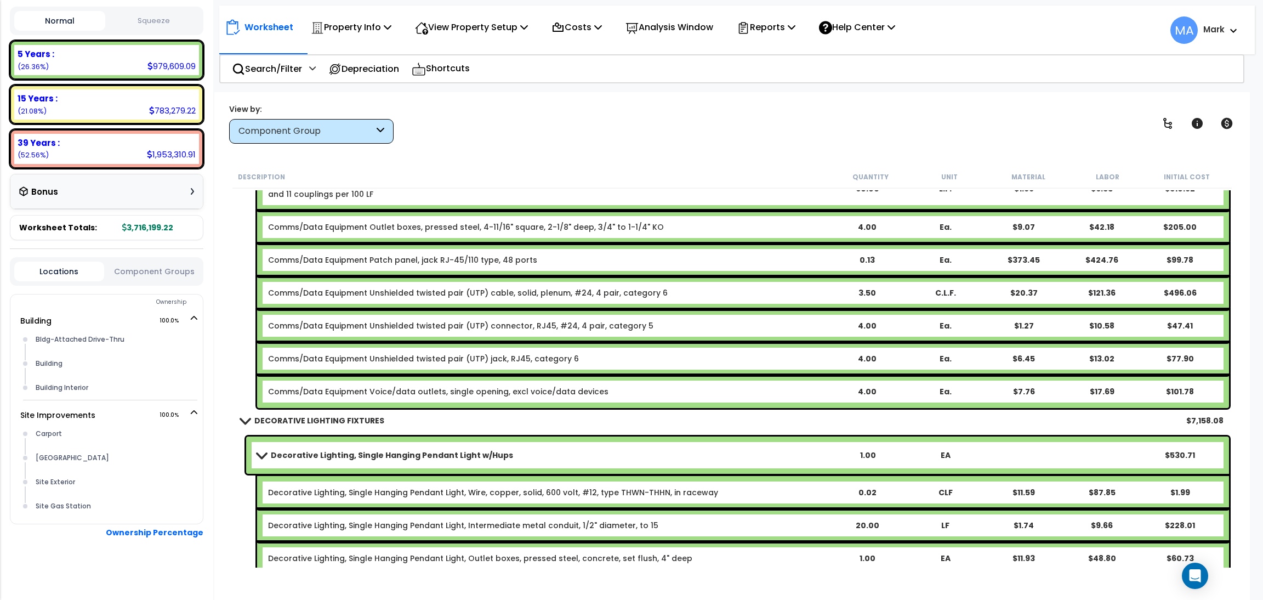
scroll to position [25407, 0]
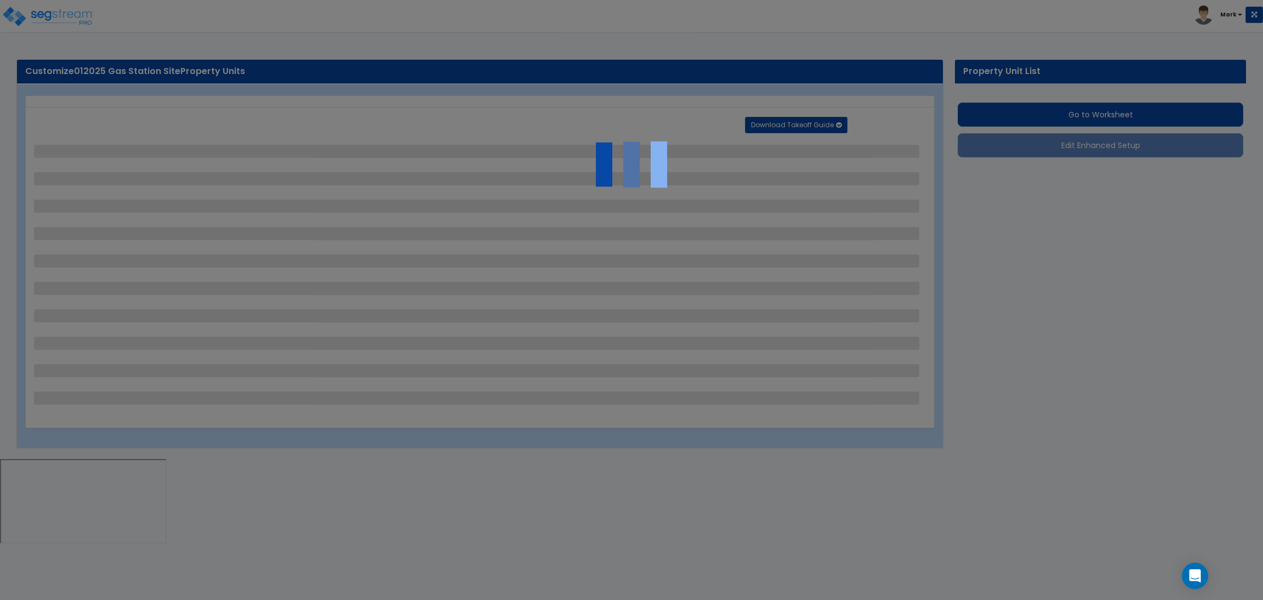
select select "2"
select select "1"
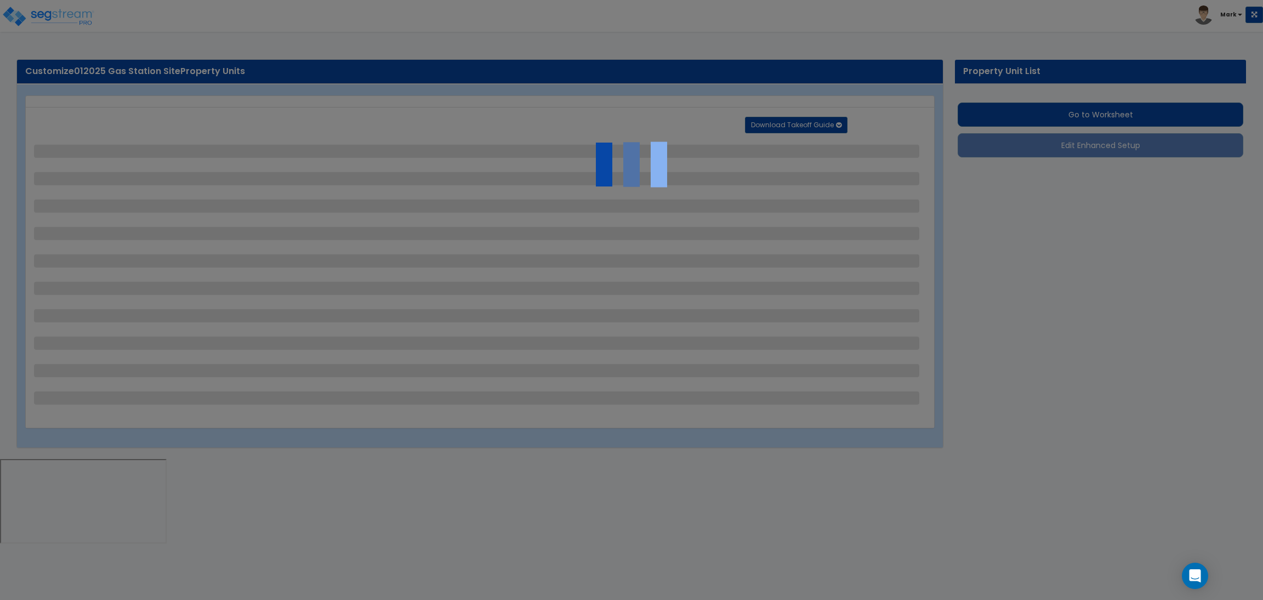
select select "2"
select select "1"
select select "2"
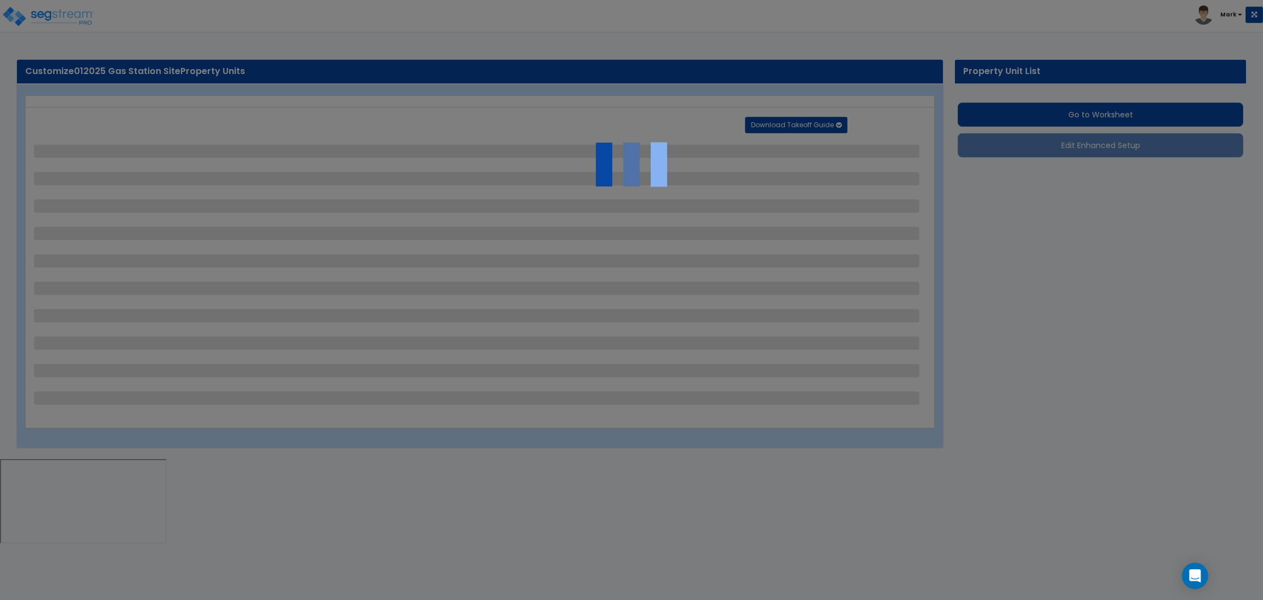
select select "1"
select select "2"
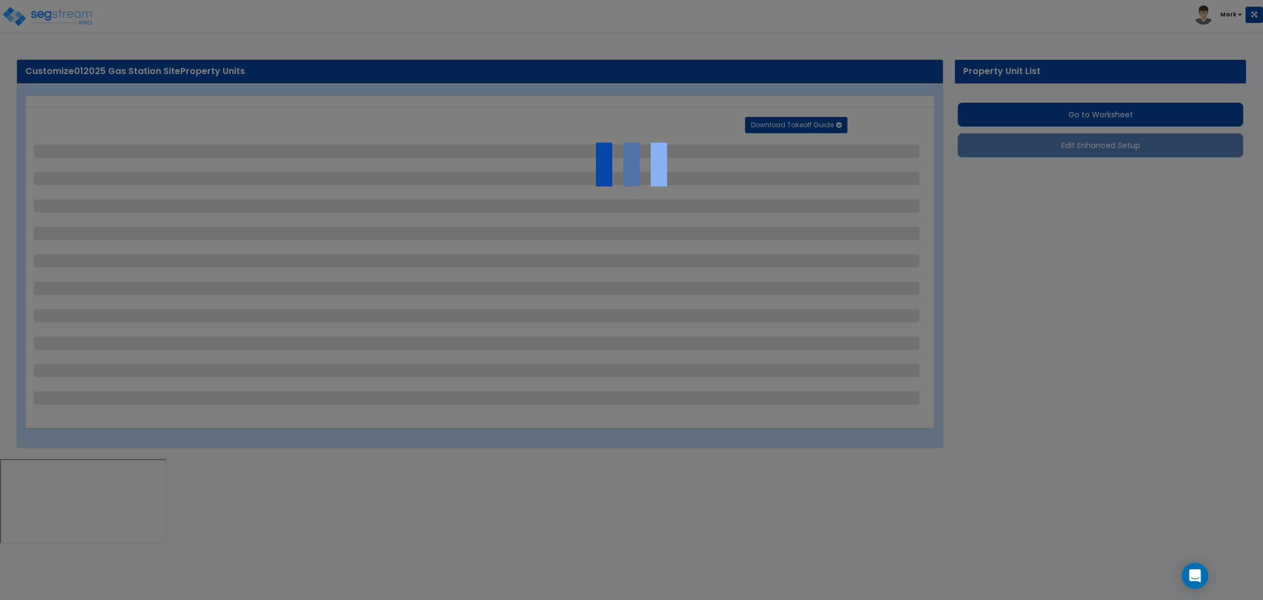
select select "2"
select select "3"
select select "1"
select select "3"
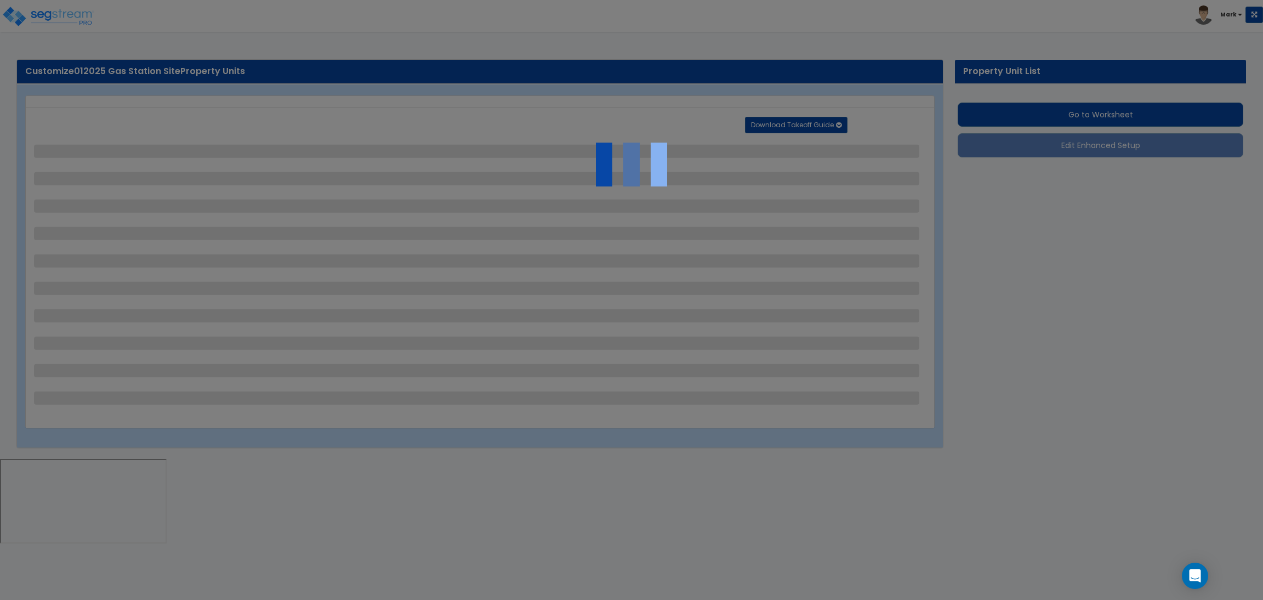
select select "2"
select select "3"
select select "2"
select select "3"
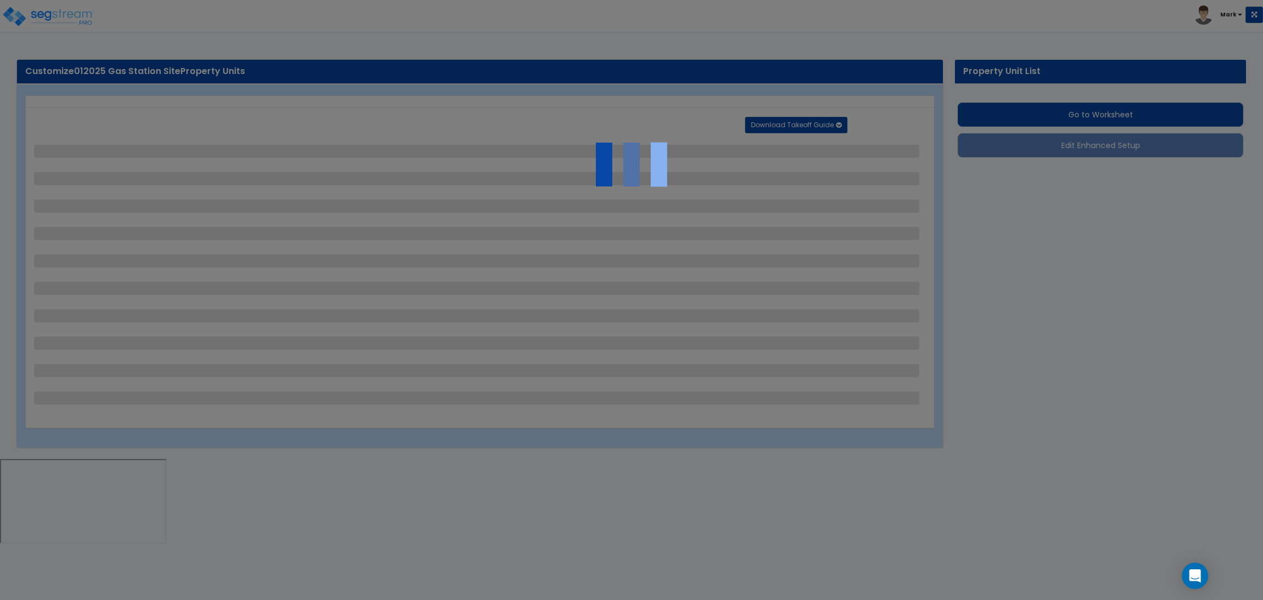
select select "1"
select select "2"
select select "3"
select select "2"
select select "1"
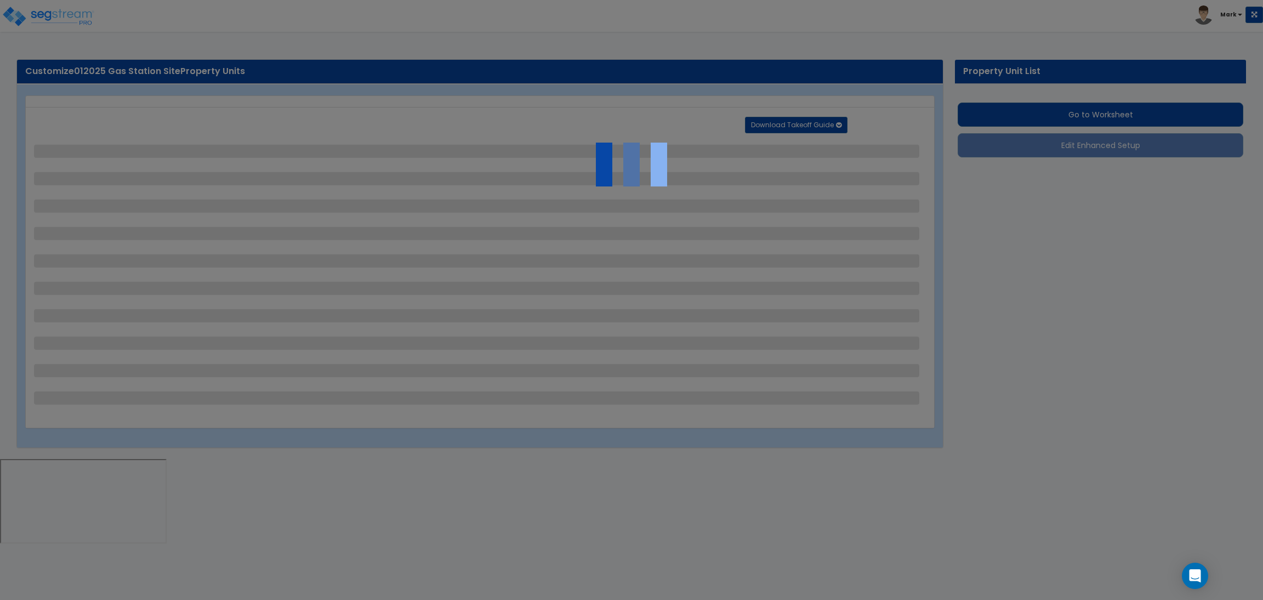
select select "1"
select select "5"
select select "2"
select select "1"
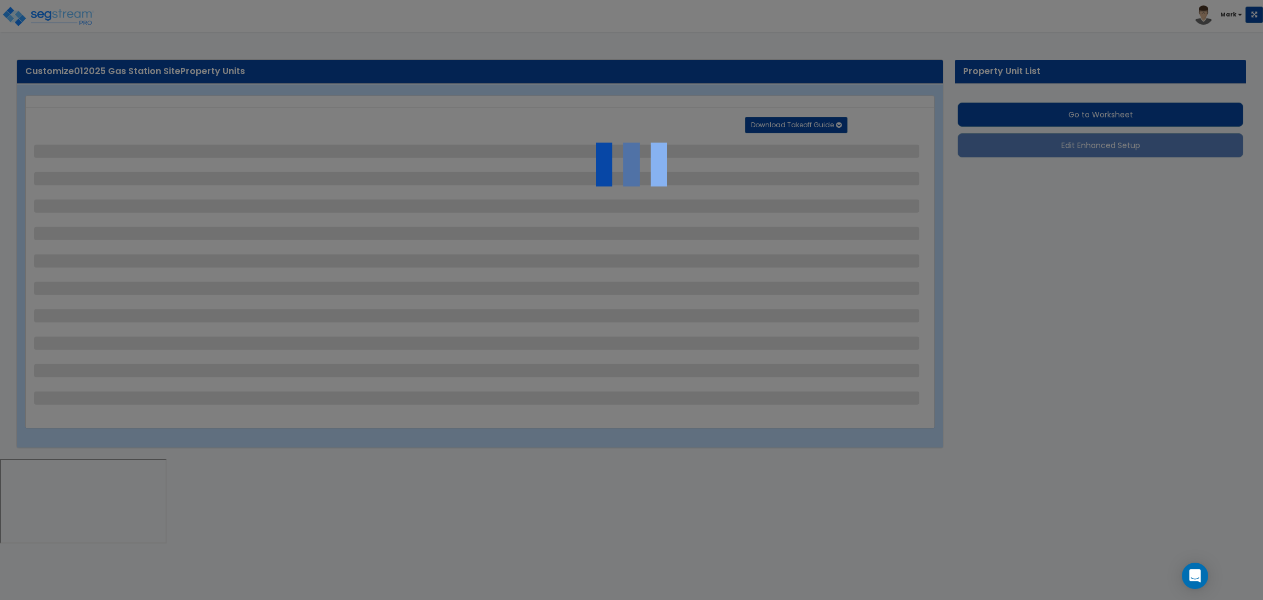
select select "1"
select select "7"
select select "3"
select select "1"
select select "2"
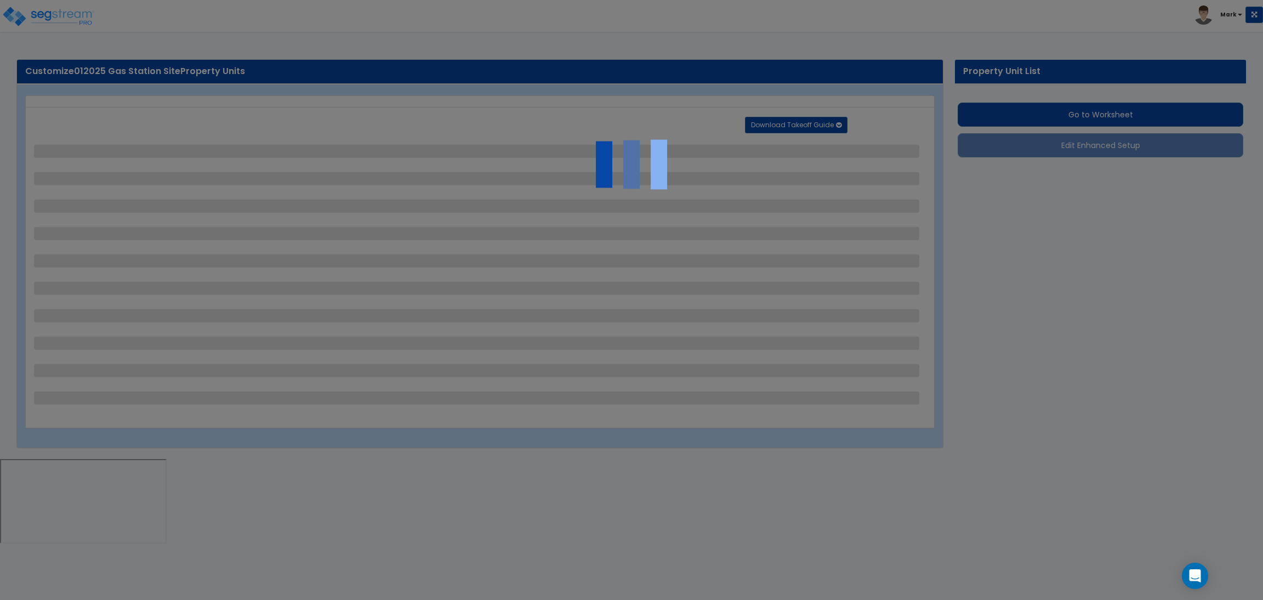
select select "4"
select select "3"
select select "11"
select select "20"
select select "22"
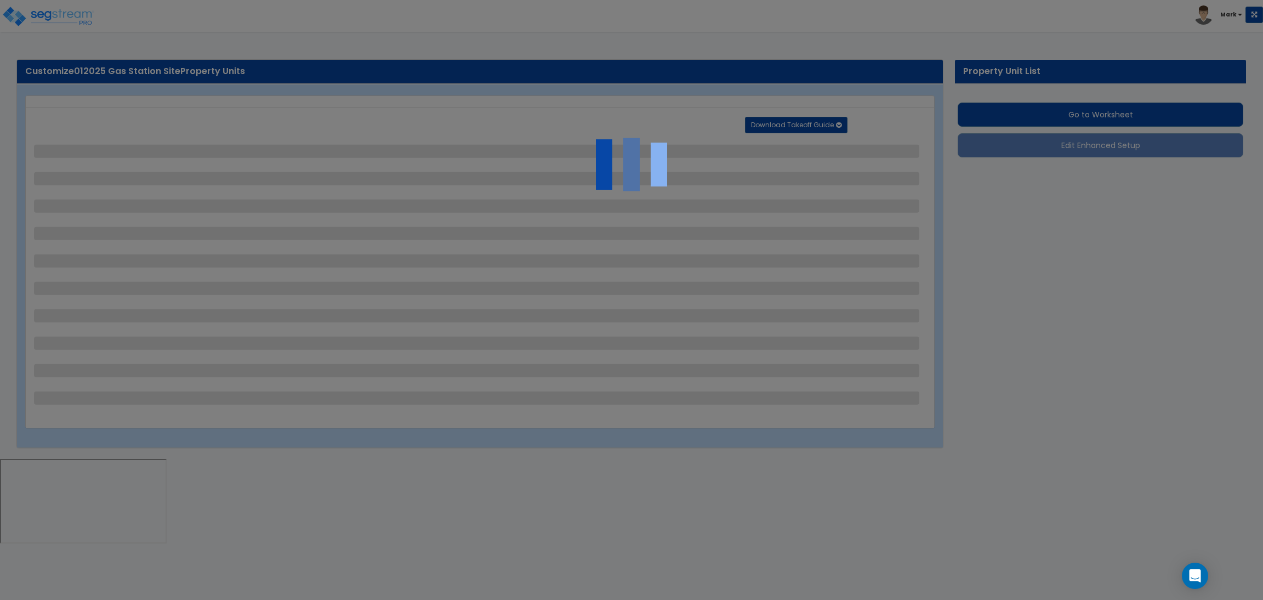
select select "4"
select select "1"
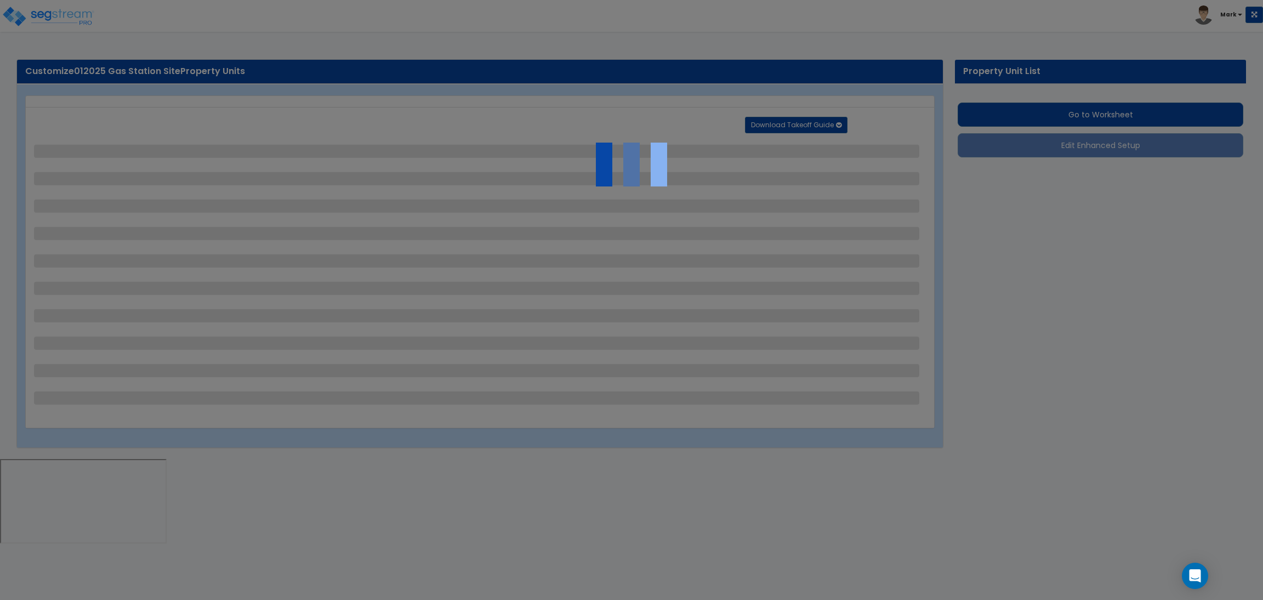
select select "1"
select select "3"
select select "1"
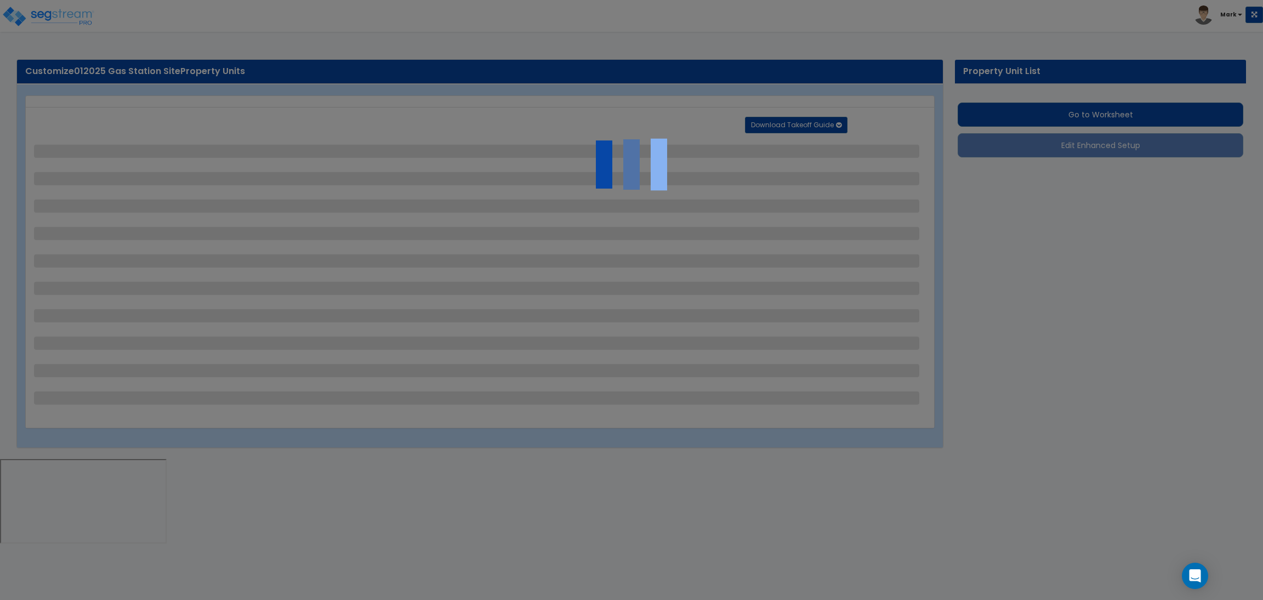
select select "2"
select select "1"
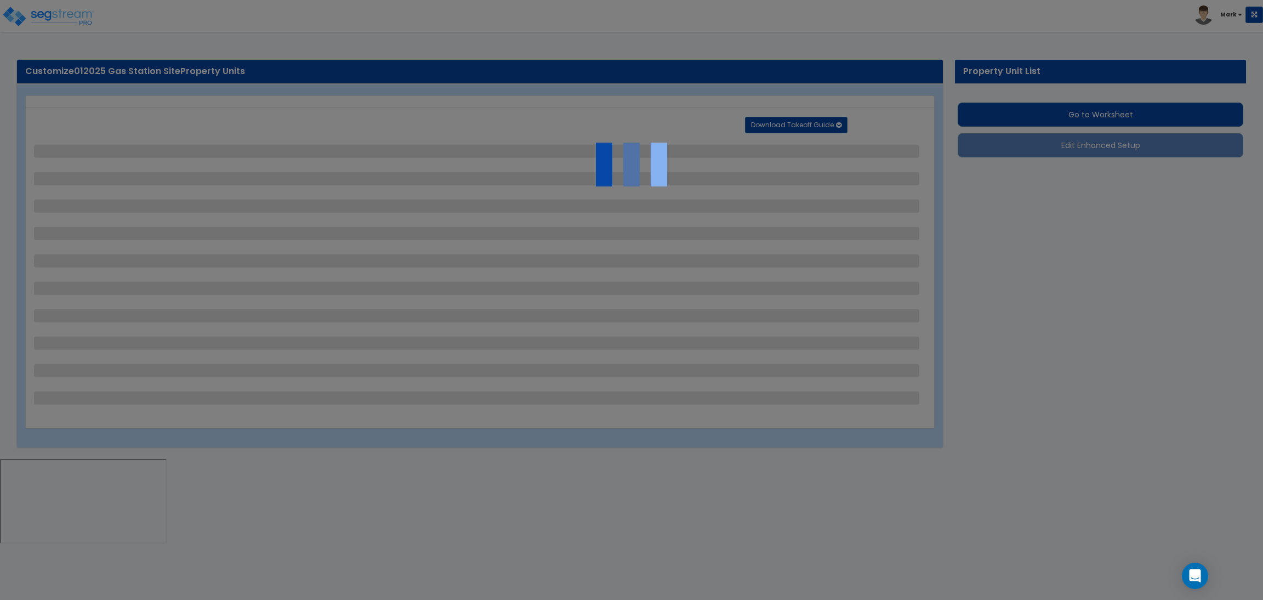
select select "1"
select select "3"
select select "2"
select select "3"
select select "6"
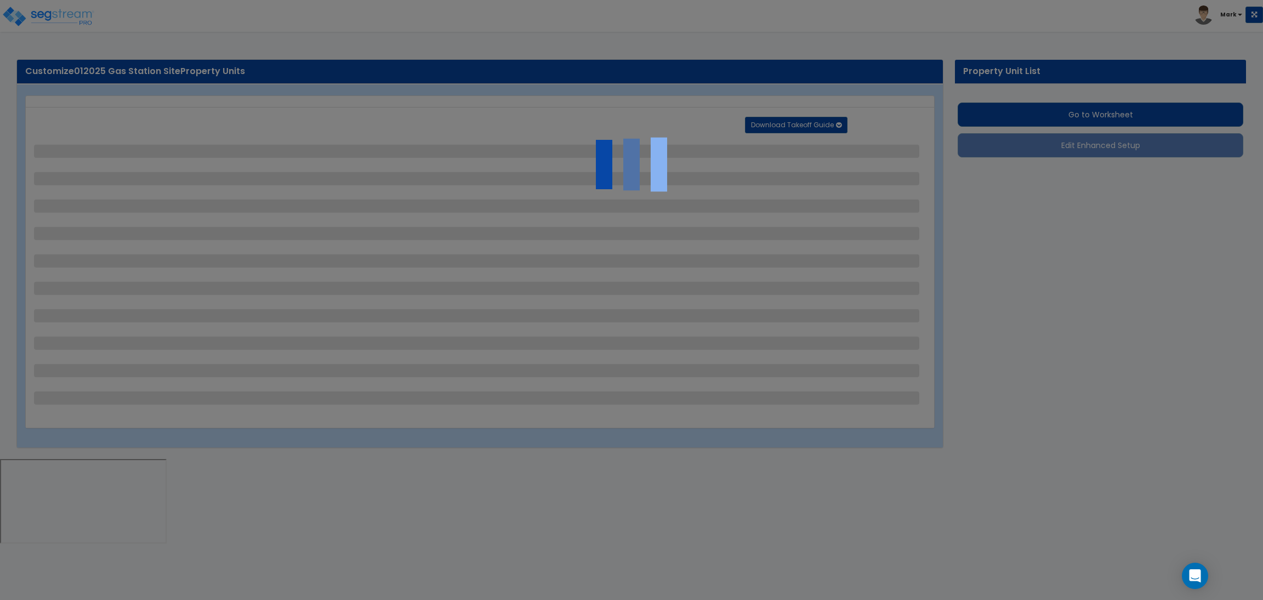
select select "1"
select select "5"
select select "4"
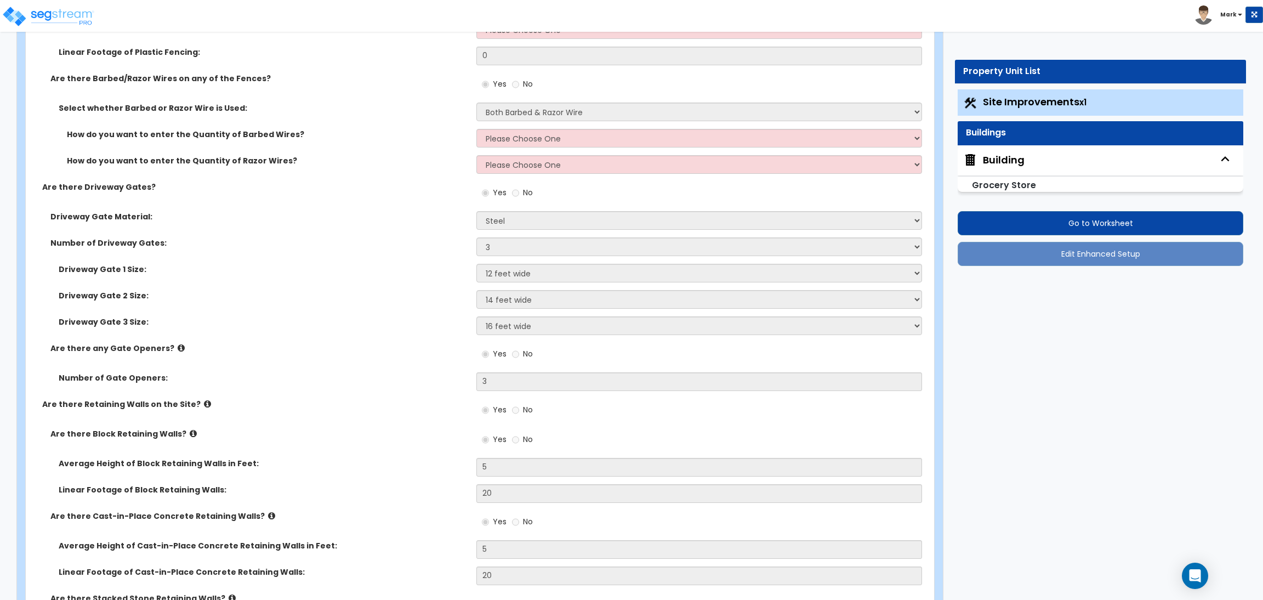
scroll to position [3206, 0]
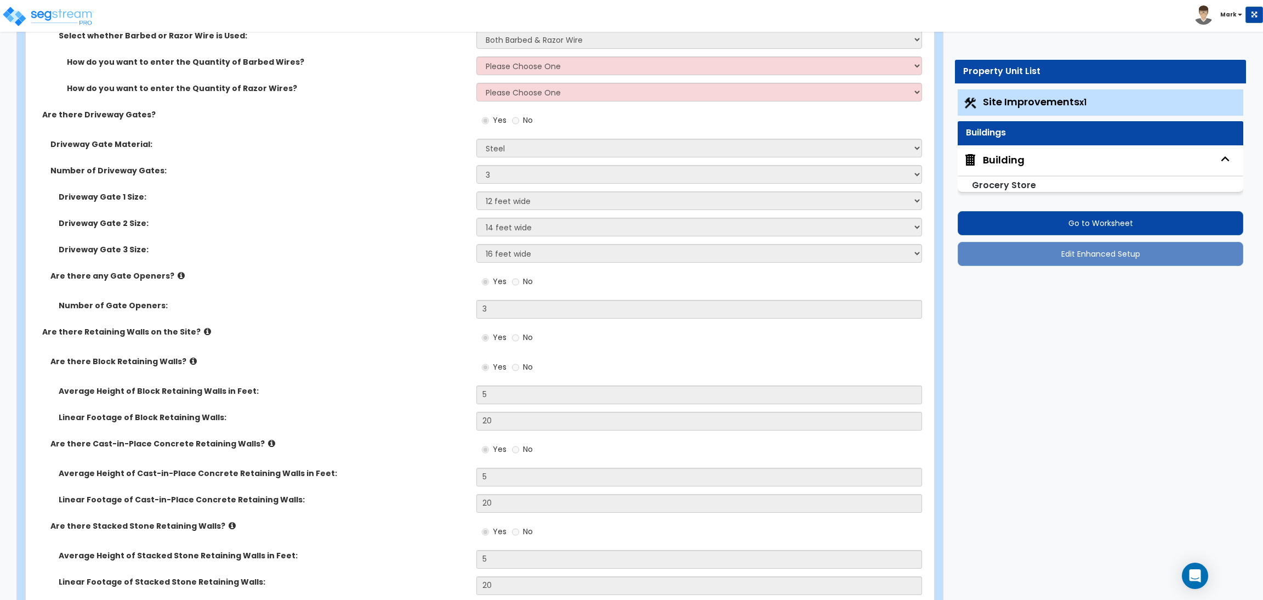
click at [1012, 155] on div "Building" at bounding box center [1004, 160] width 42 height 14
select select "5"
select select "1"
select select "3"
select select "4"
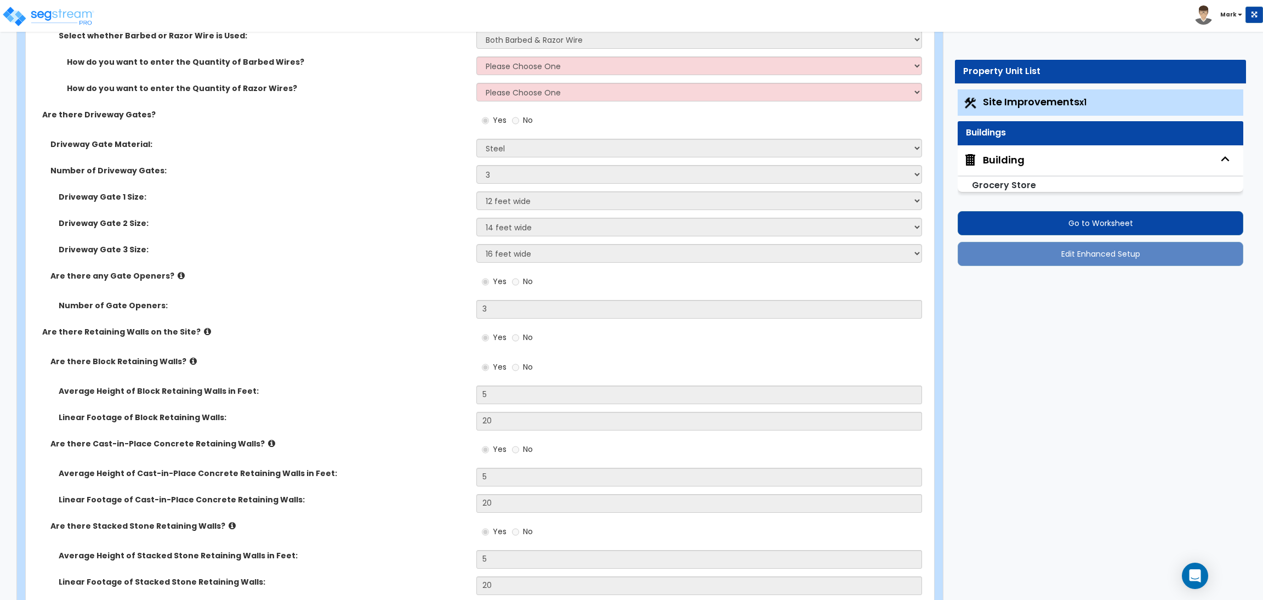
select select "3"
select select "11"
select select "15"
select select "16"
select select "1"
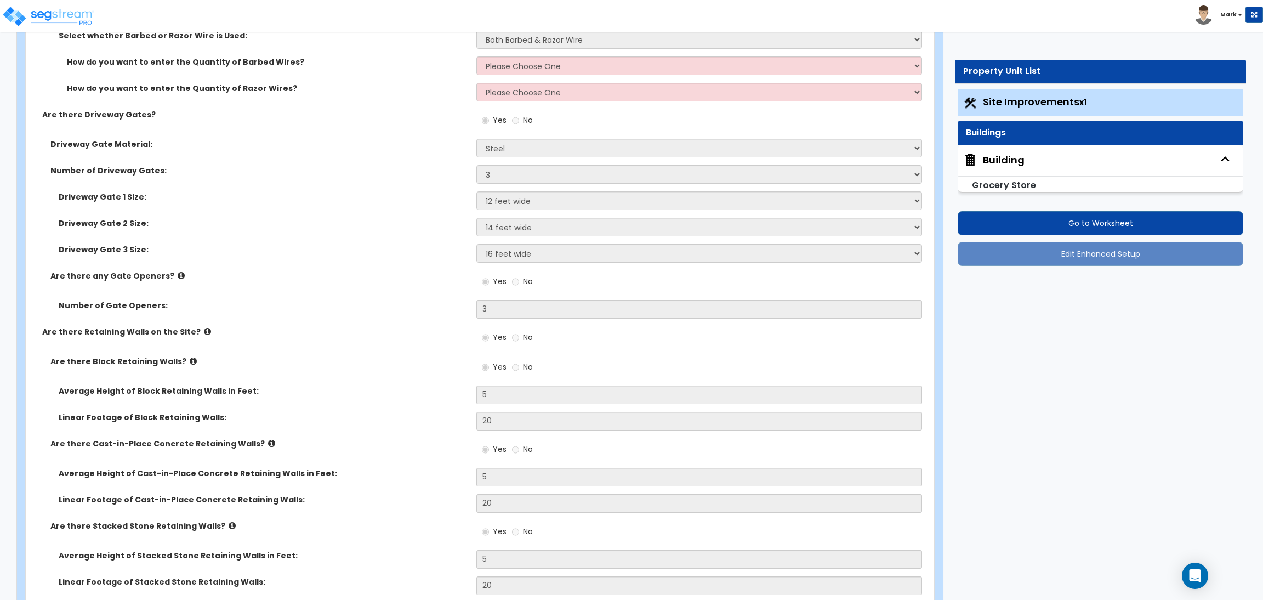
select select "5"
select select "1"
select select "2"
select select "1"
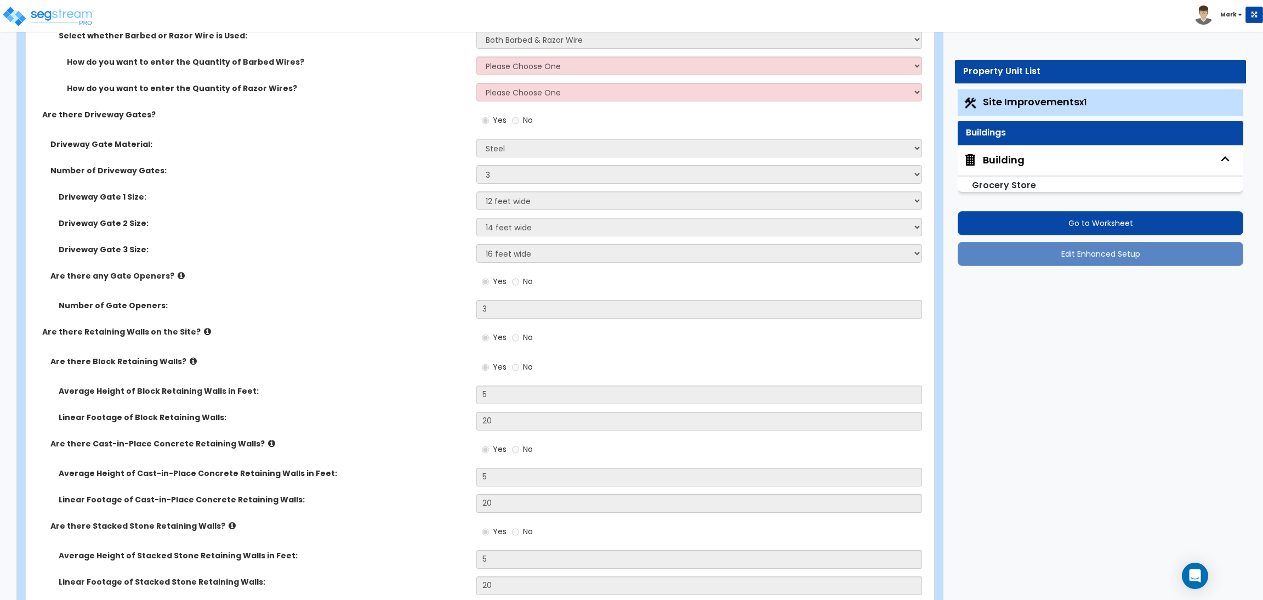
select select "3"
select select "2"
select select "1"
select select "2"
select select "1"
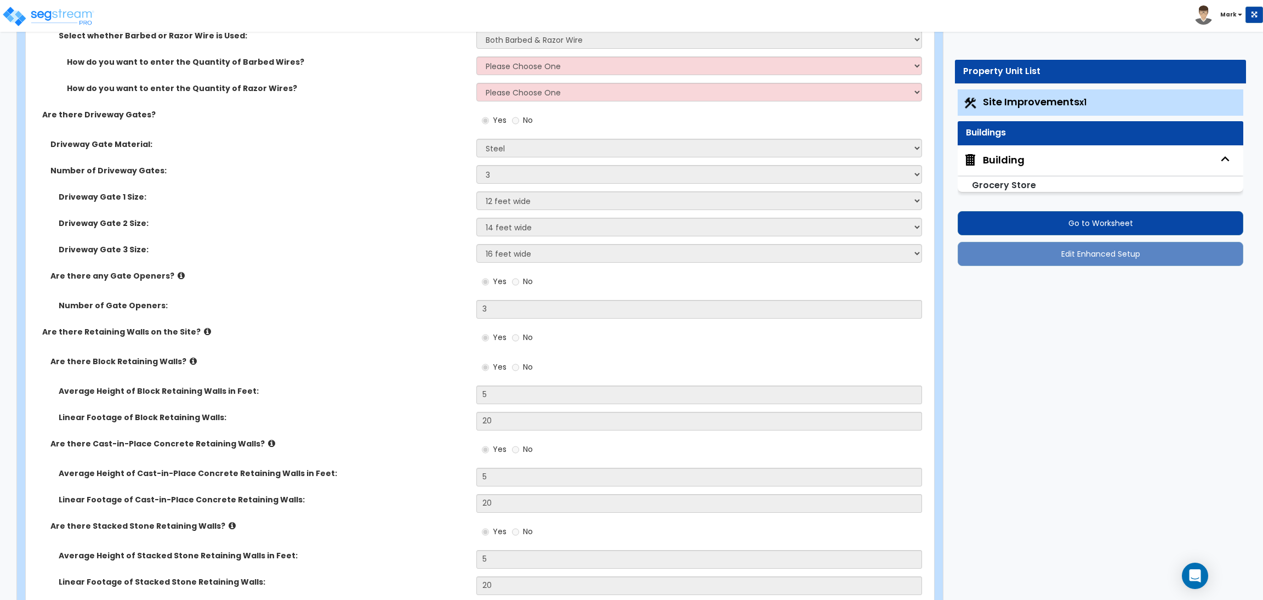
select select "1"
select select "4"
select select "3"
select select "2"
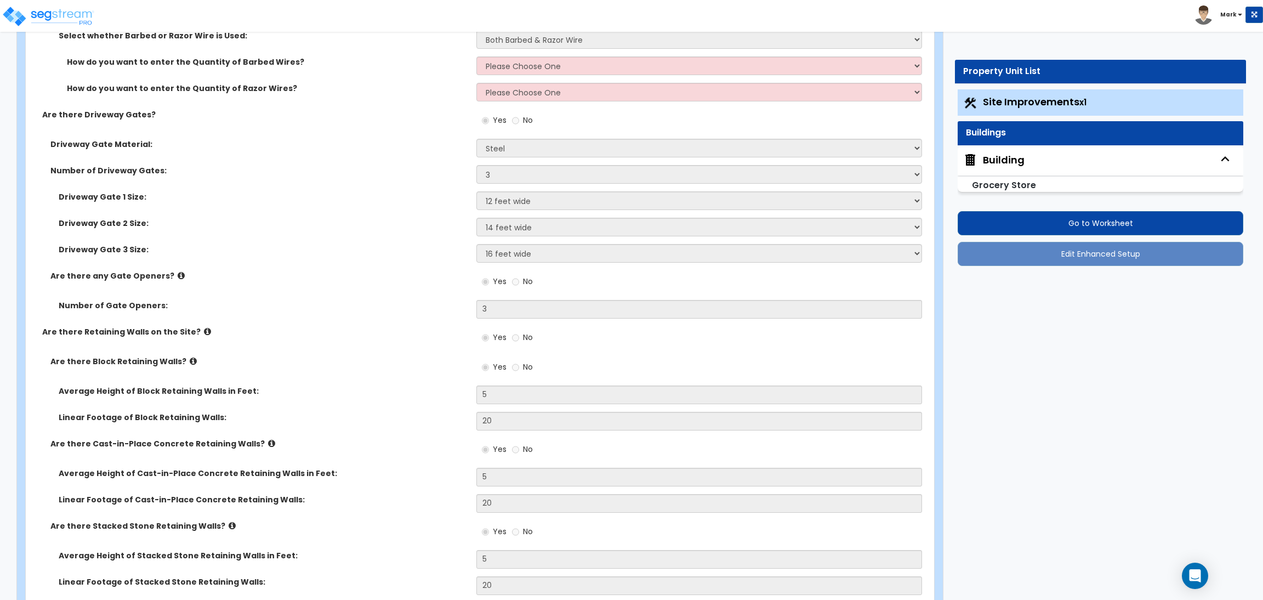
select select "3"
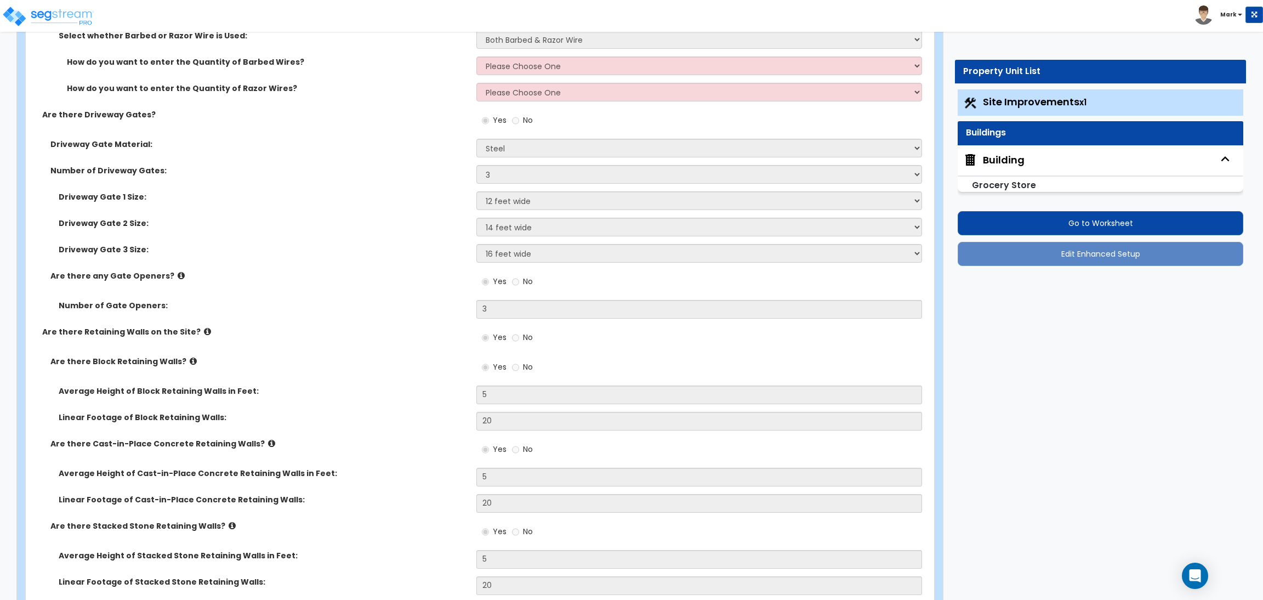
select select "3"
select select "2"
select select "3"
select select "4"
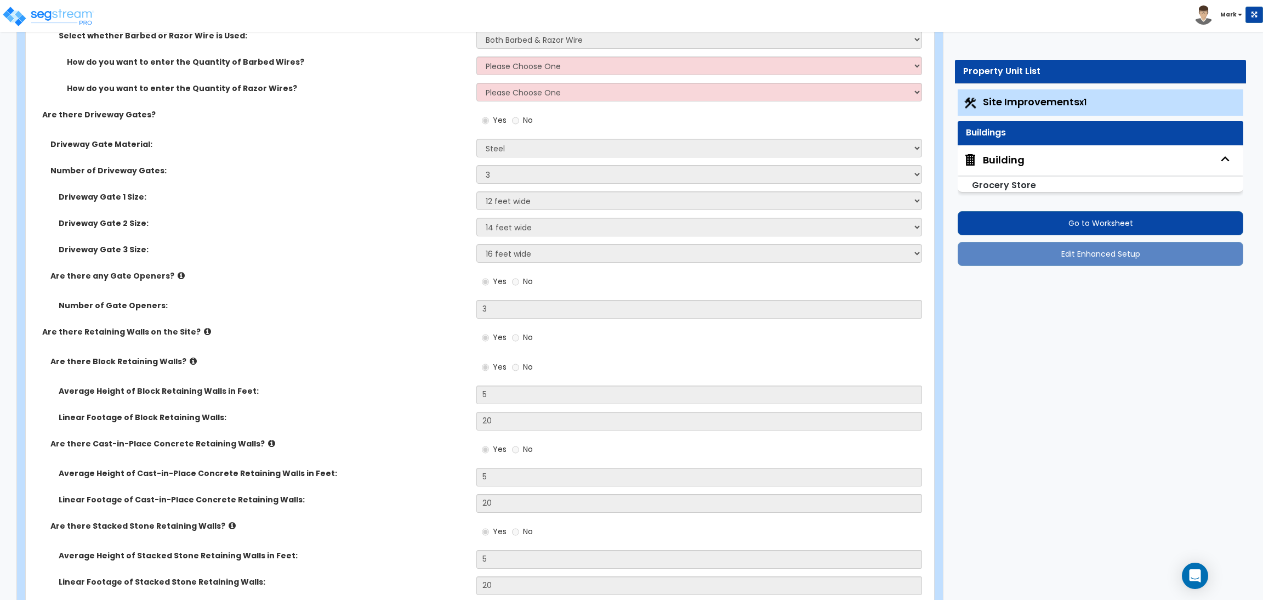
select select "1"
select select "6"
select select "2"
select select "4"
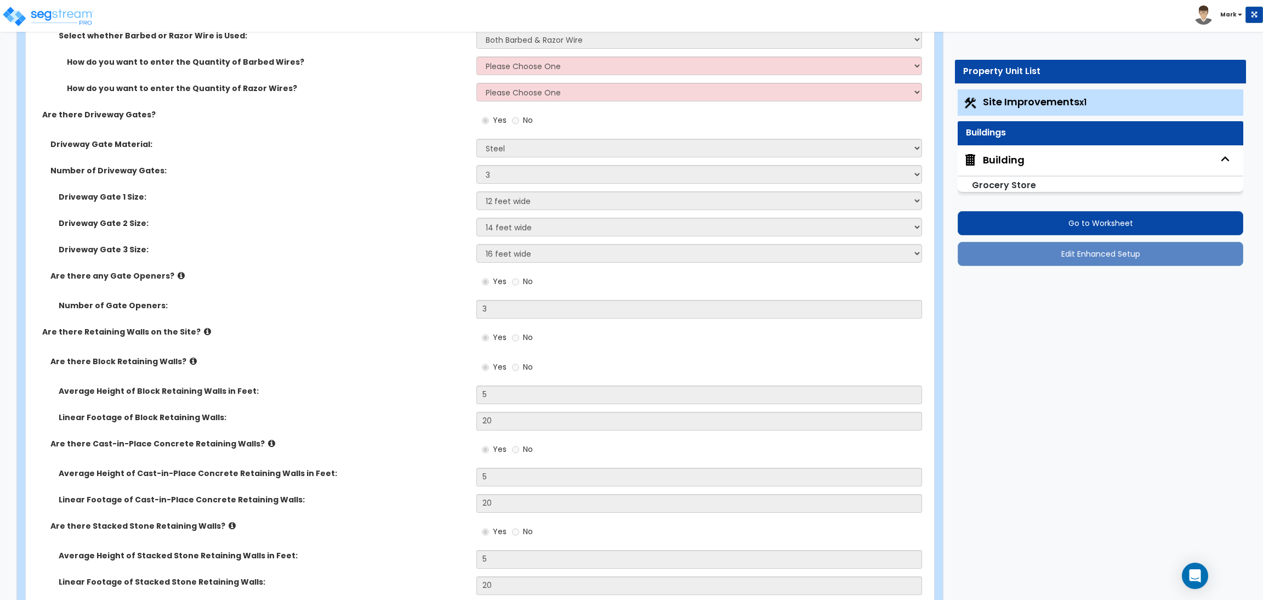
select select "1"
select select "2"
select select "1"
select select "6"
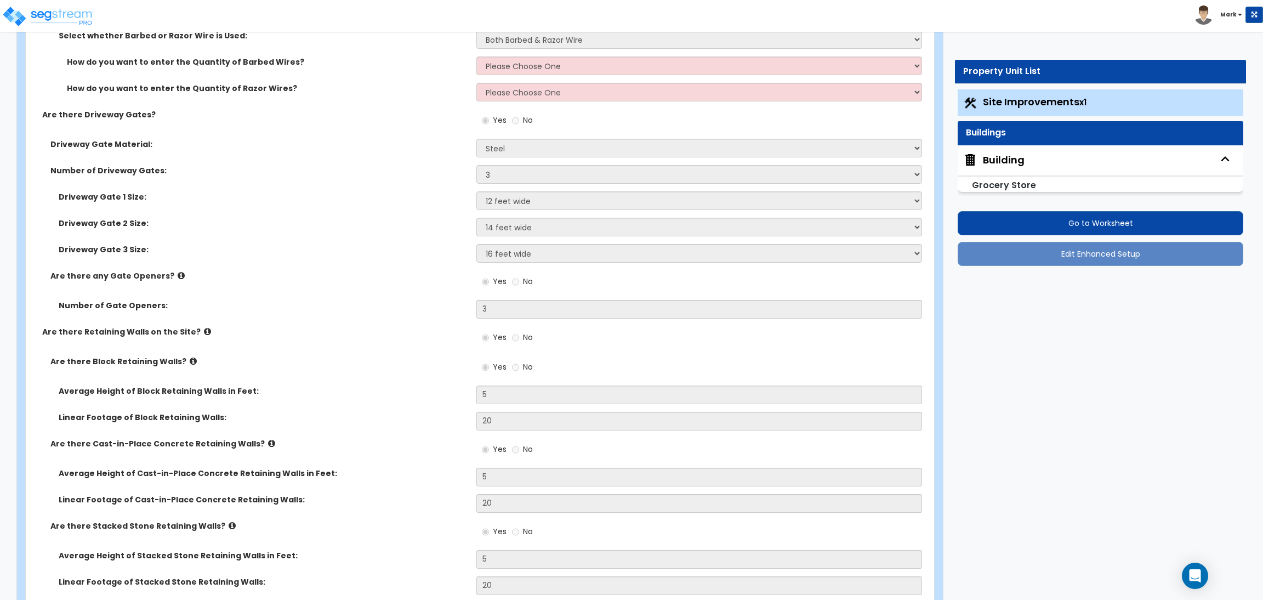
select select "1"
select select "2"
select select "4"
select select "2"
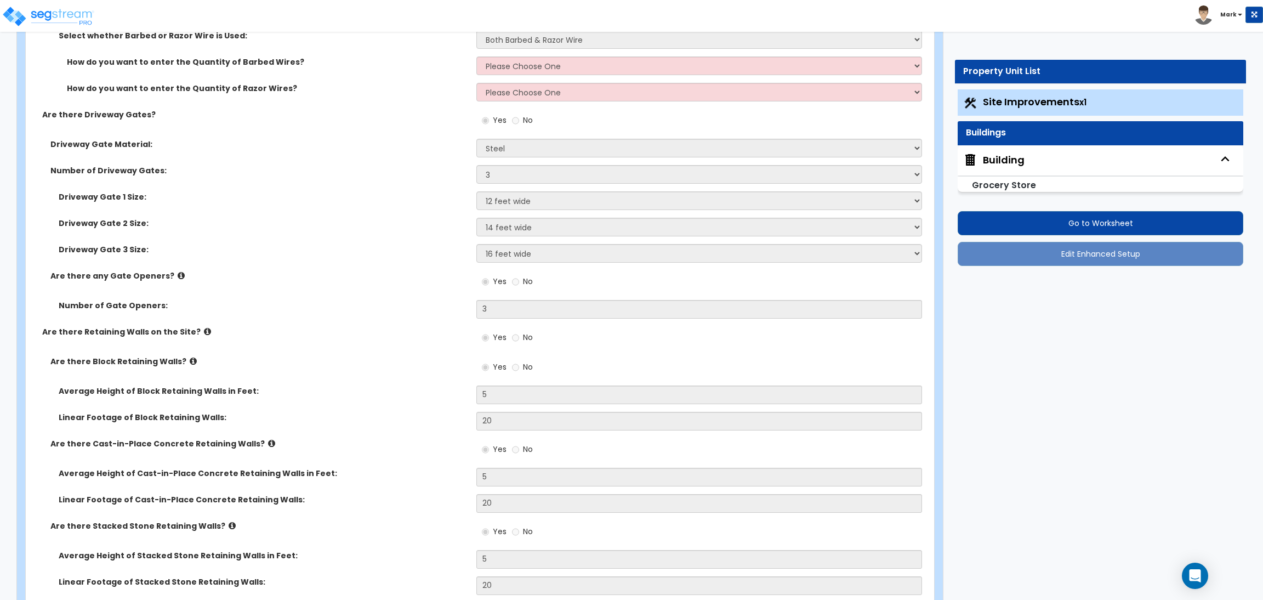
select select "3"
select select "4"
select select "2"
select select "6"
select select "3"
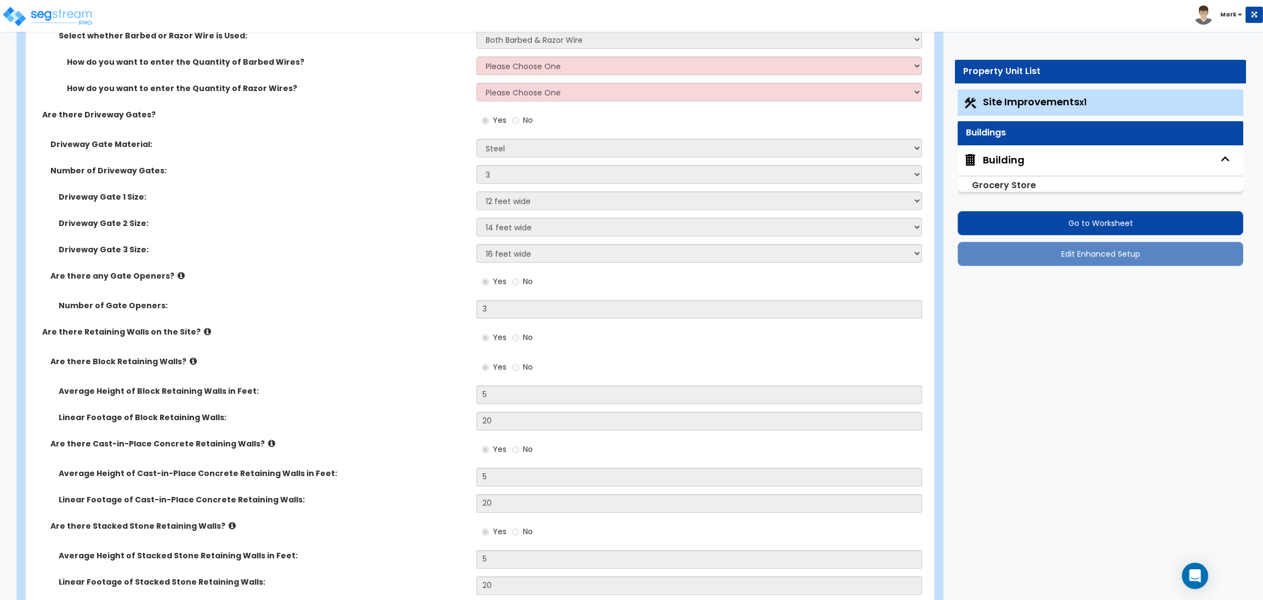
select select "2"
select select "1"
select select "2"
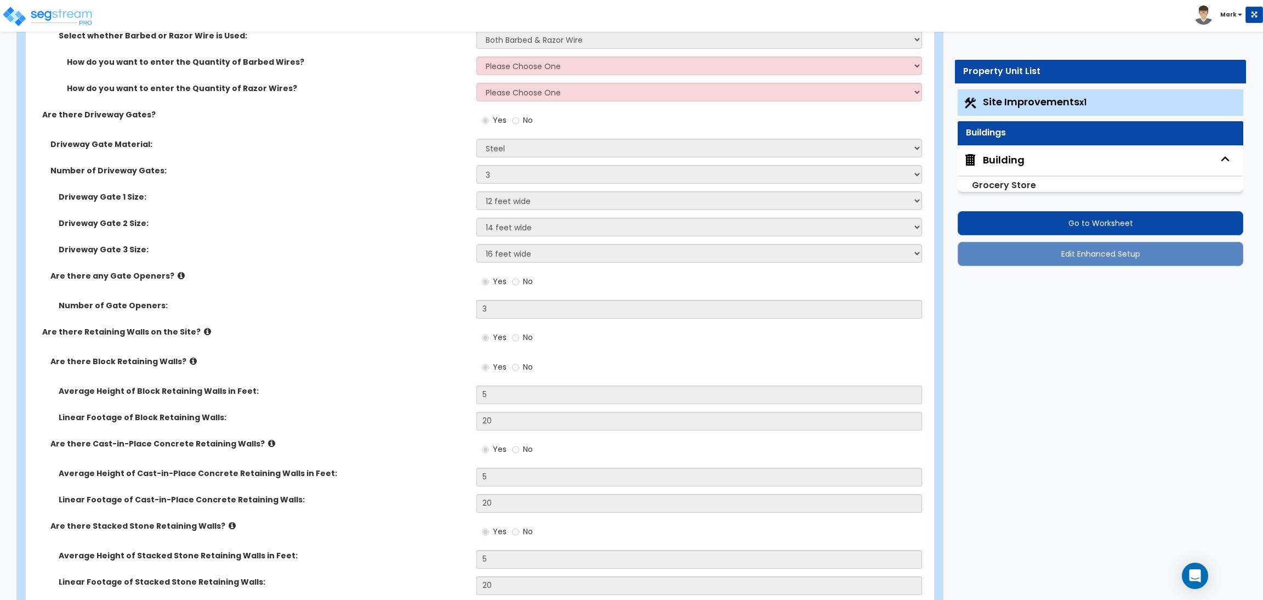
select select "1"
select select "4"
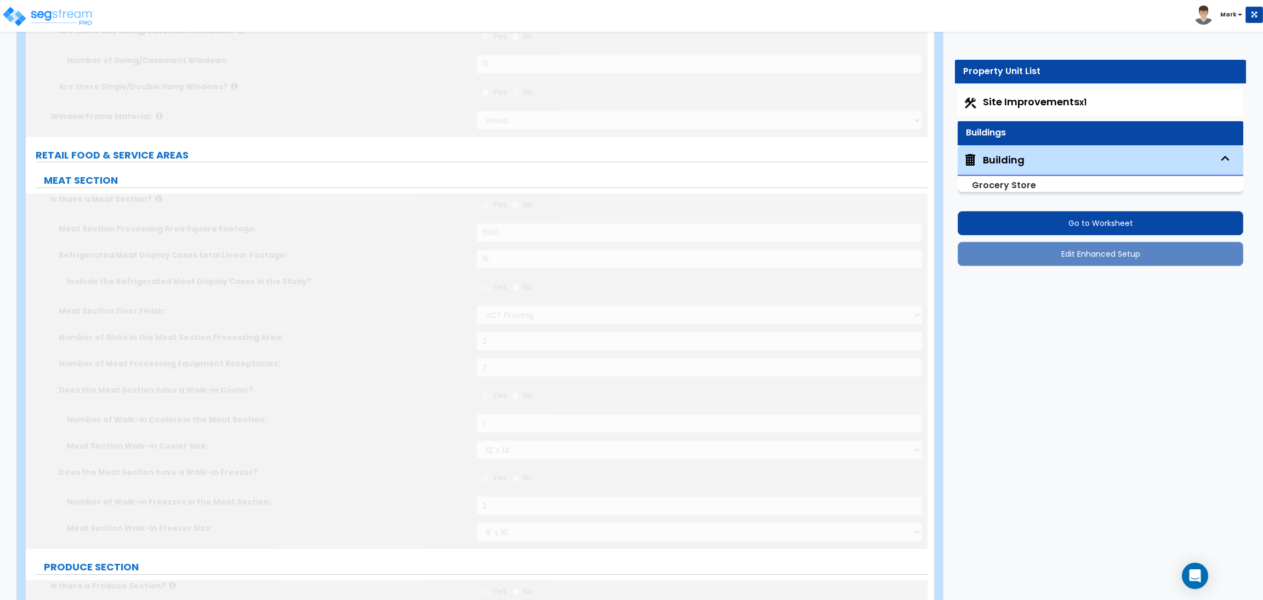
radio input "true"
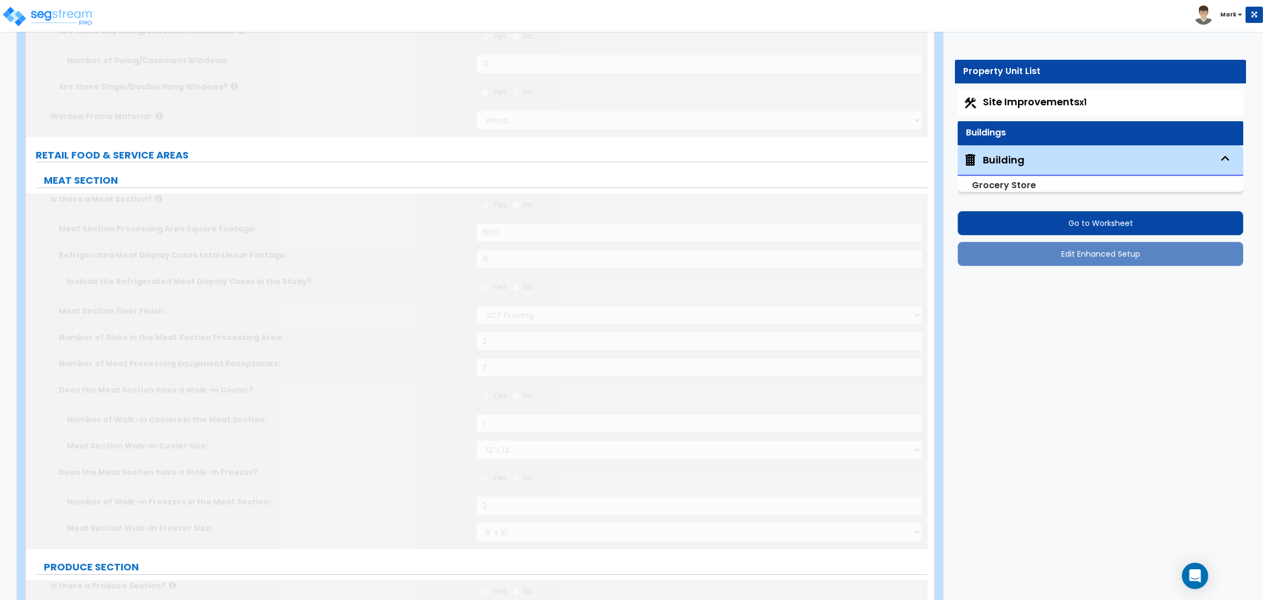
radio input "true"
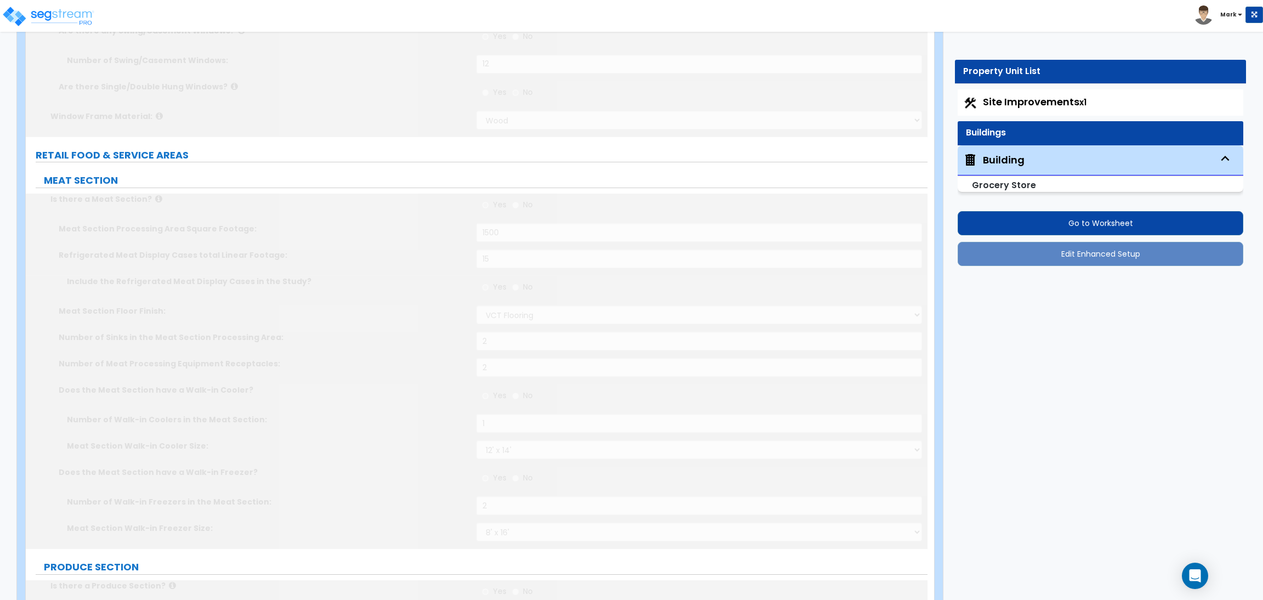
radio input "true"
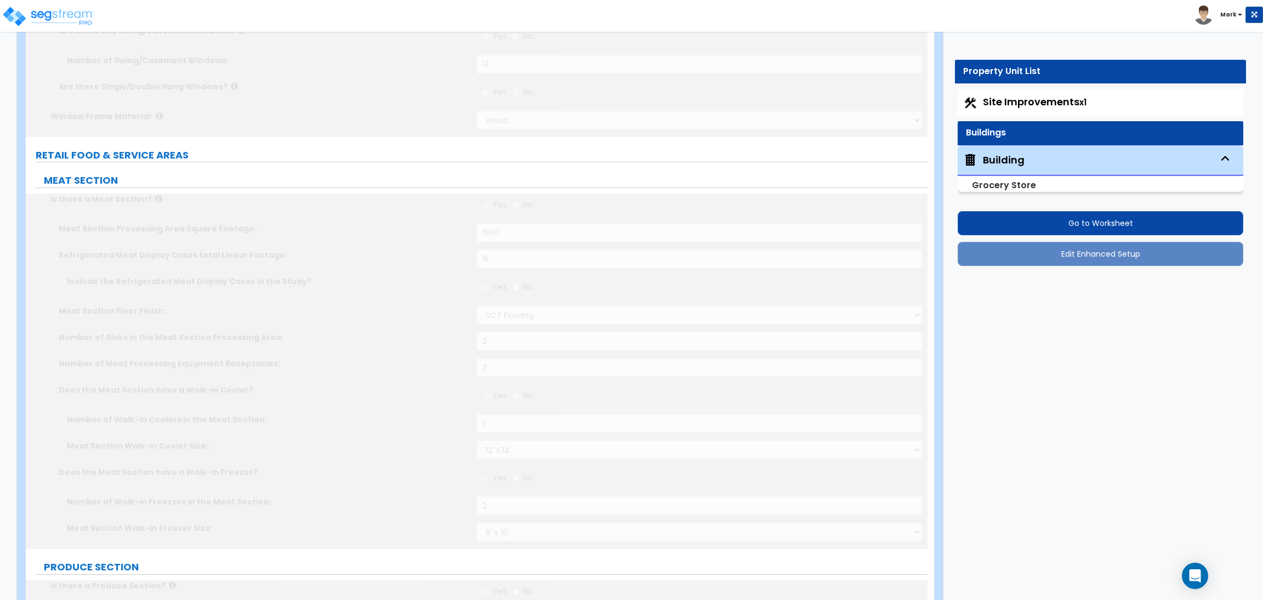
radio input "true"
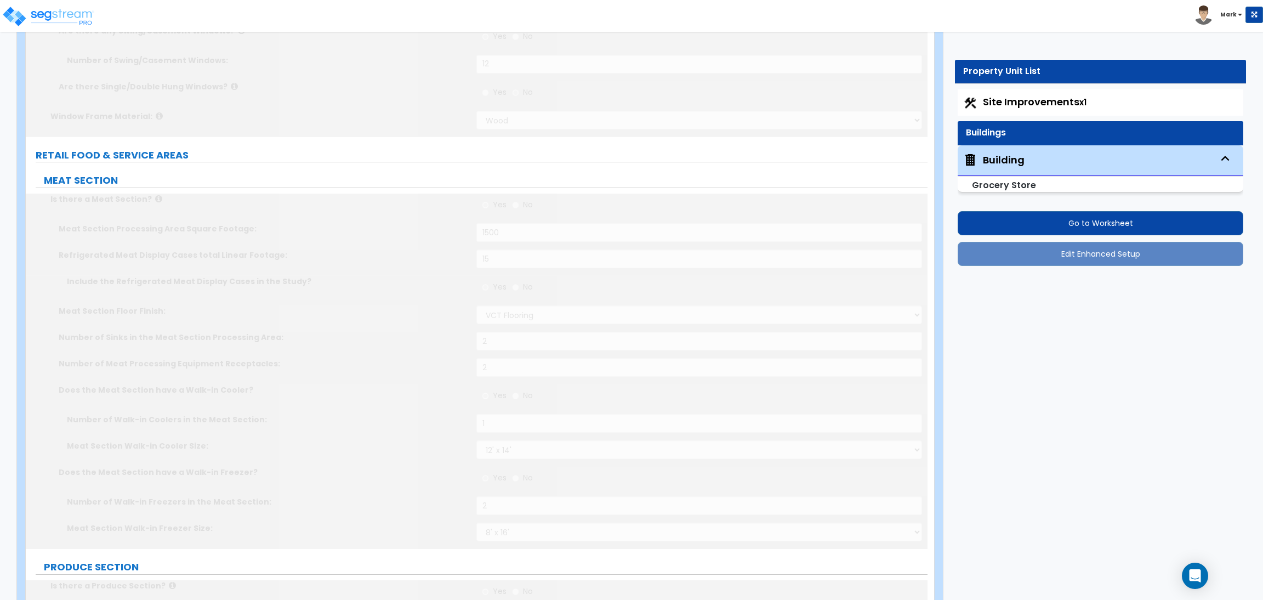
radio input "true"
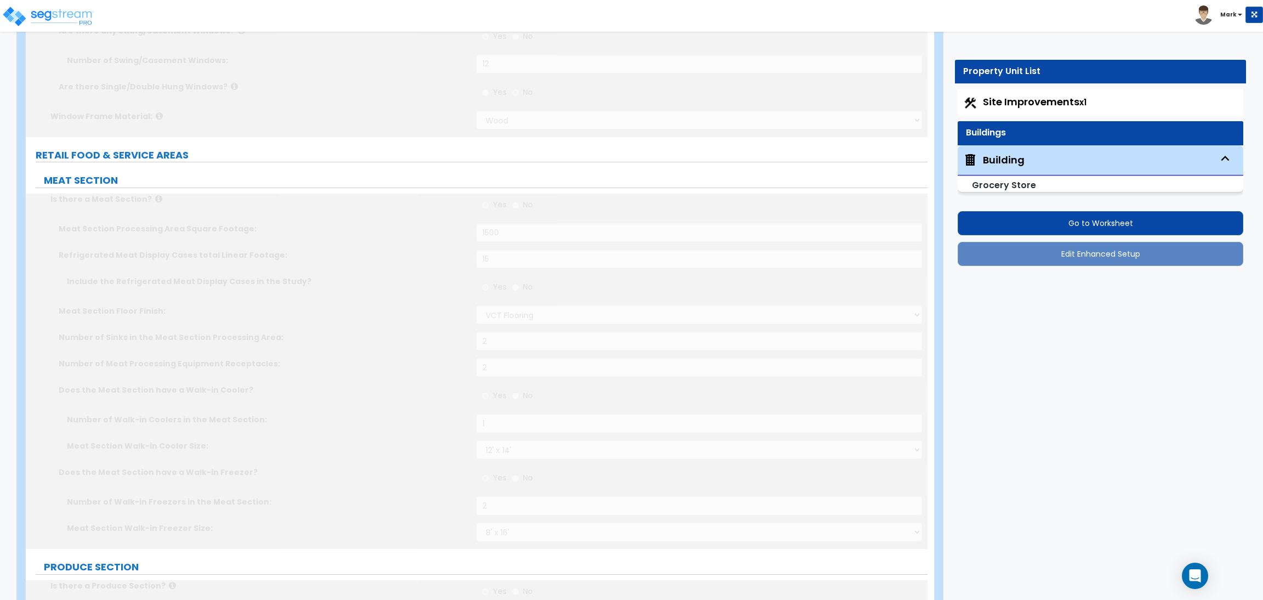
radio input "true"
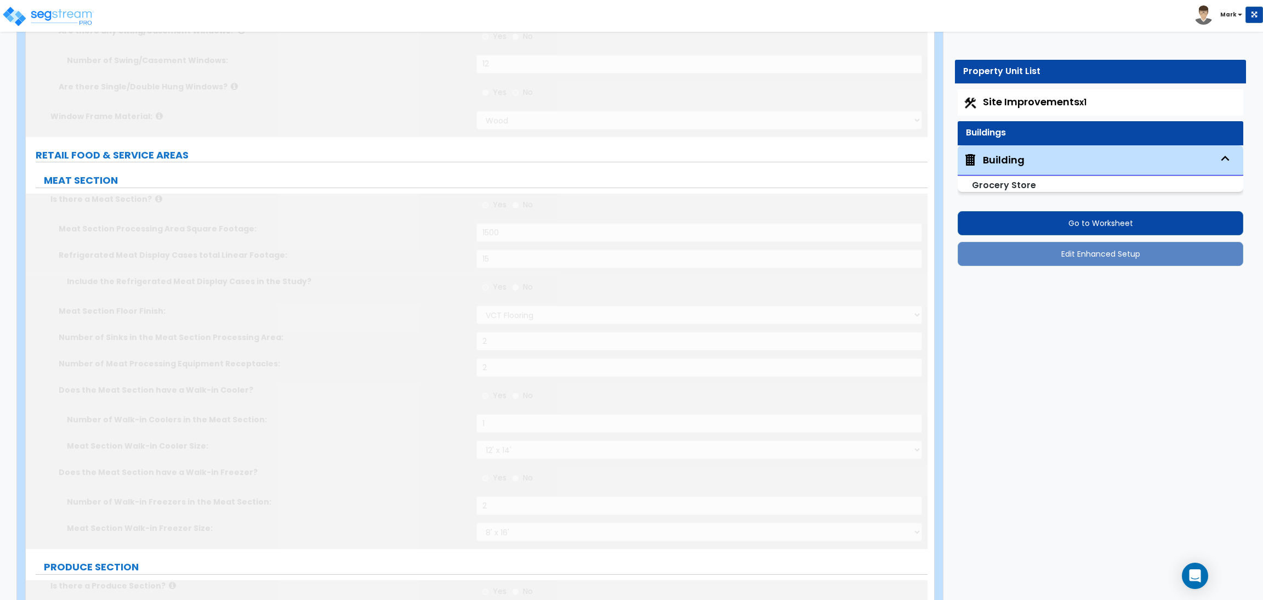
radio input "true"
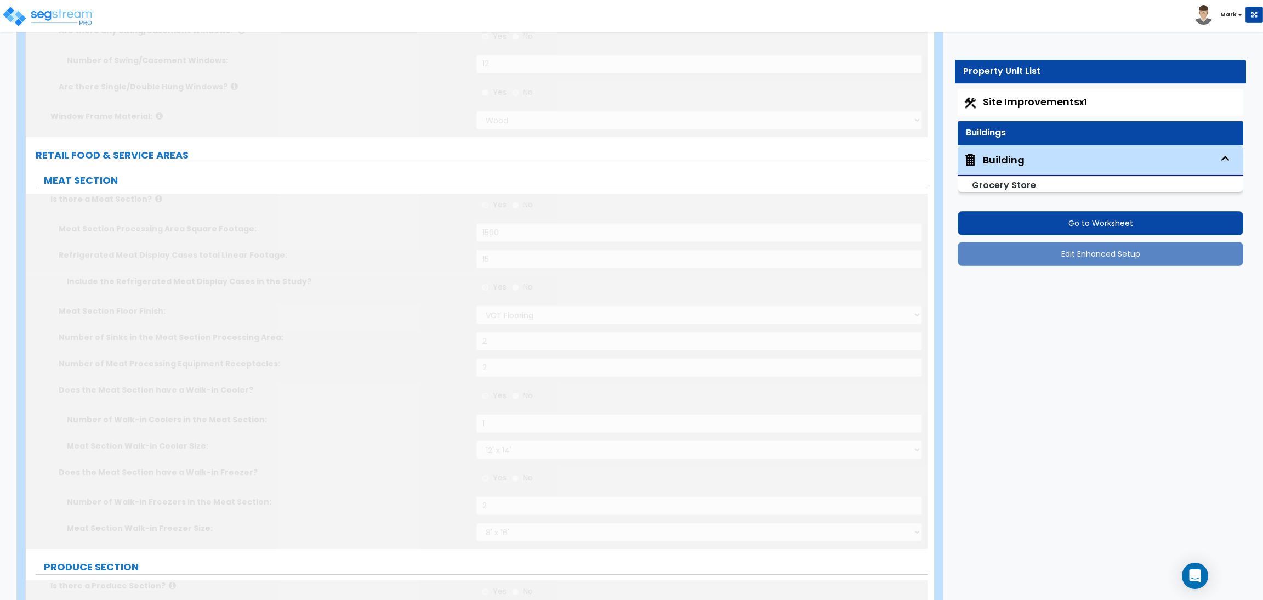
radio input "true"
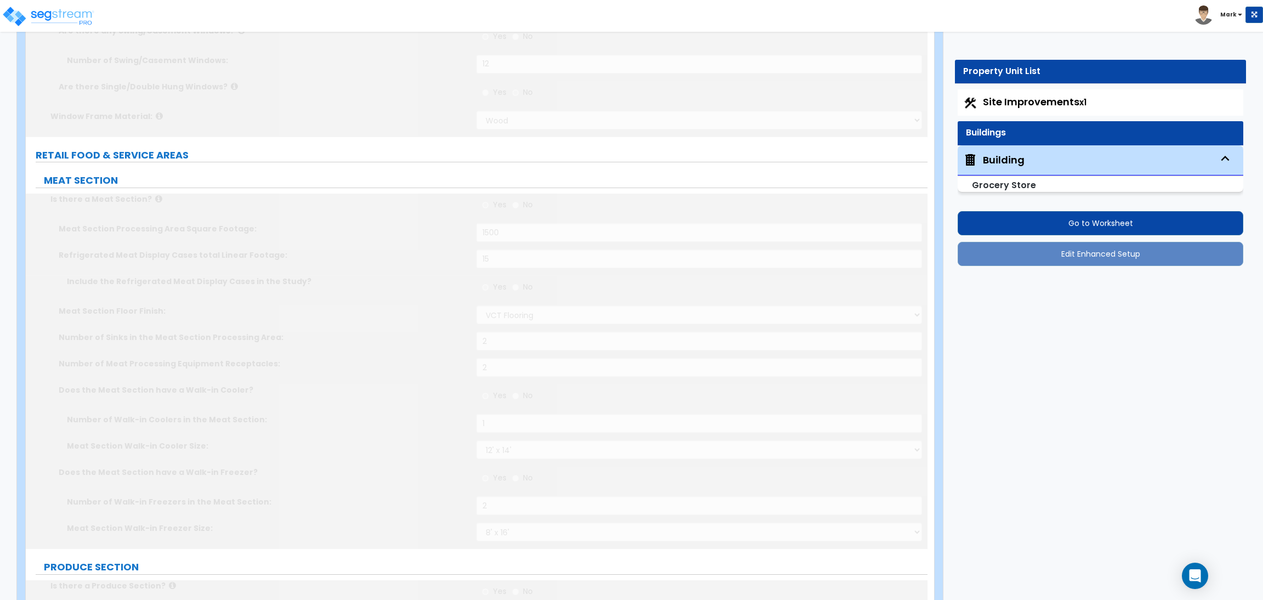
radio input "true"
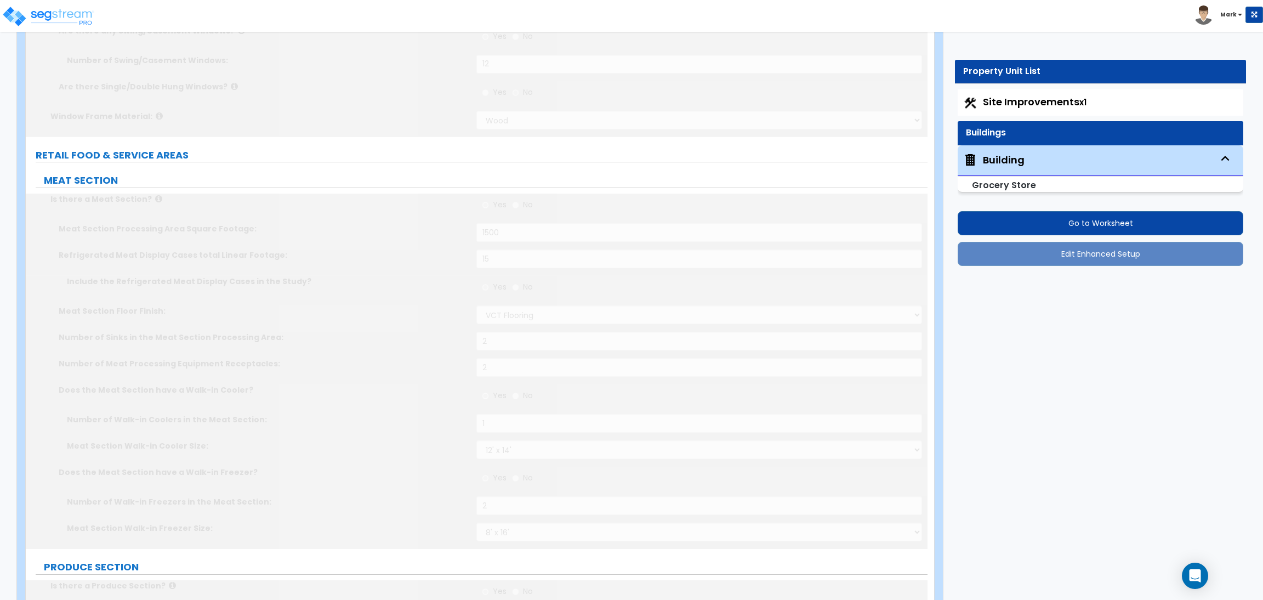
radio input "true"
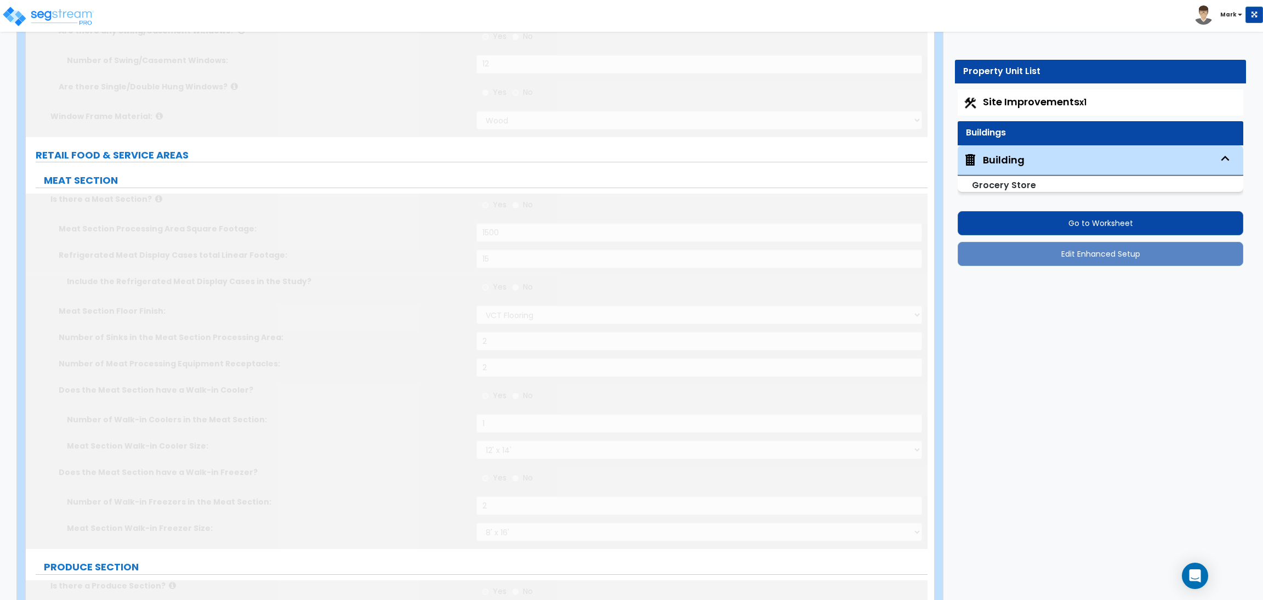
radio input "true"
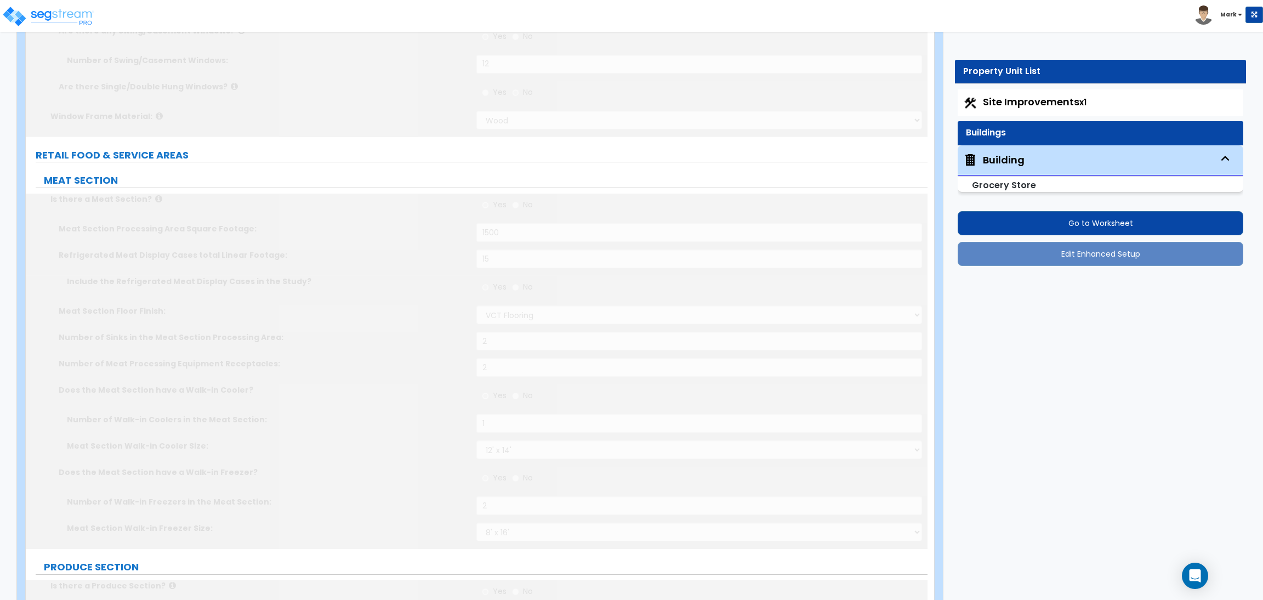
radio input "true"
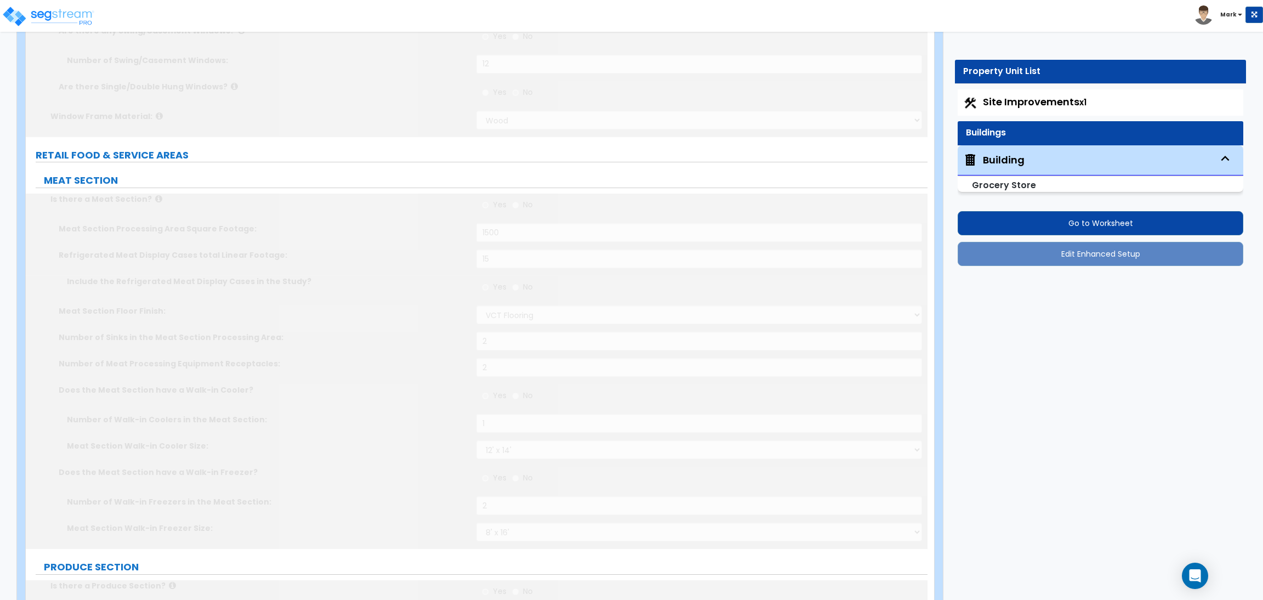
radio input "true"
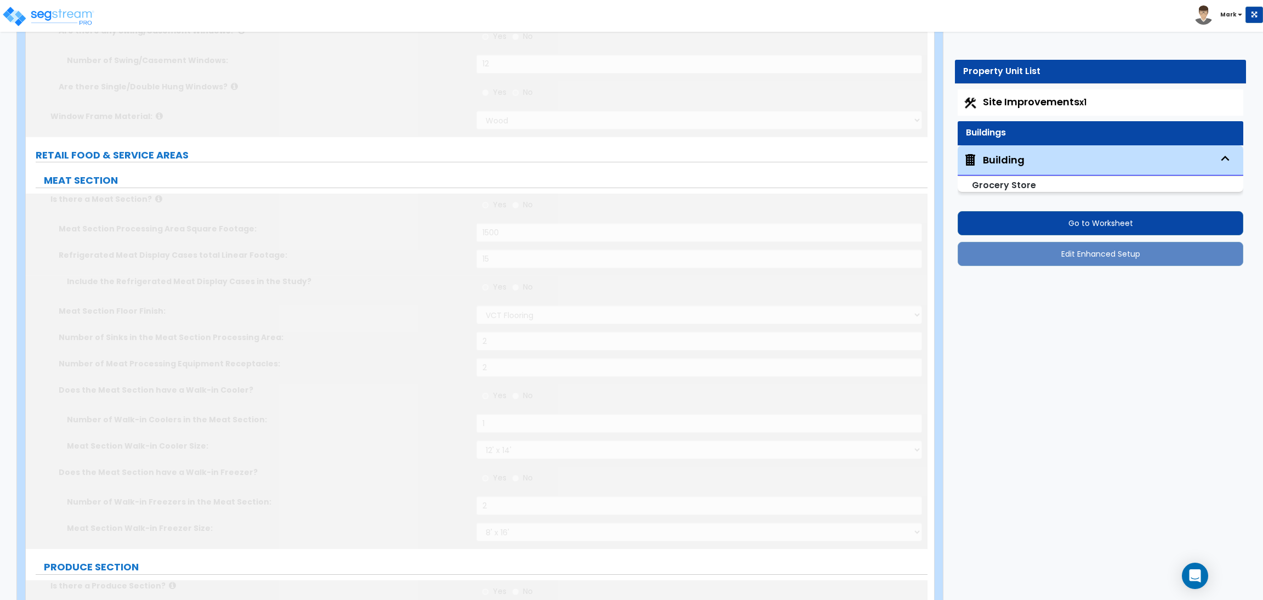
radio input "true"
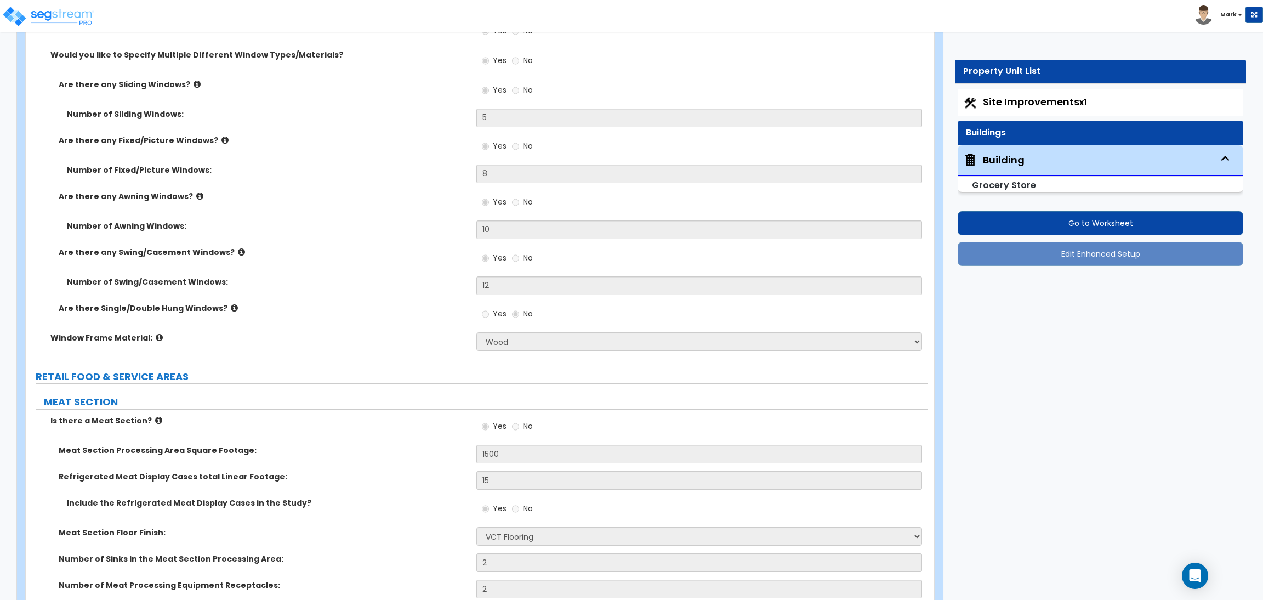
scroll to position [3042, 0]
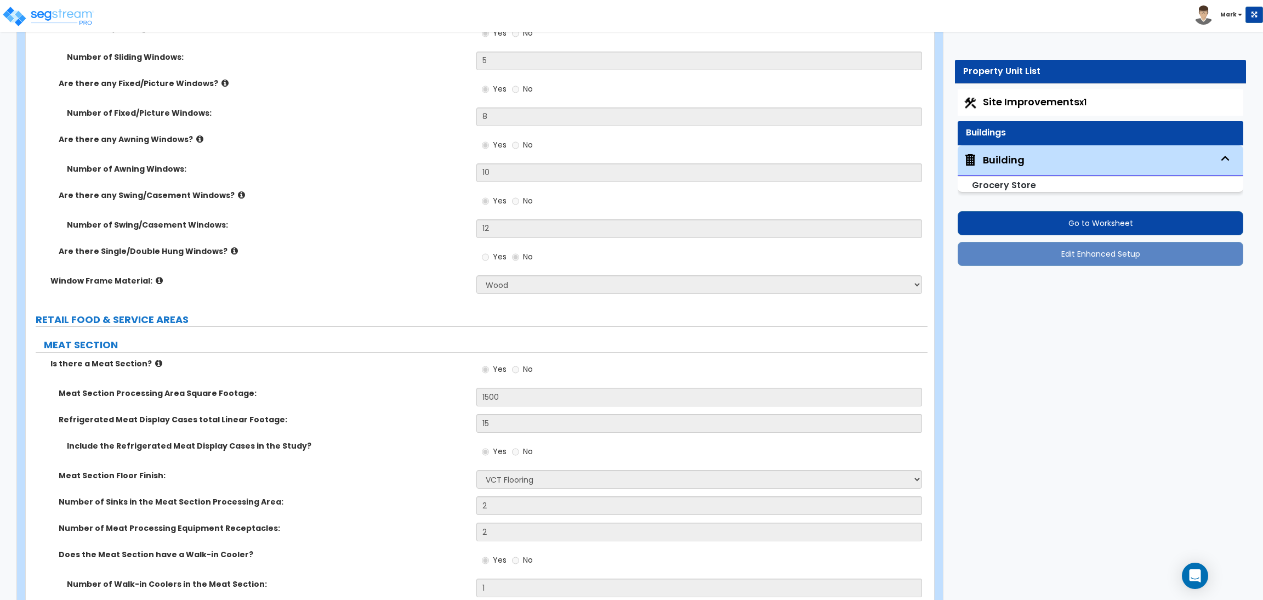
click at [1027, 95] on span "Site Improvements x1" at bounding box center [1035, 102] width 104 height 14
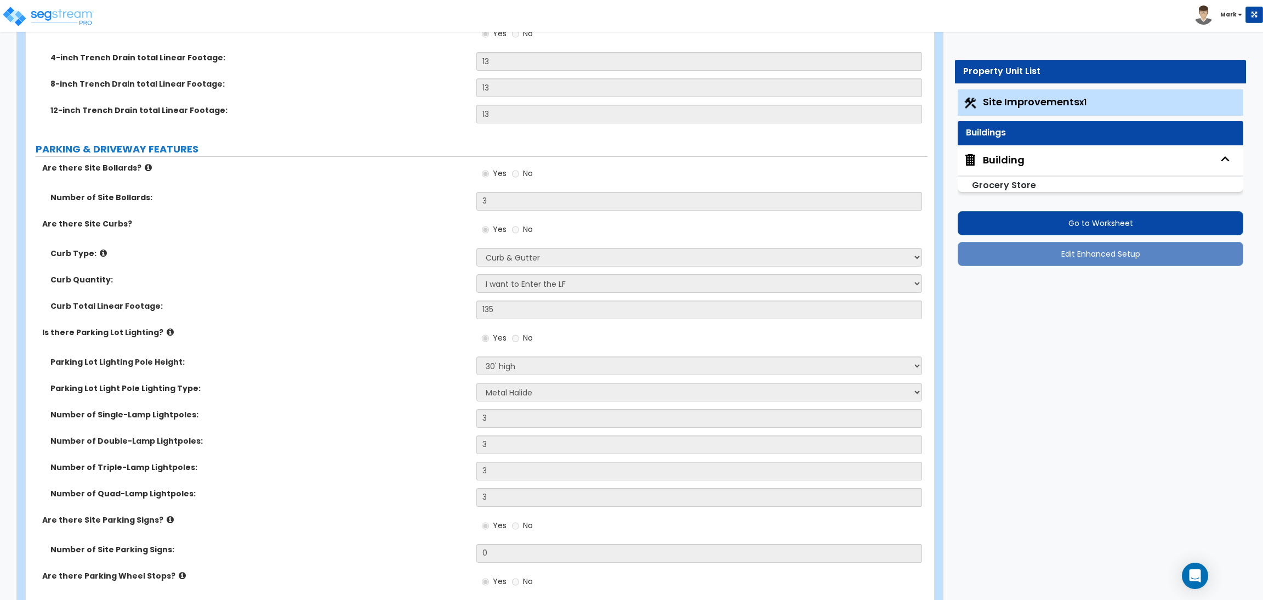
scroll to position [822, 0]
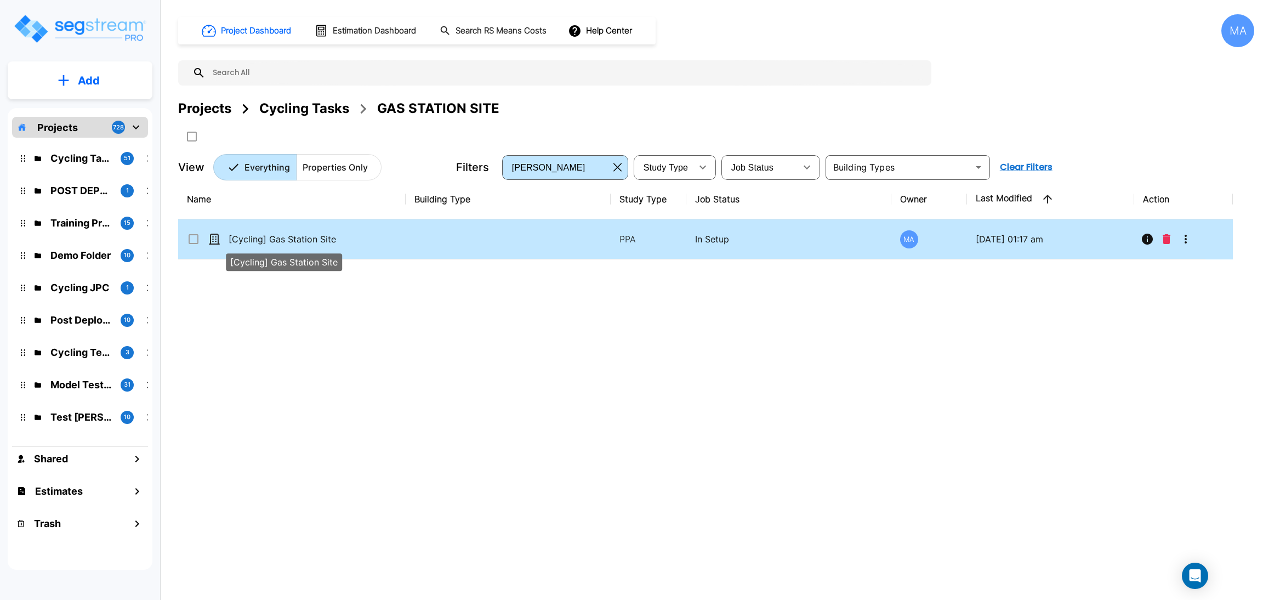
click at [291, 241] on p "[Cycling] Gas Station Site" at bounding box center [284, 238] width 110 height 13
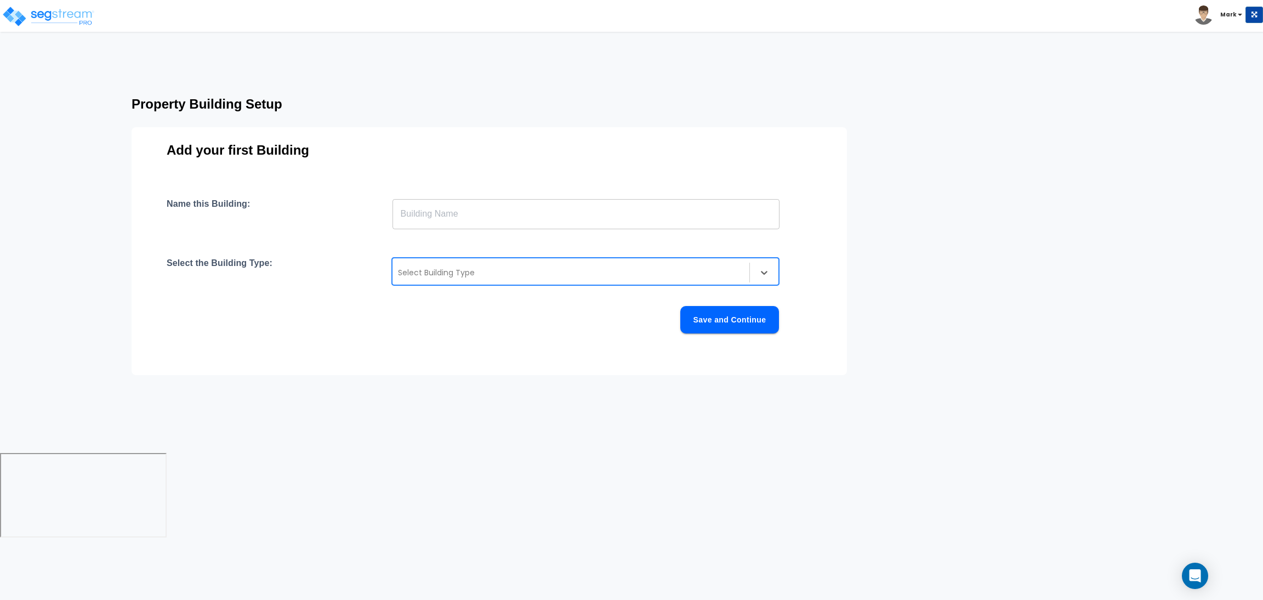
click at [458, 278] on div at bounding box center [571, 272] width 346 height 13
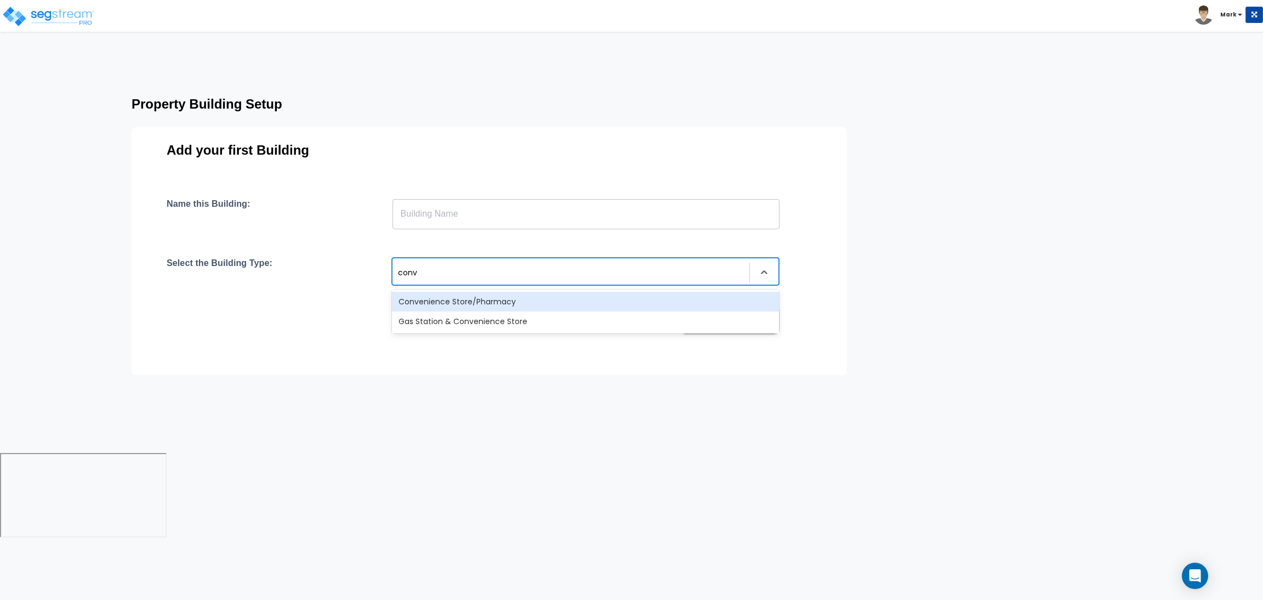
type input "conve"
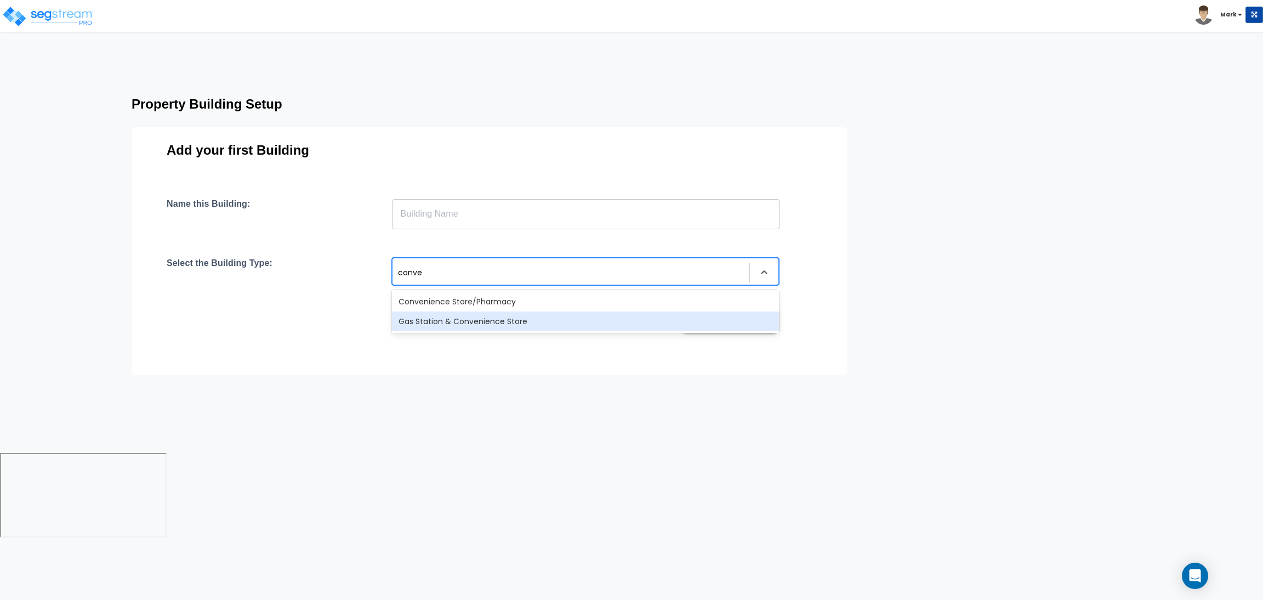
click at [492, 323] on div "Gas Station & Convenience Store" at bounding box center [585, 321] width 387 height 20
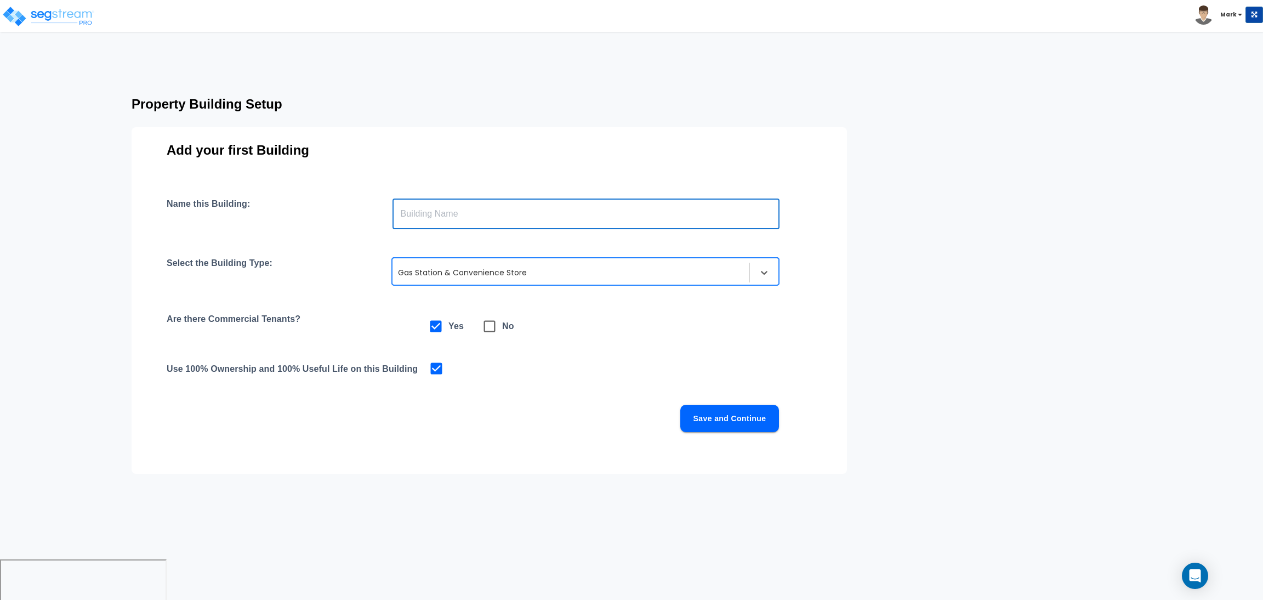
click at [441, 217] on input "text" at bounding box center [585, 213] width 387 height 31
click at [510, 270] on div at bounding box center [571, 272] width 346 height 13
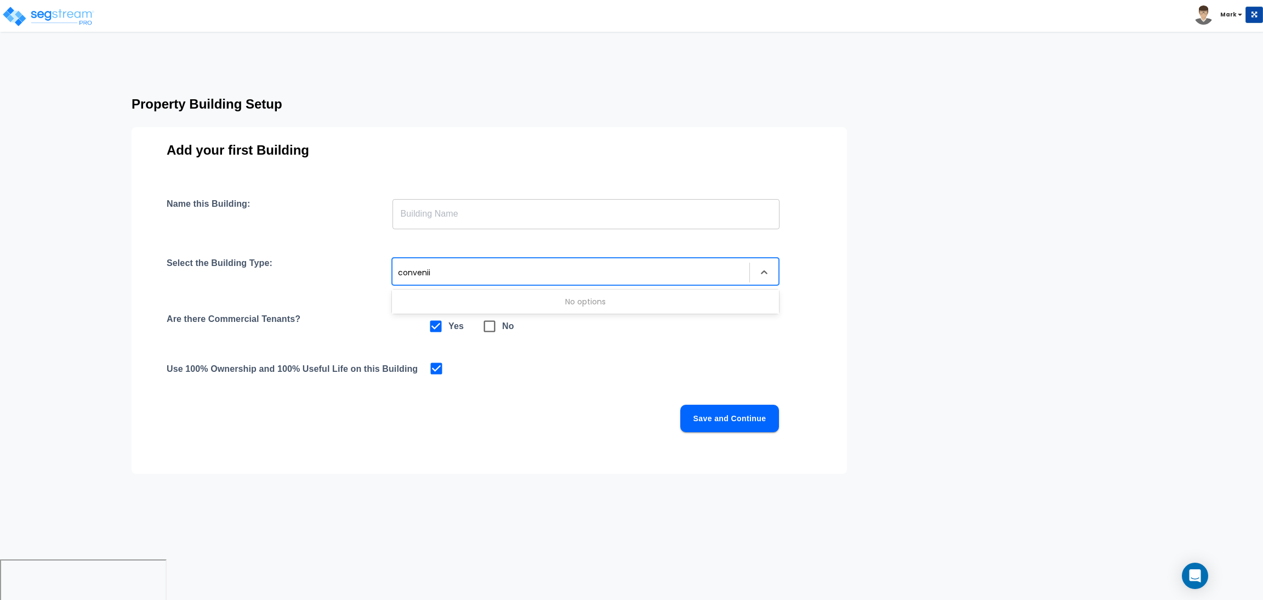
type input "conveniie"
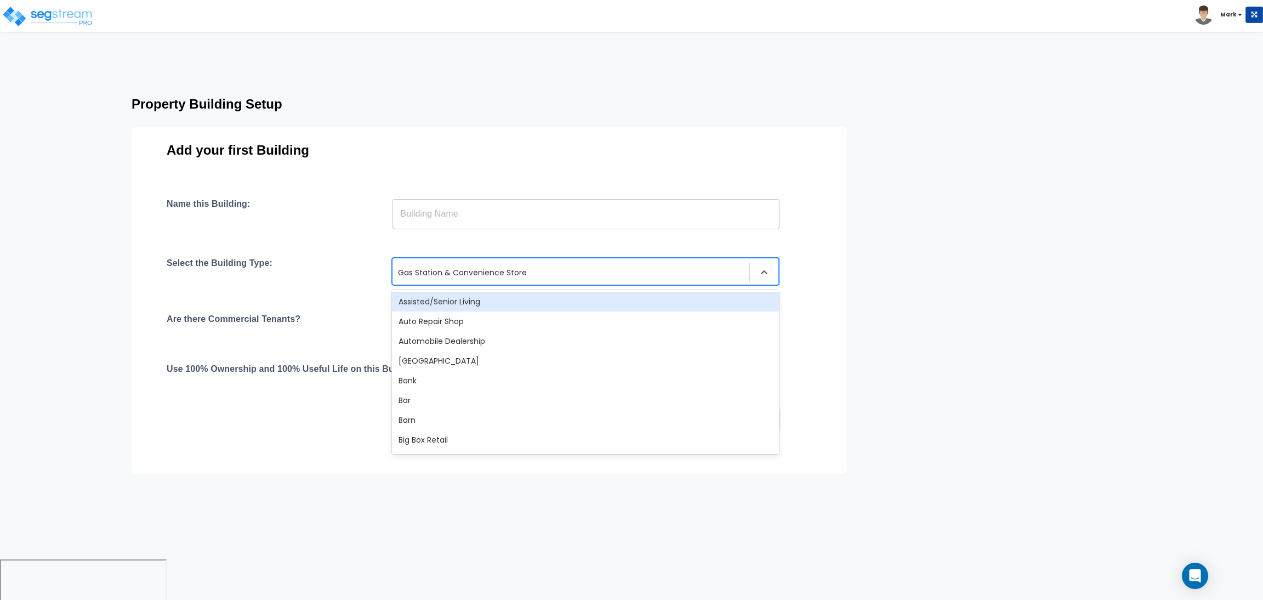
click at [472, 266] on div at bounding box center [571, 272] width 346 height 13
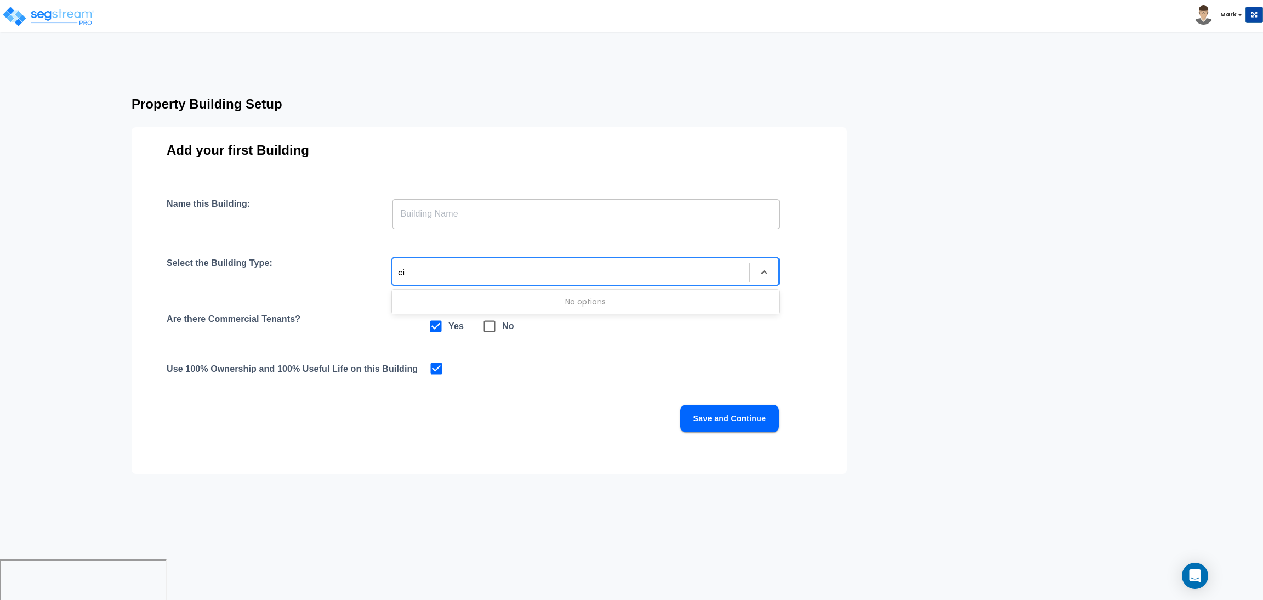
type input "c"
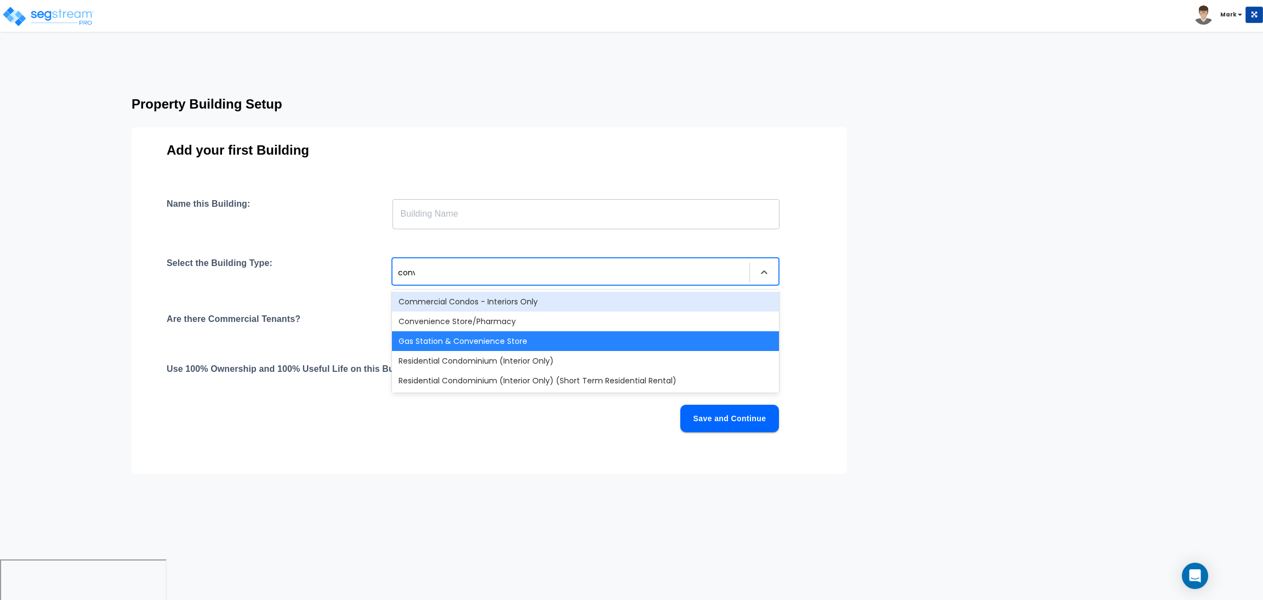
type input "conven"
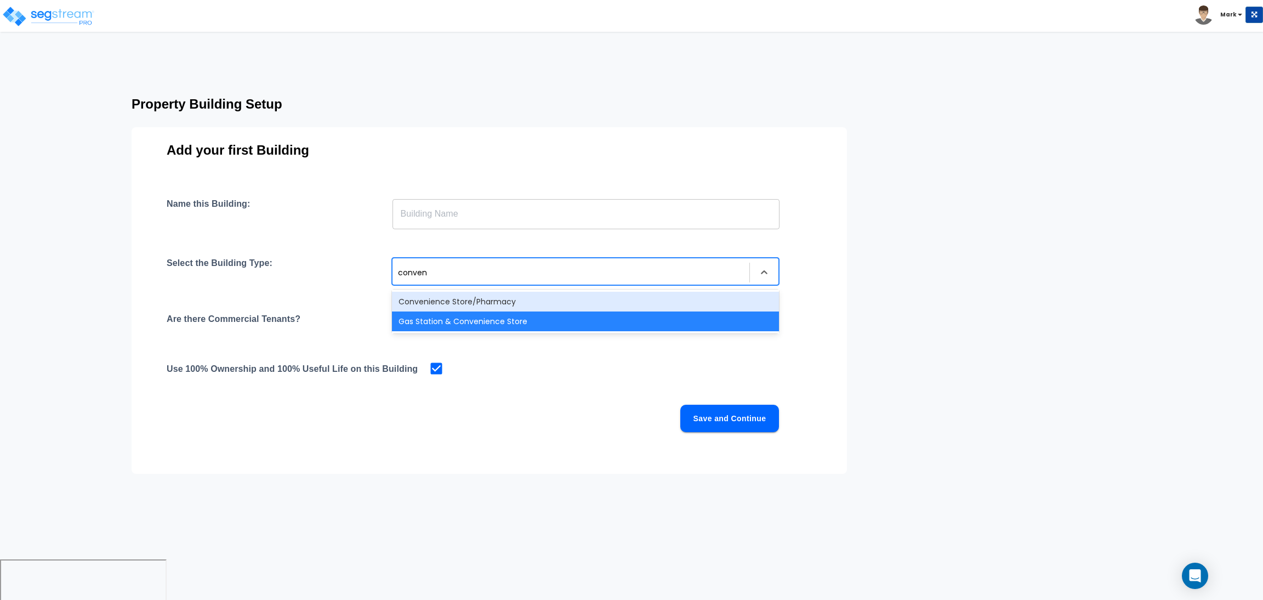
click at [542, 302] on div "Convenience Store/Pharmacy" at bounding box center [585, 302] width 387 height 20
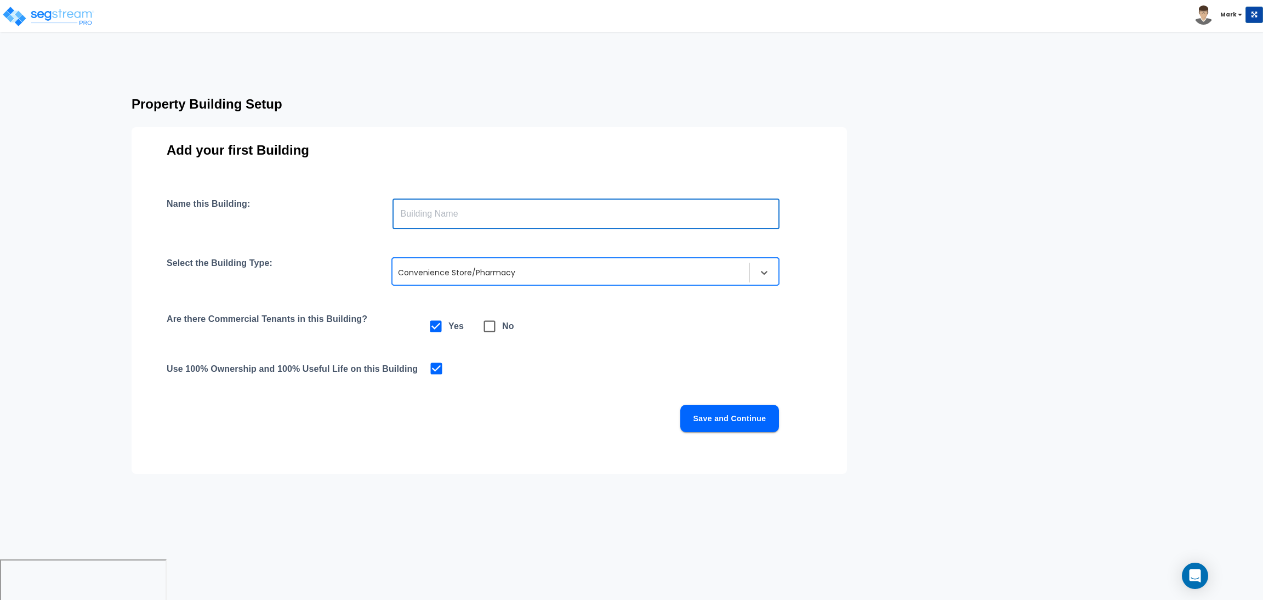
click at [472, 200] on input "text" at bounding box center [585, 213] width 387 height 31
click at [486, 326] on icon at bounding box center [489, 325] width 15 height 15
checkbox input "false"
checkbox input "true"
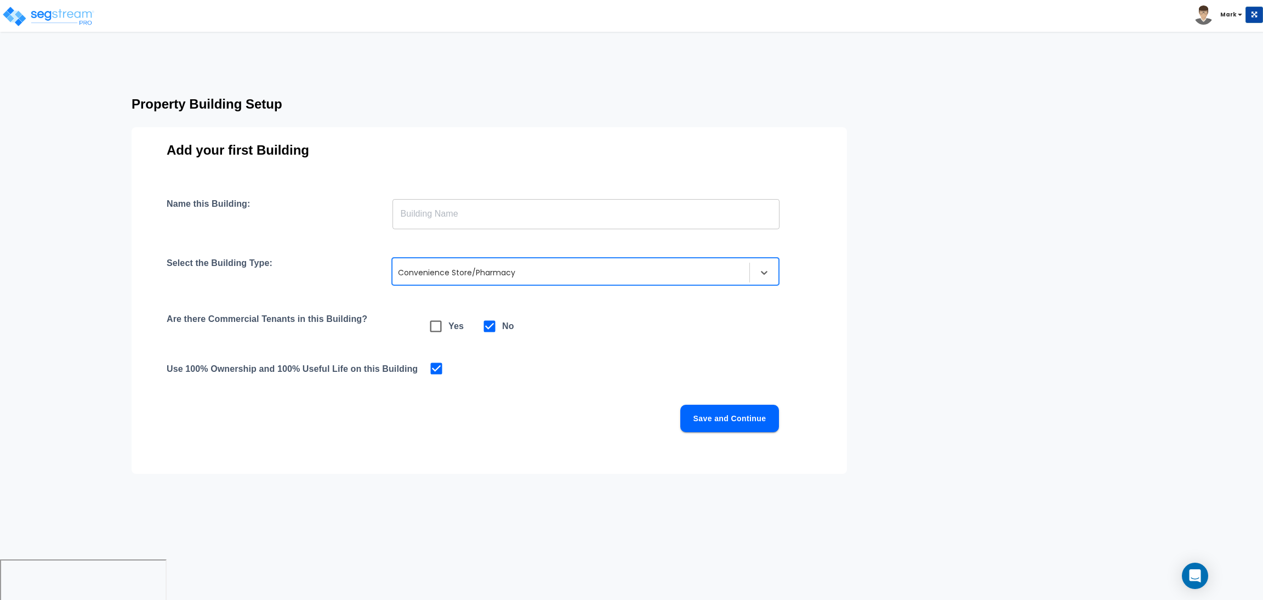
click at [449, 213] on input "text" at bounding box center [585, 213] width 387 height 31
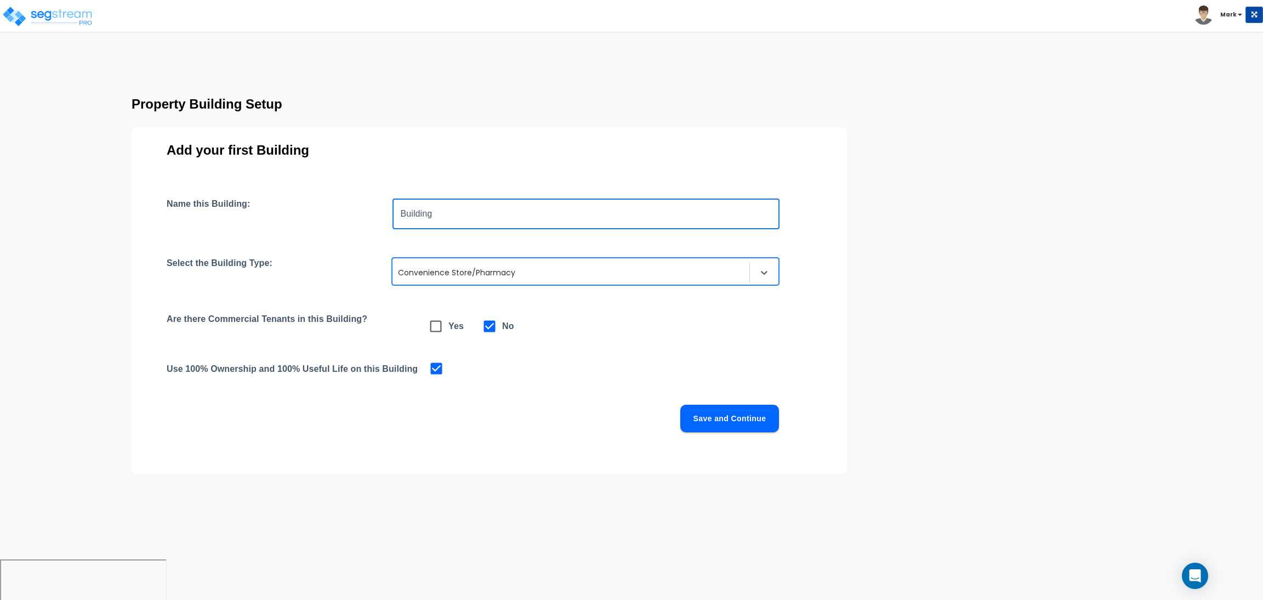
type input "Building"
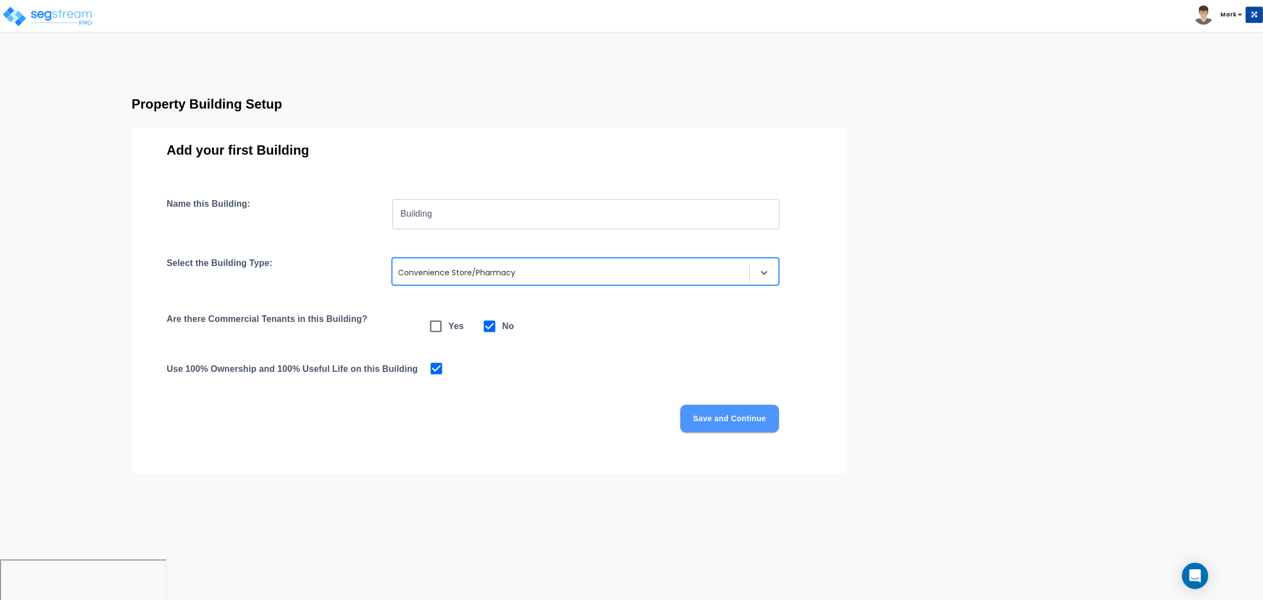
click at [747, 424] on button "Save and Continue" at bounding box center [729, 418] width 99 height 27
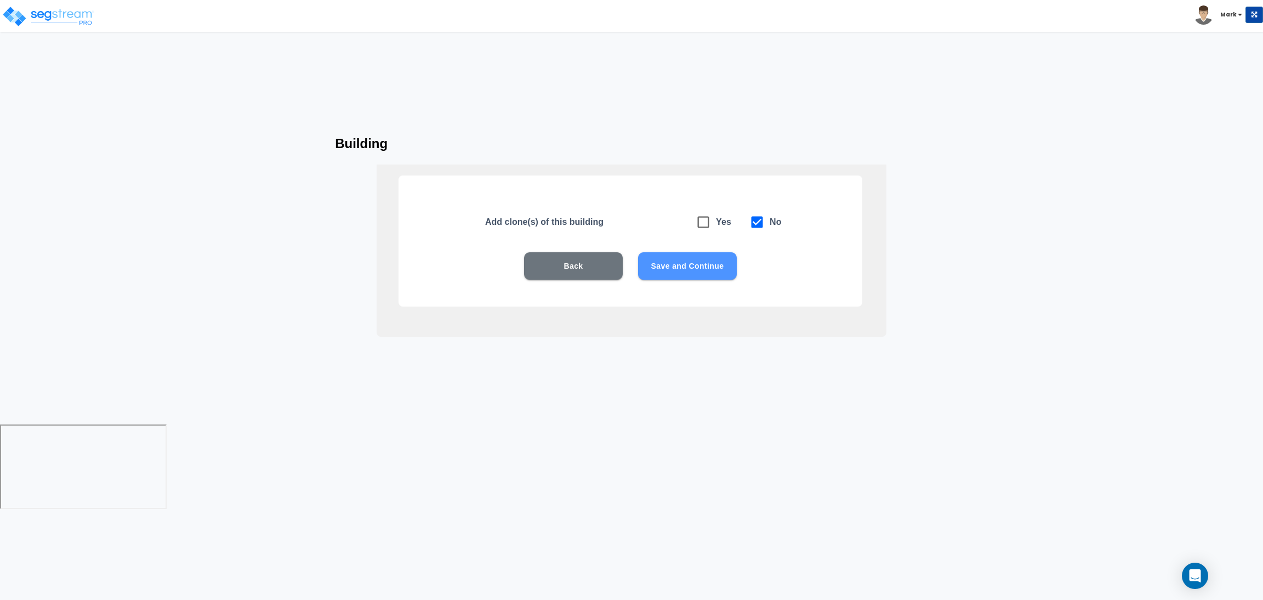
click at [699, 264] on button "Save and Continue" at bounding box center [687, 265] width 99 height 27
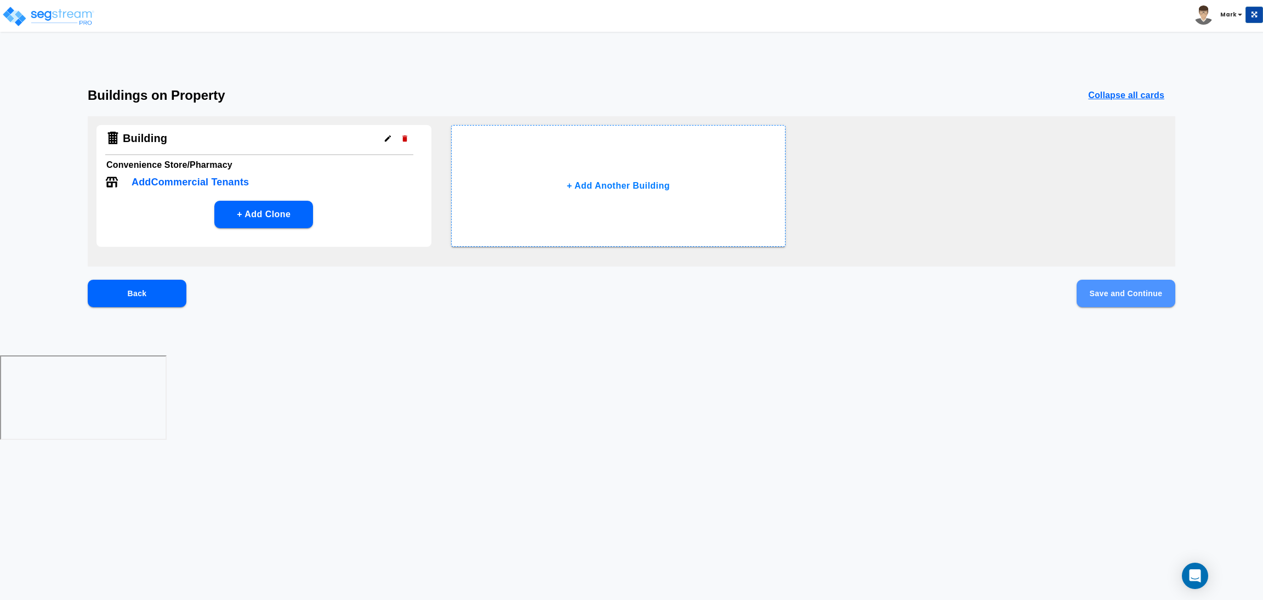
click at [1146, 300] on button "Save and Continue" at bounding box center [1126, 293] width 99 height 27
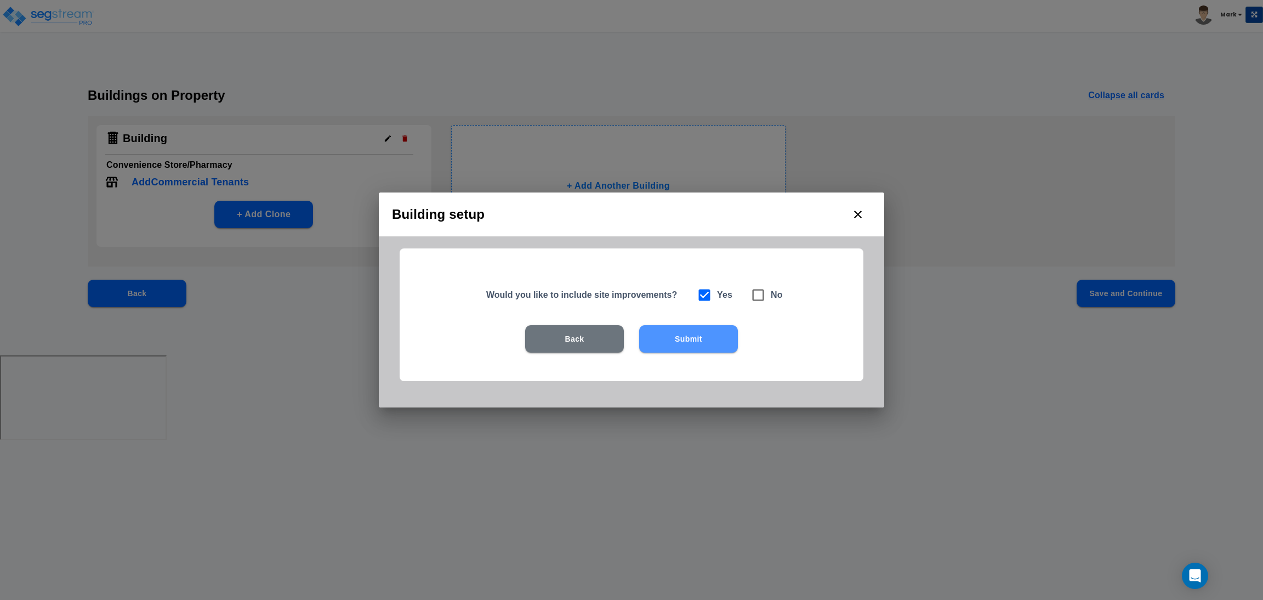
click at [672, 340] on button "Submit" at bounding box center [688, 338] width 99 height 27
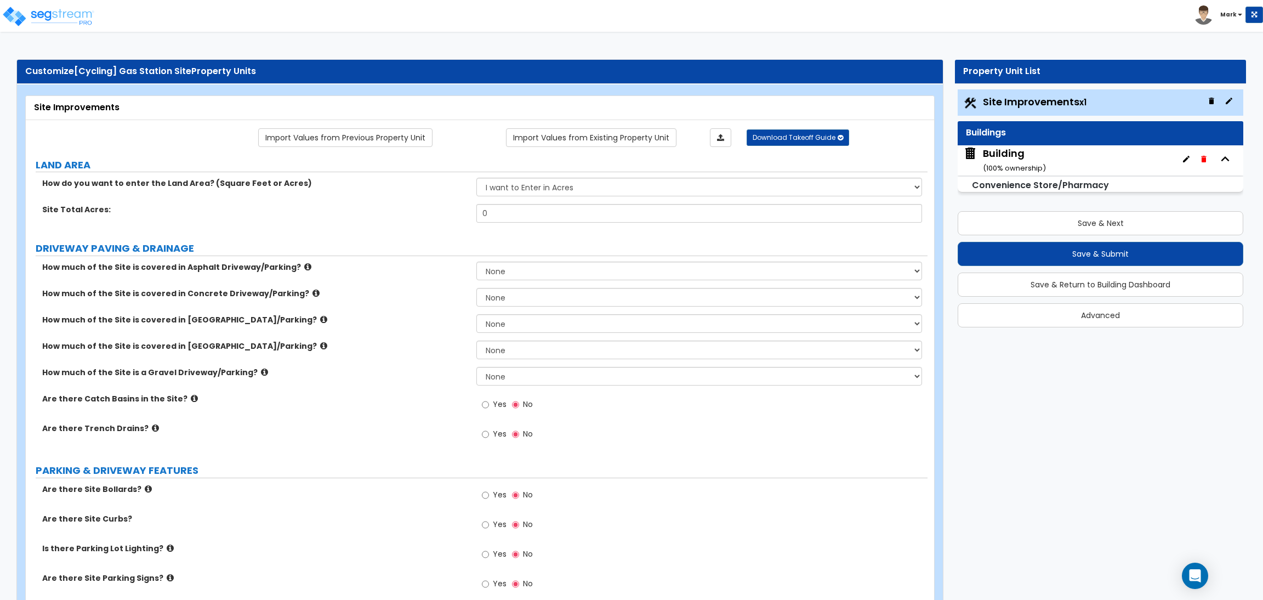
click at [1228, 97] on icon "button" at bounding box center [1229, 100] width 9 height 9
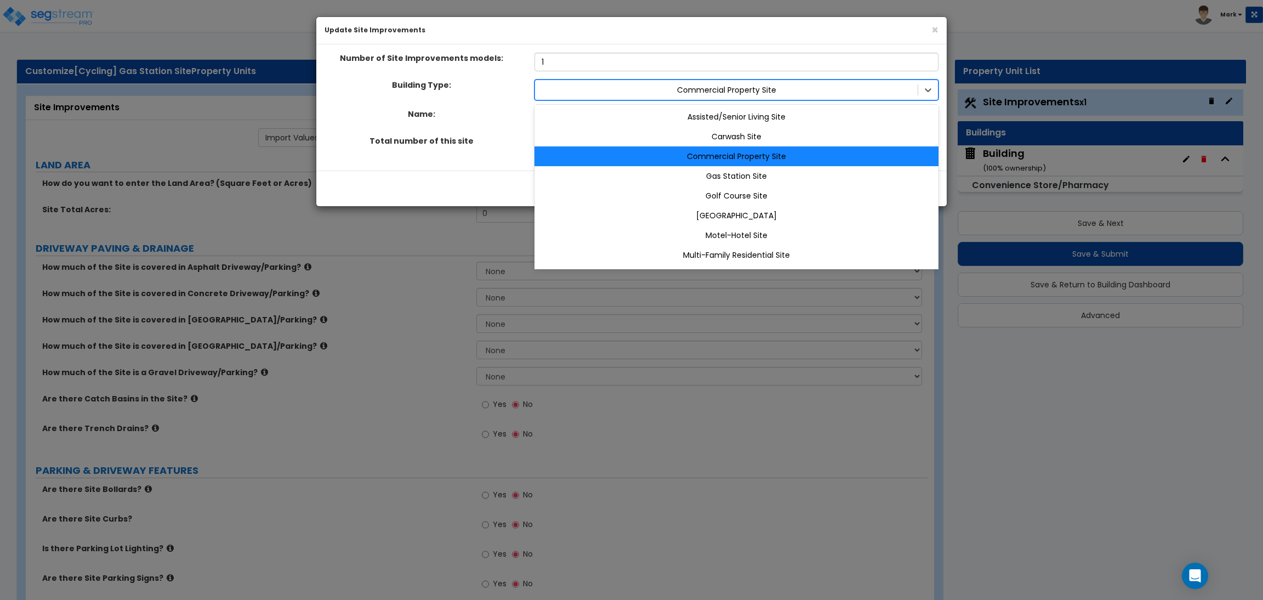
click at [783, 84] on div at bounding box center [726, 89] width 372 height 13
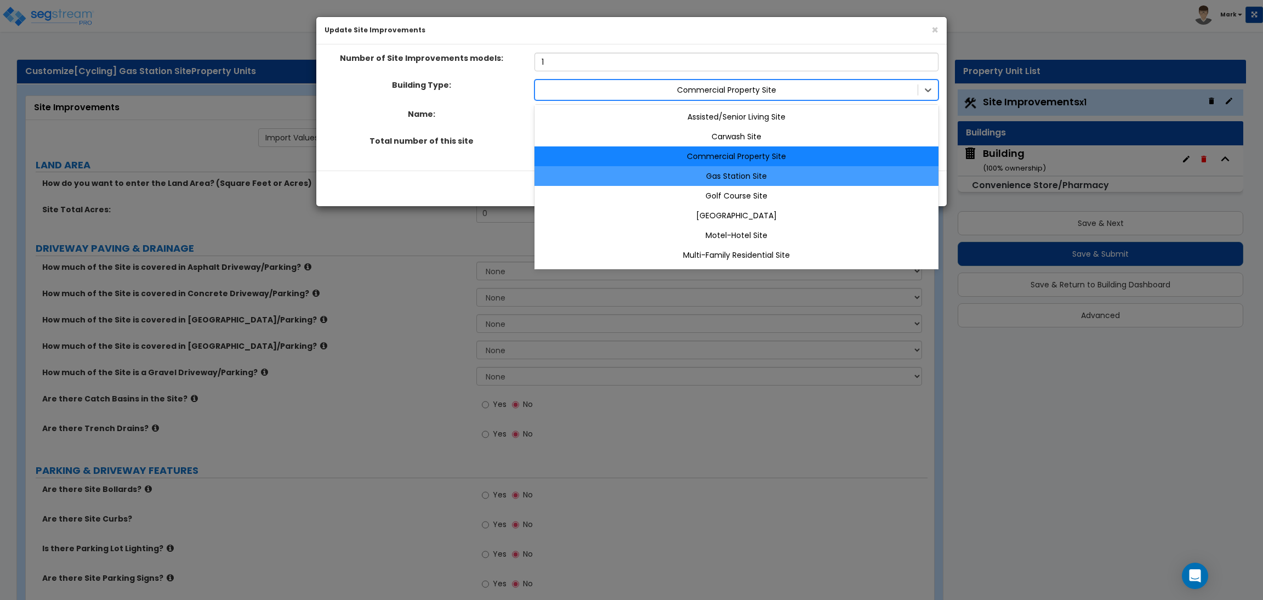
click at [775, 172] on div "Gas Station Site" at bounding box center [736, 176] width 404 height 20
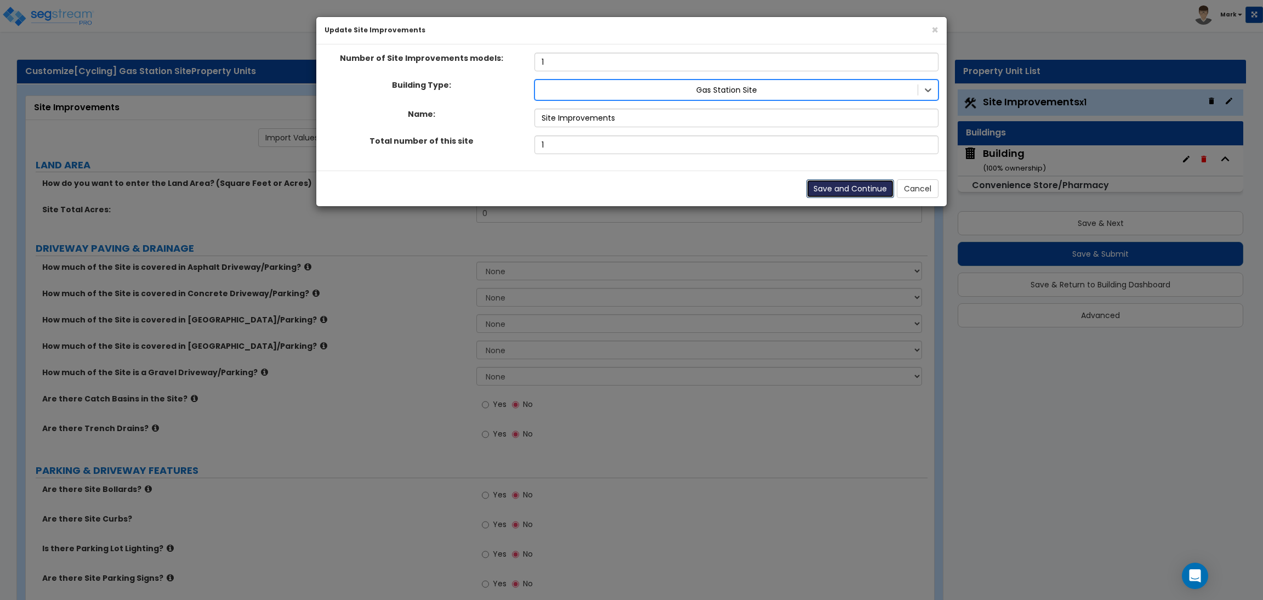
click at [834, 185] on button "Save and Continue" at bounding box center [850, 188] width 88 height 19
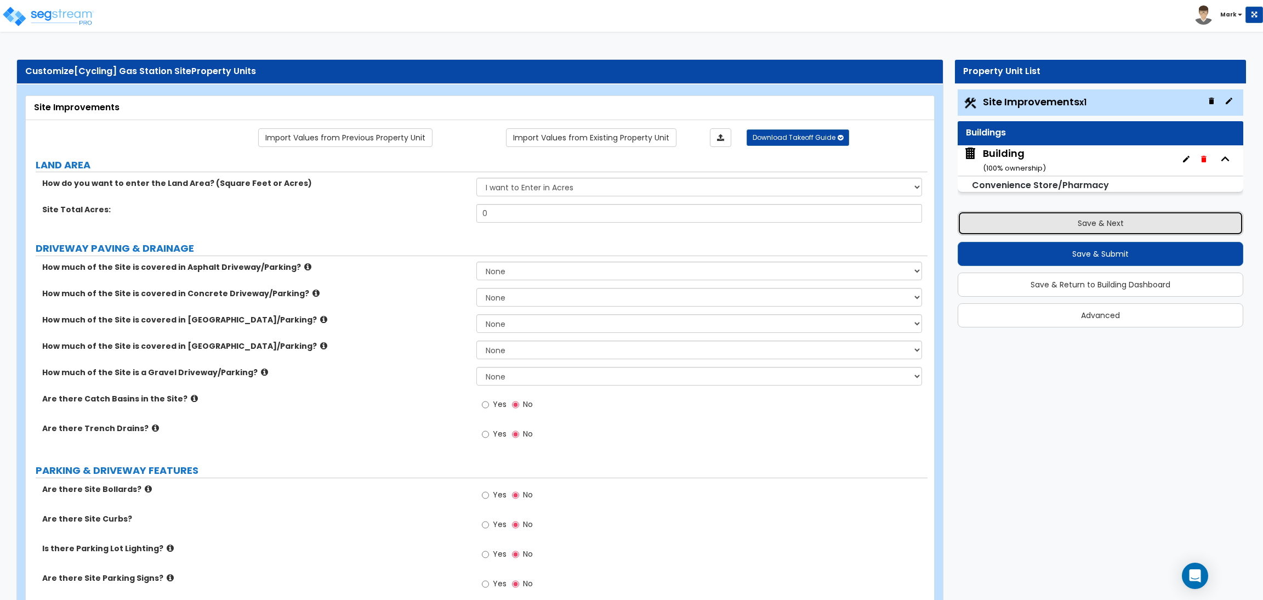
click at [1078, 218] on button "Save & Next" at bounding box center [1101, 223] width 286 height 24
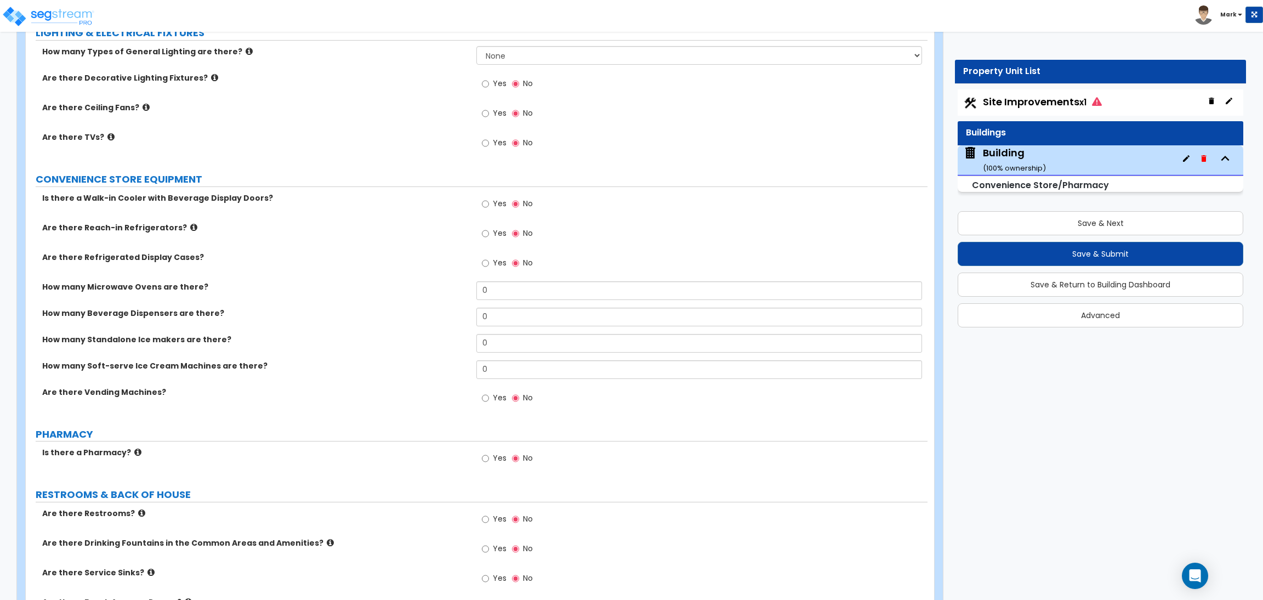
scroll to position [1642, 0]
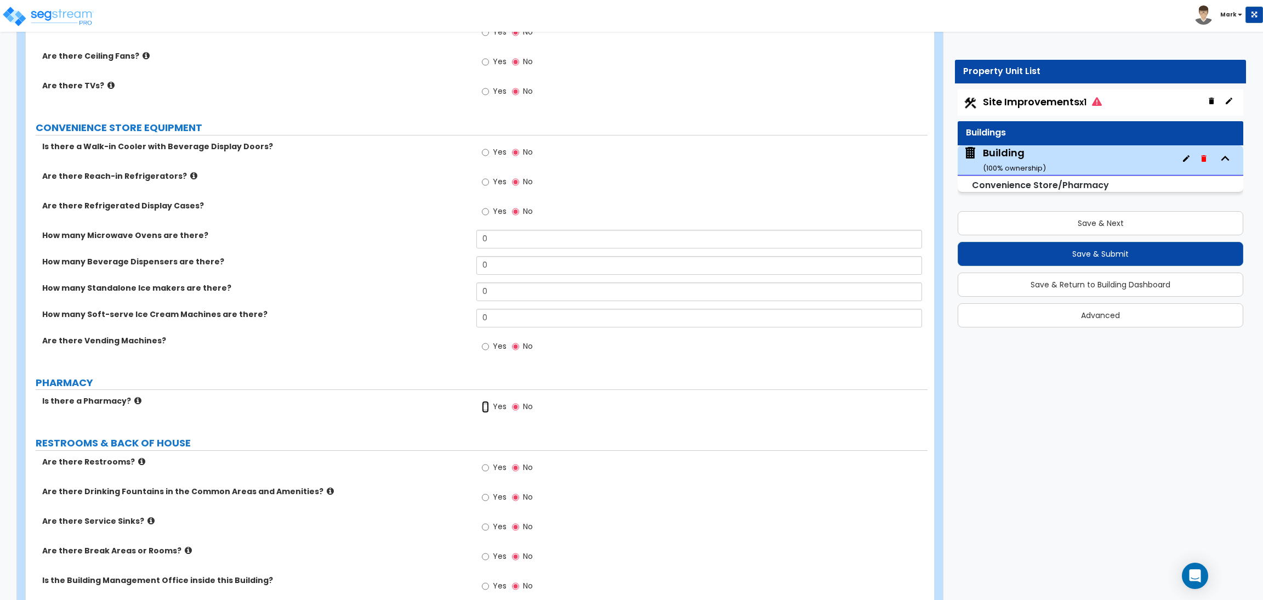
click at [484, 402] on input "Yes" at bounding box center [485, 407] width 7 height 12
radio input "true"
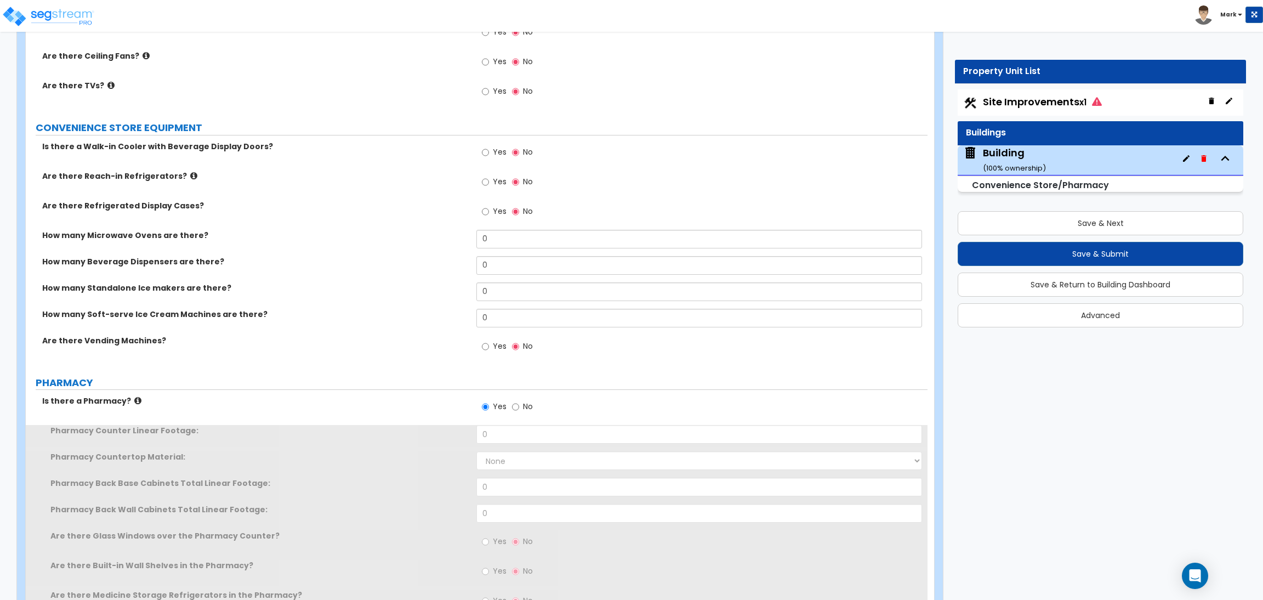
click at [494, 412] on span "Yes" at bounding box center [500, 406] width 14 height 11
click at [489, 412] on input "Yes" at bounding box center [485, 407] width 7 height 12
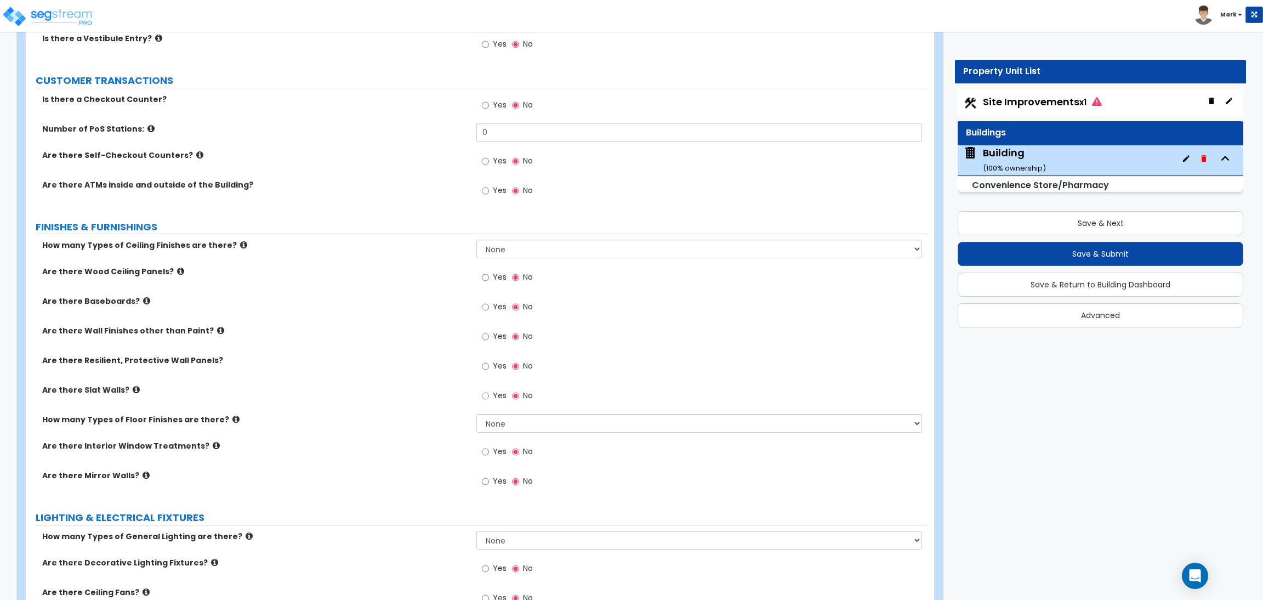
scroll to position [1316, 0]
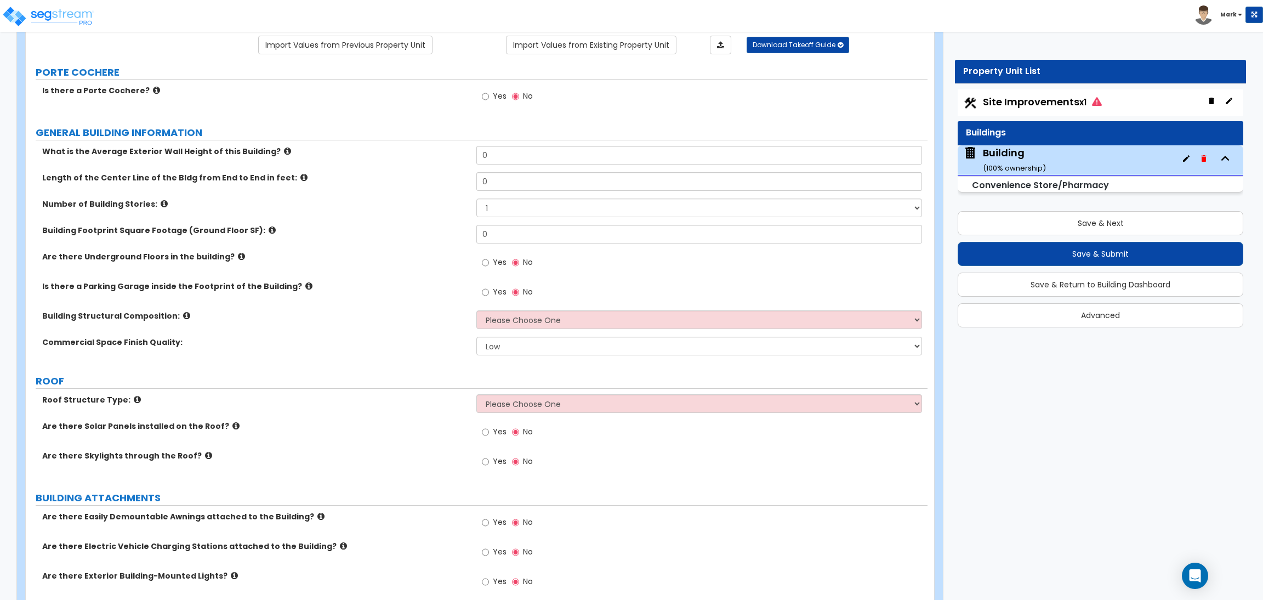
scroll to position [82, 0]
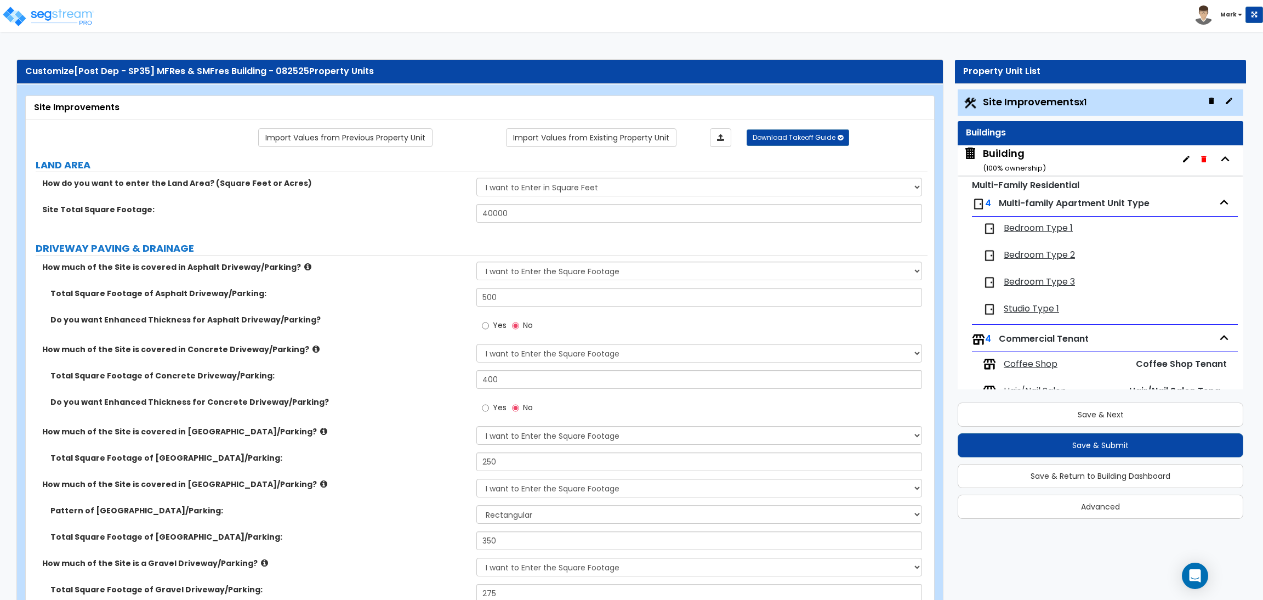
select select "2"
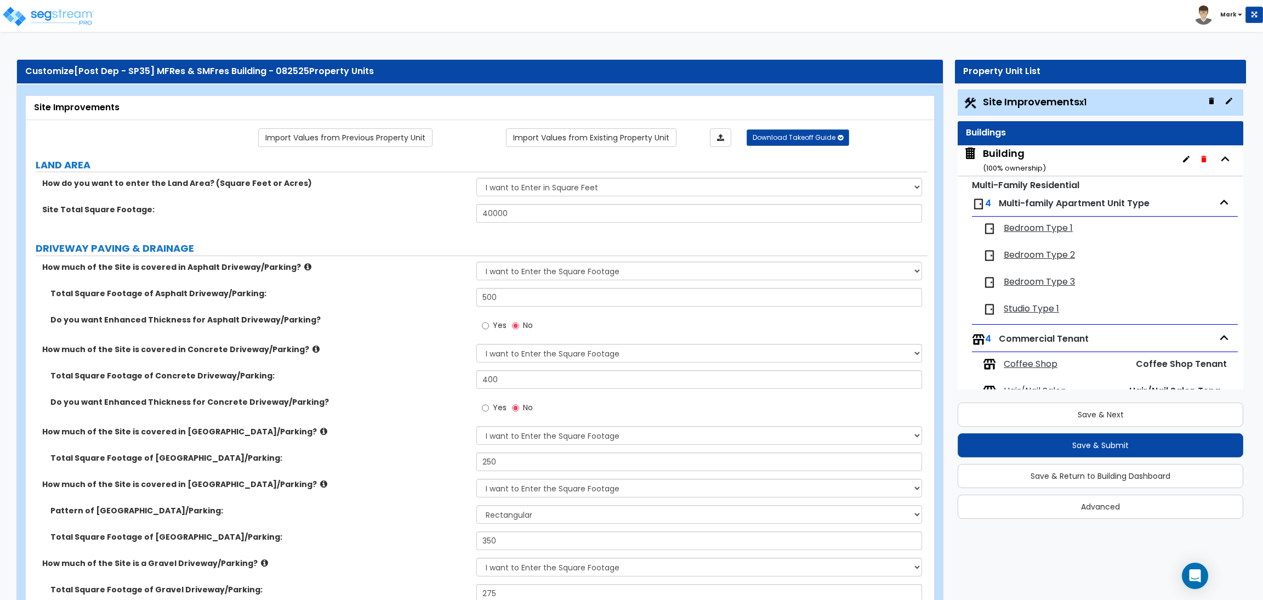
select select "2"
select select "1"
select select "2"
select select "1"
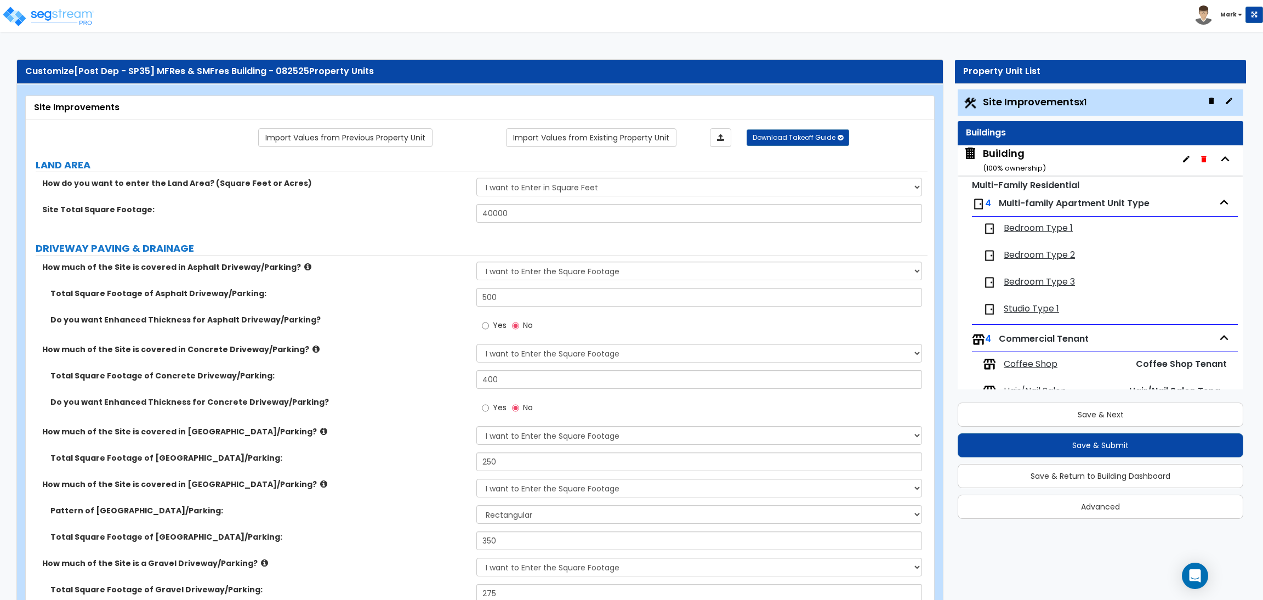
select select "1"
select select "2"
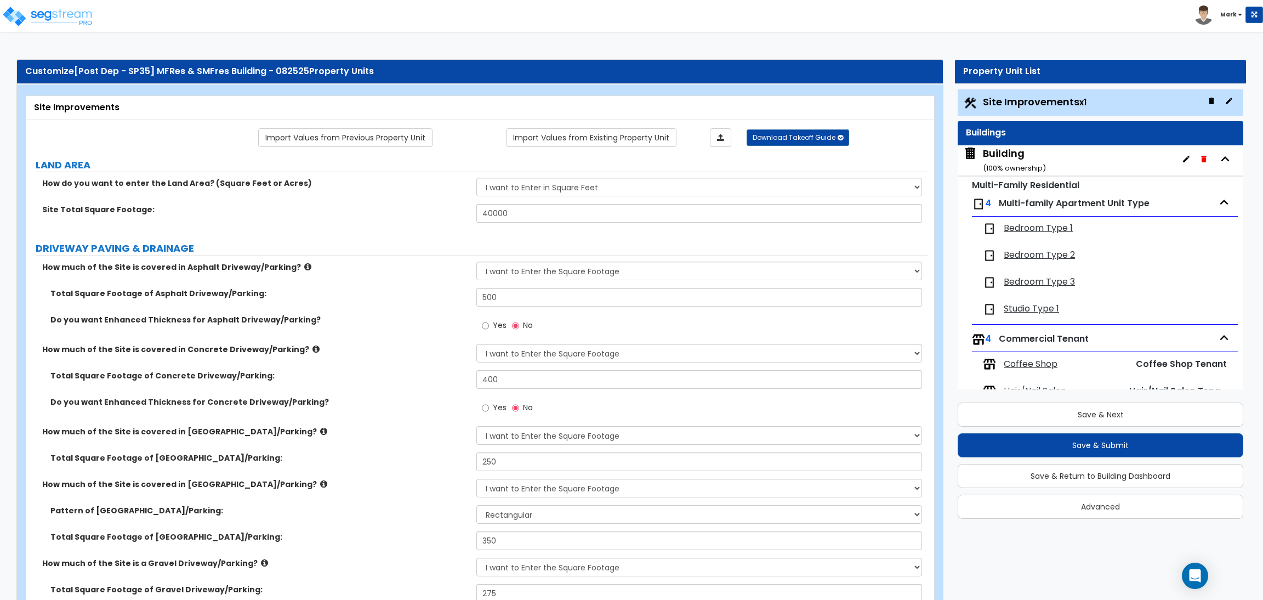
select select "2"
select select "1"
select select "10"
select select "1"
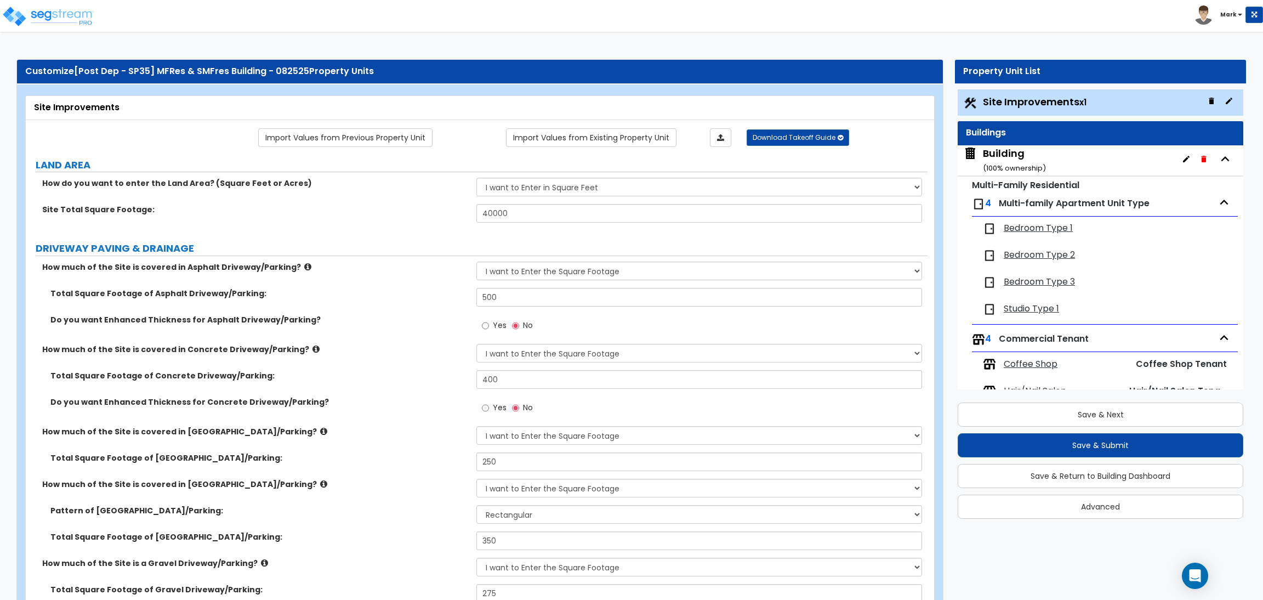
select select "3"
select select "2"
select select "4"
select select "1"
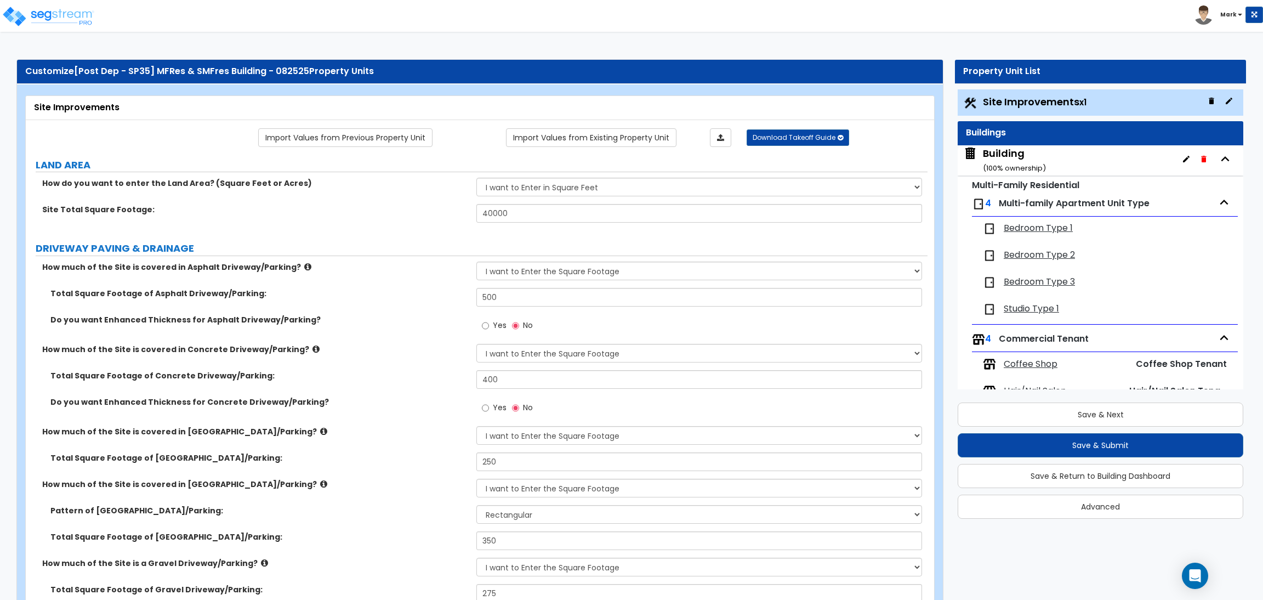
select select "1"
select select "6"
select select "2"
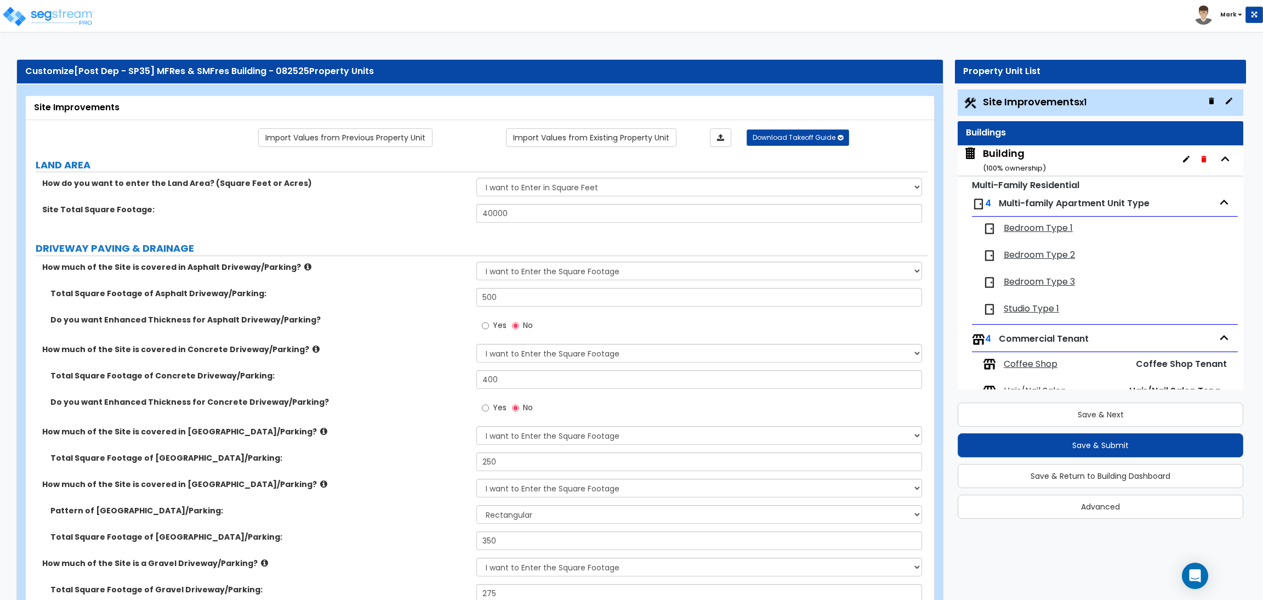
select select "2"
select select "1"
select select "2"
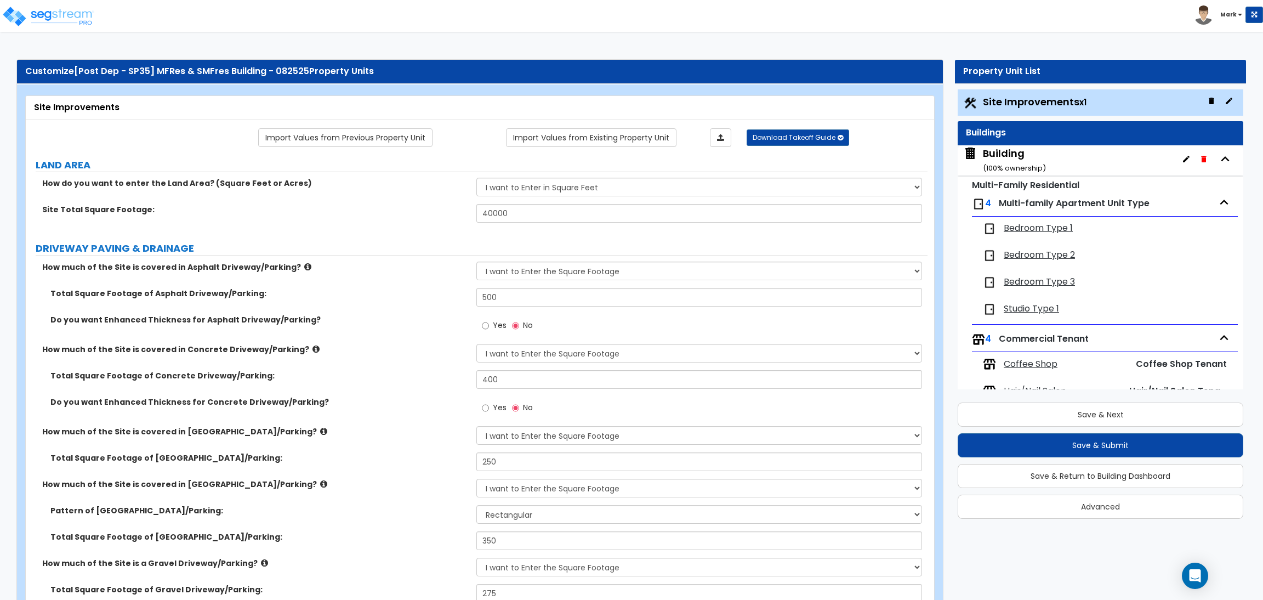
select select "2"
select select "1"
select select "8"
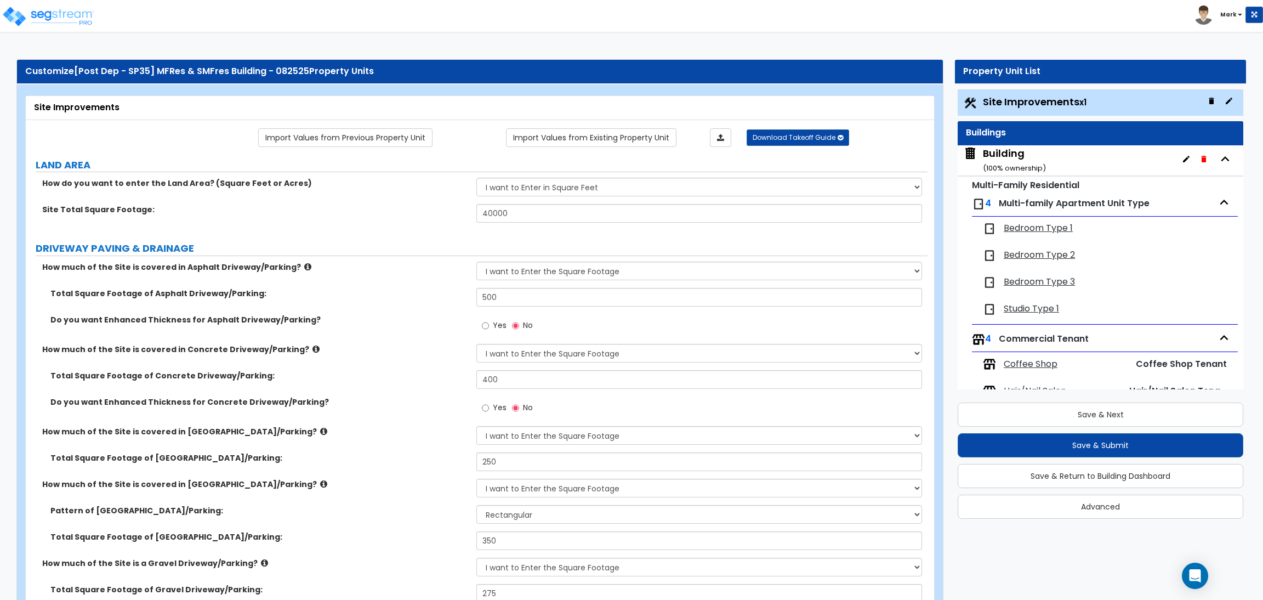
select select "2"
select select "1"
select select "20"
select select "2"
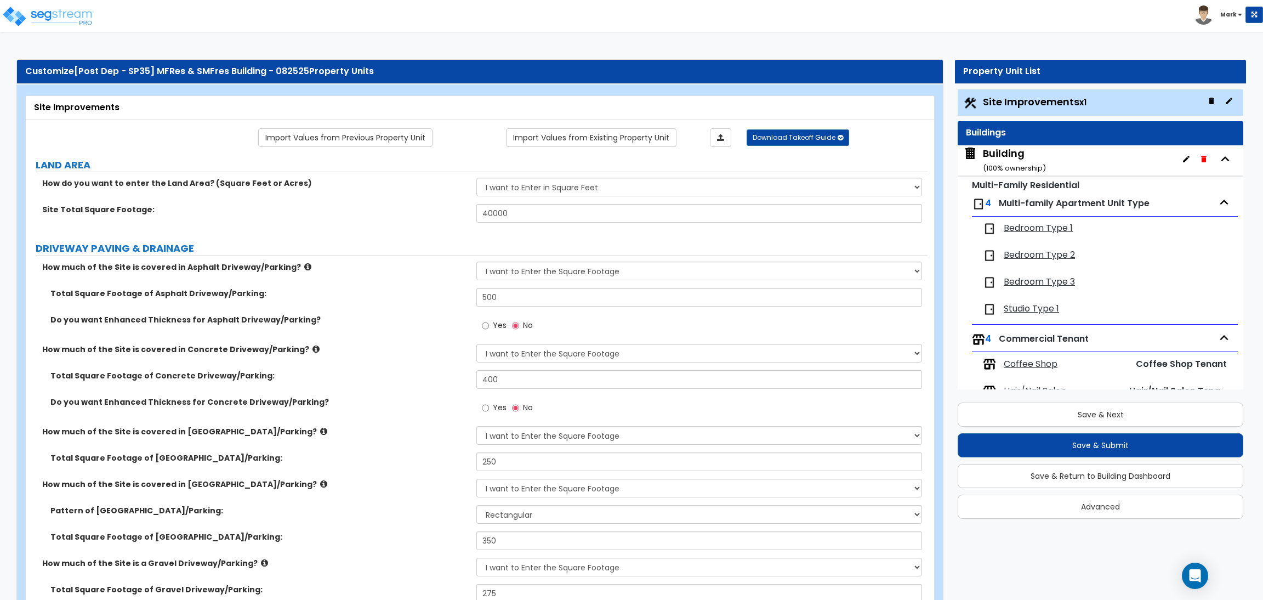
select select "5"
select select "3"
select select "1"
select select "2"
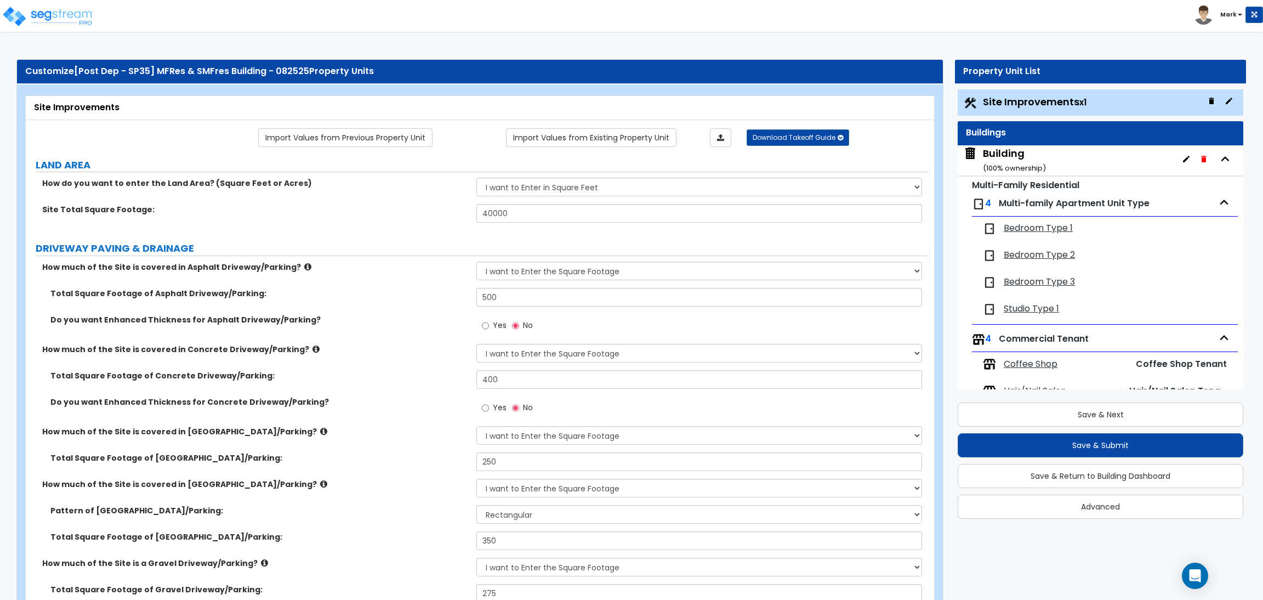
select select "1"
select select "2"
select select "3"
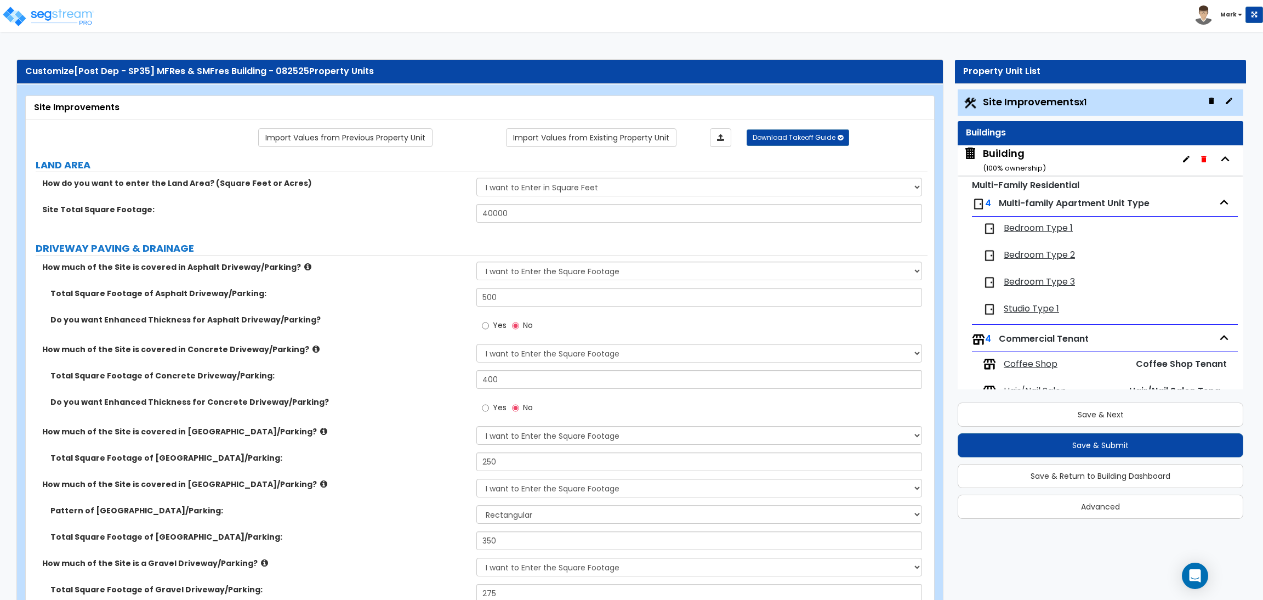
select select "1"
select select "2"
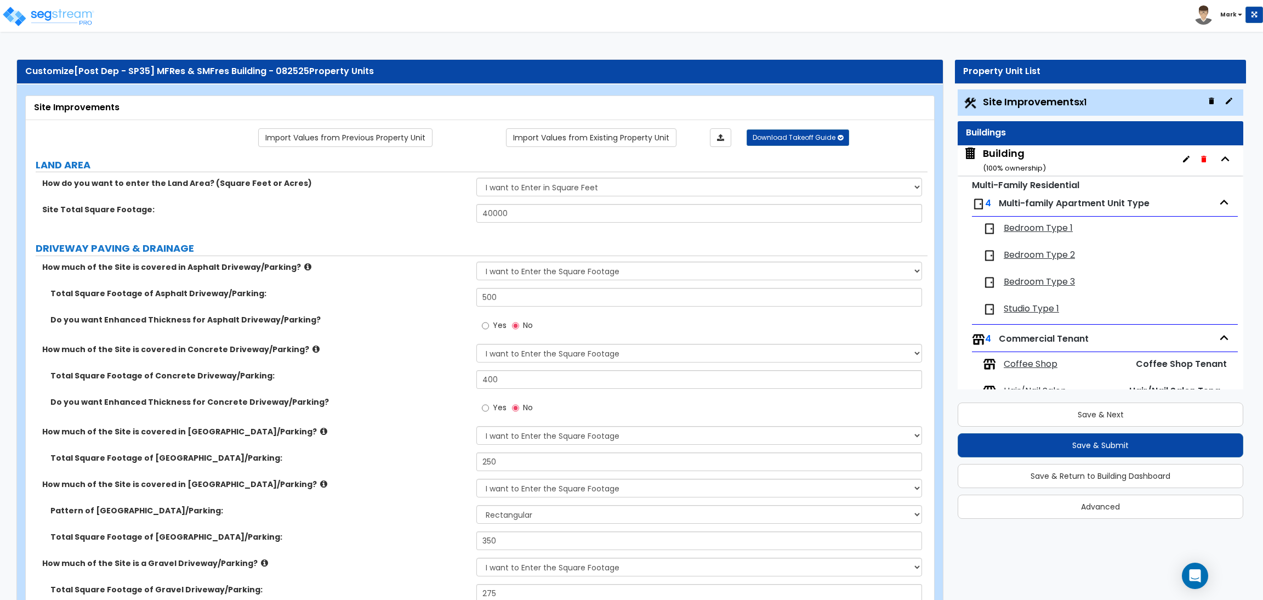
select select "2"
select select "1"
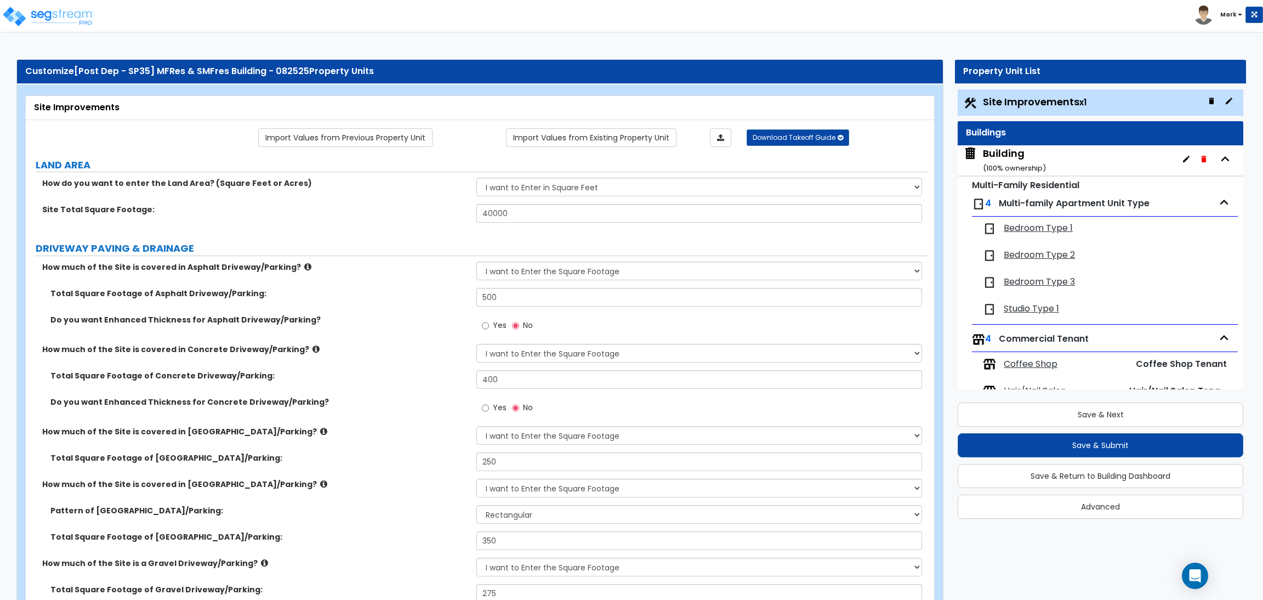
select select "4"
select select "2"
select select "1"
select select "2"
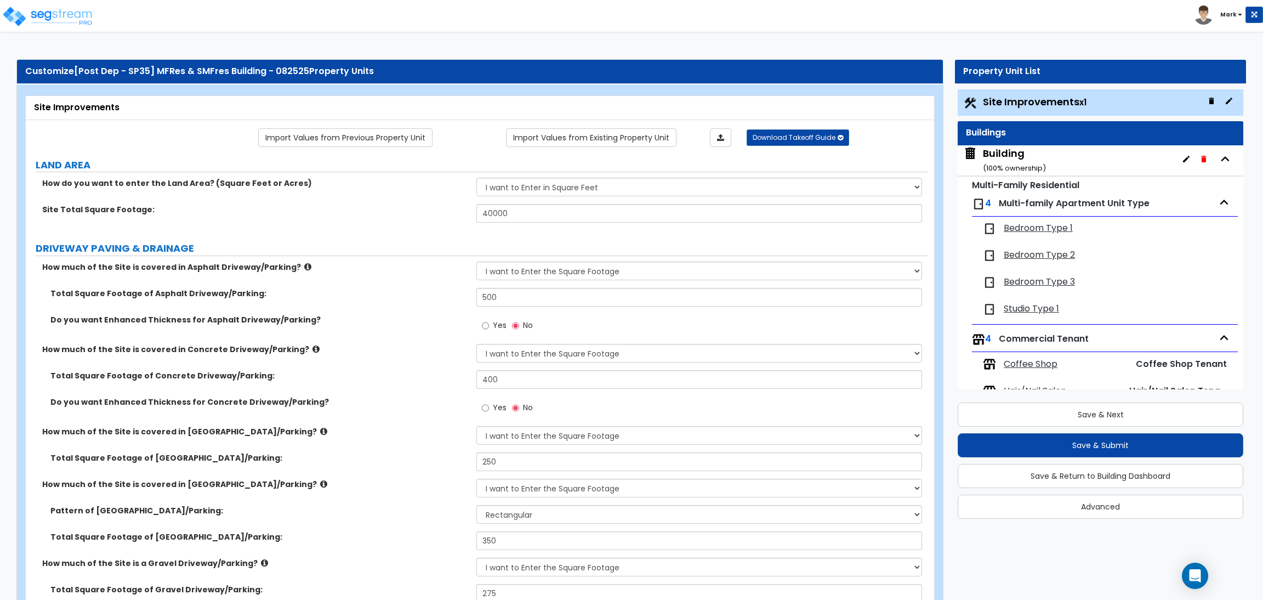
select select "1"
select select "2"
select select "6"
select select "2"
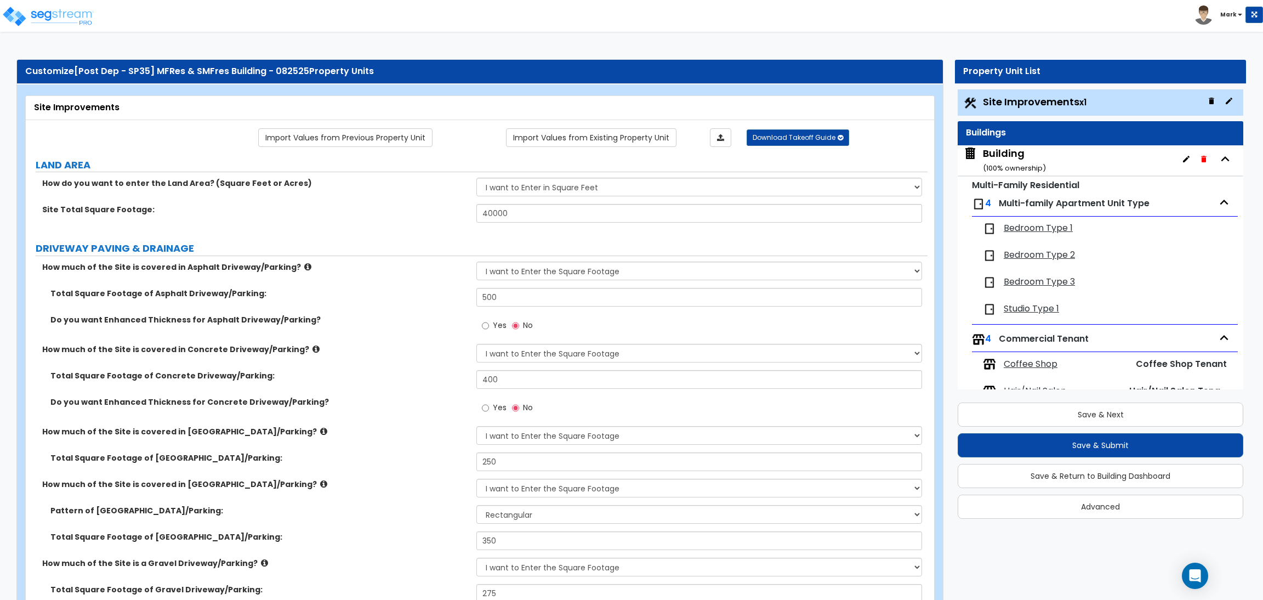
select select "3"
select select "2"
